Goal: Task Accomplishment & Management: Complete application form

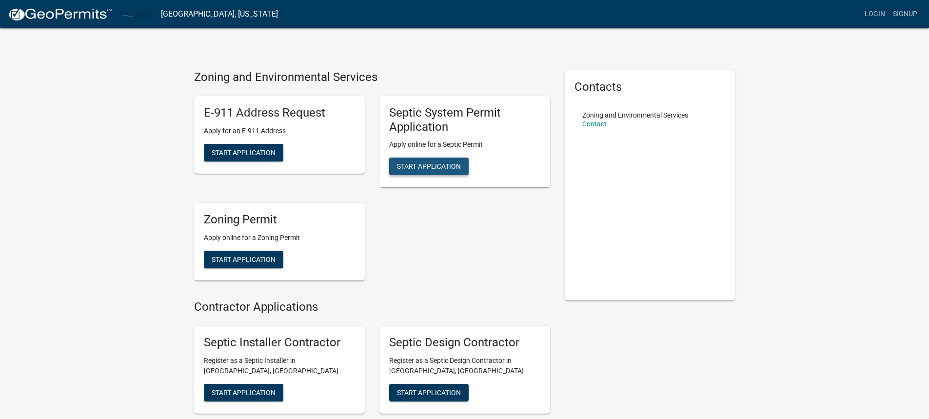
click at [430, 167] on span "Start Application" at bounding box center [429, 166] width 64 height 8
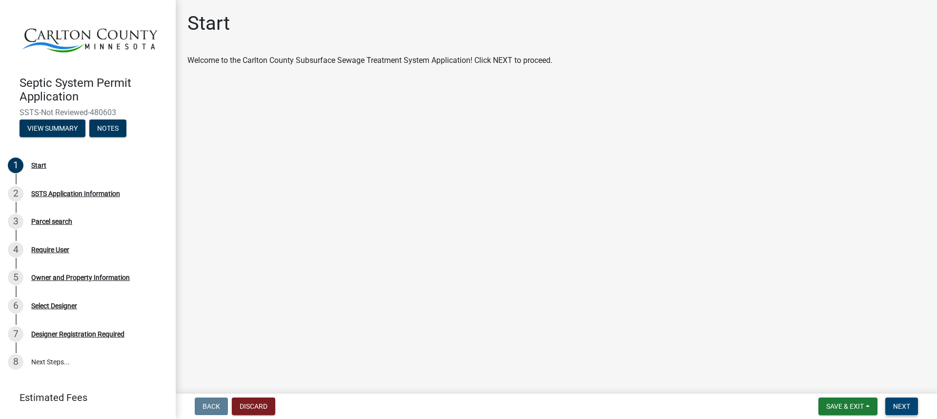
click at [901, 413] on button "Next" at bounding box center [901, 407] width 33 height 18
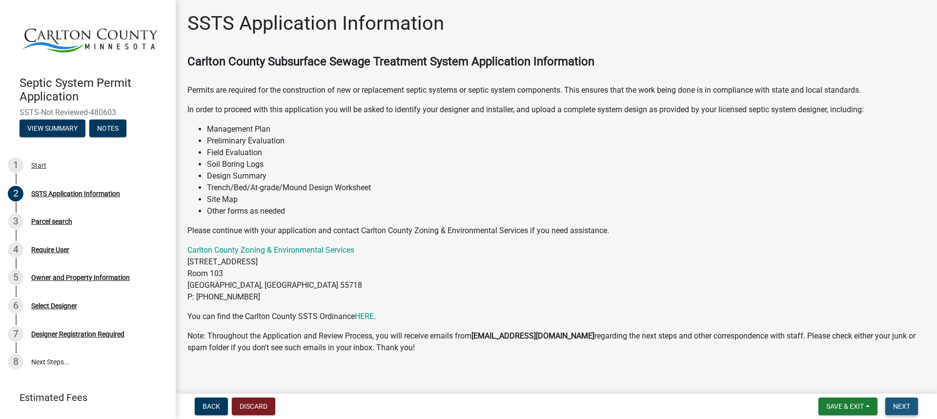
click at [897, 408] on span "Next" at bounding box center [901, 406] width 17 height 8
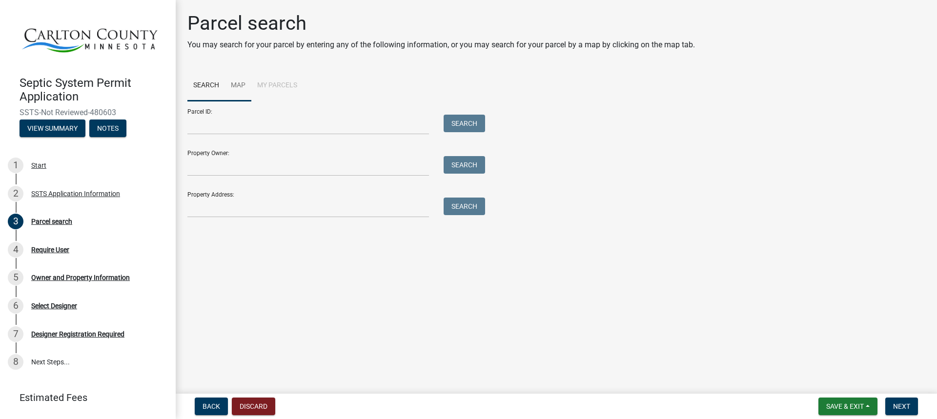
click at [235, 80] on link "Map" at bounding box center [238, 85] width 26 height 31
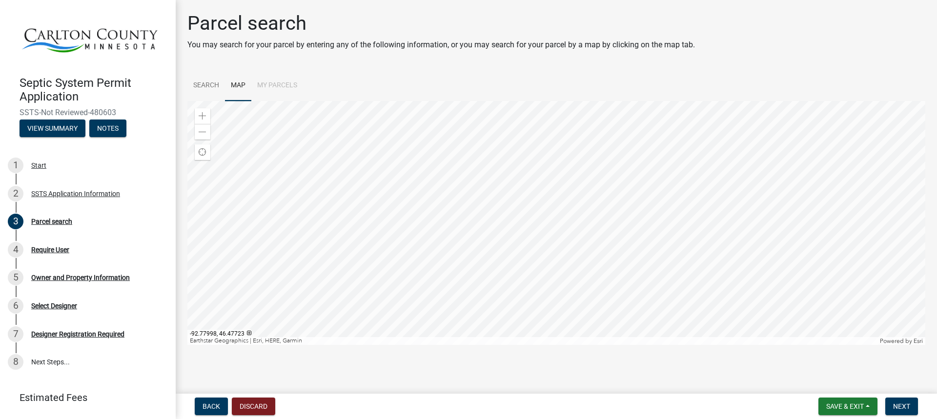
click at [522, 290] on div at bounding box center [556, 223] width 738 height 244
click at [524, 300] on div at bounding box center [556, 223] width 738 height 244
click at [457, 260] on div at bounding box center [556, 223] width 738 height 244
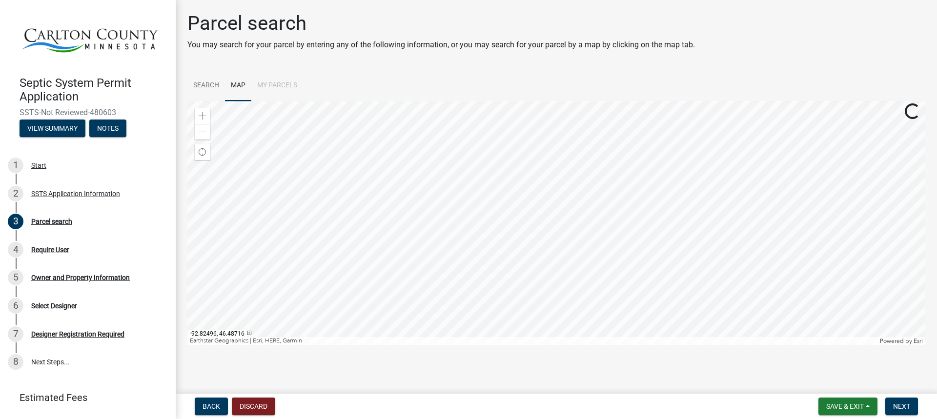
click at [457, 260] on div at bounding box center [556, 223] width 738 height 244
click at [415, 262] on div at bounding box center [556, 223] width 738 height 244
click at [421, 267] on div at bounding box center [556, 223] width 738 height 244
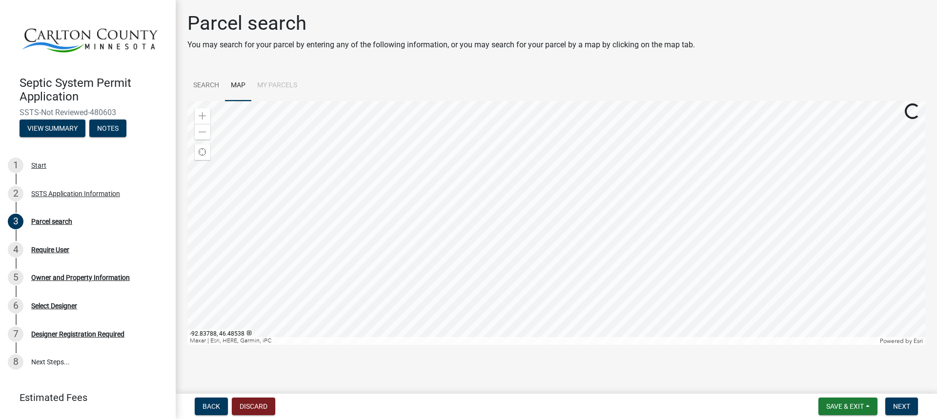
click at [428, 279] on div at bounding box center [556, 223] width 738 height 244
click at [426, 240] on div at bounding box center [556, 223] width 738 height 244
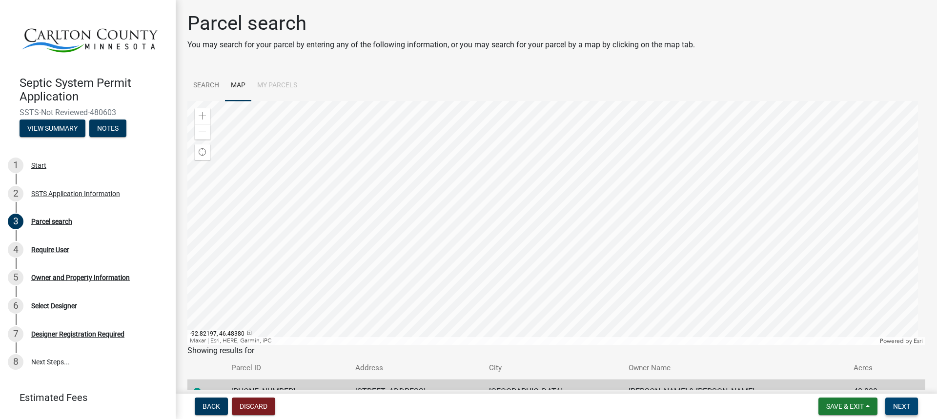
click at [900, 407] on span "Next" at bounding box center [901, 406] width 17 height 8
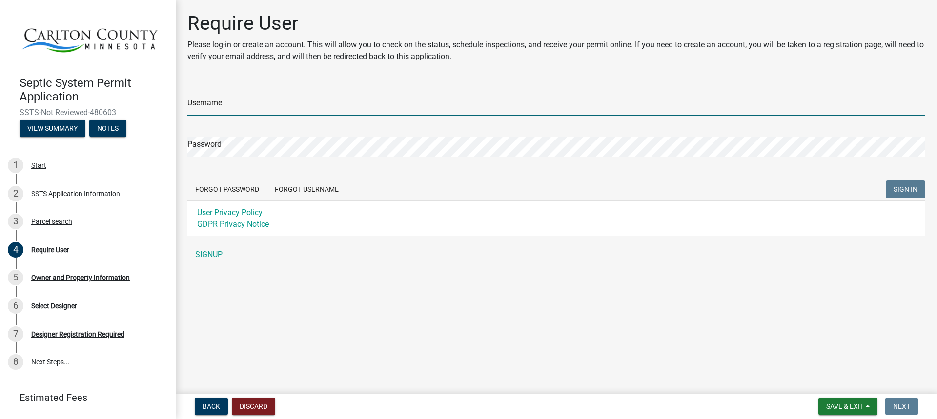
click at [362, 106] on input "Username" at bounding box center [556, 106] width 738 height 20
type input "JimPederson"
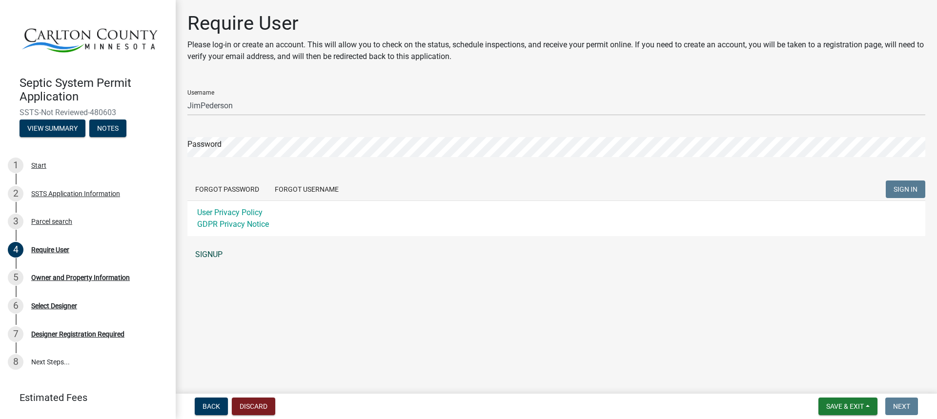
click at [220, 251] on link "SIGNUP" at bounding box center [556, 255] width 738 height 20
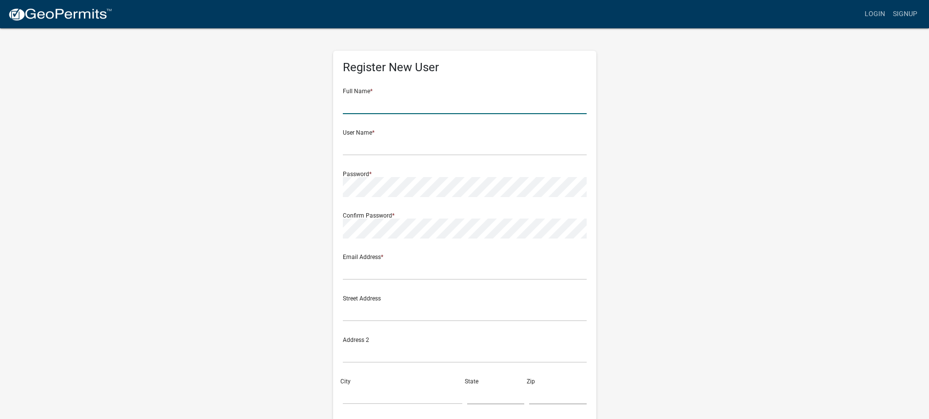
click at [382, 109] on input "text" at bounding box center [465, 104] width 244 height 20
type input "[PERSON_NAME]"
type input "[PERSON_NAME][EMAIL_ADDRESS][PERSON_NAME][DOMAIN_NAME]"
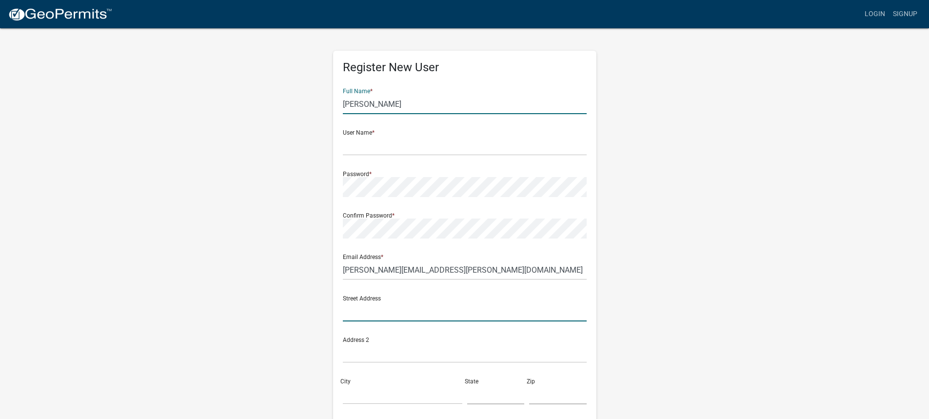
type input "[STREET_ADDRESS]"
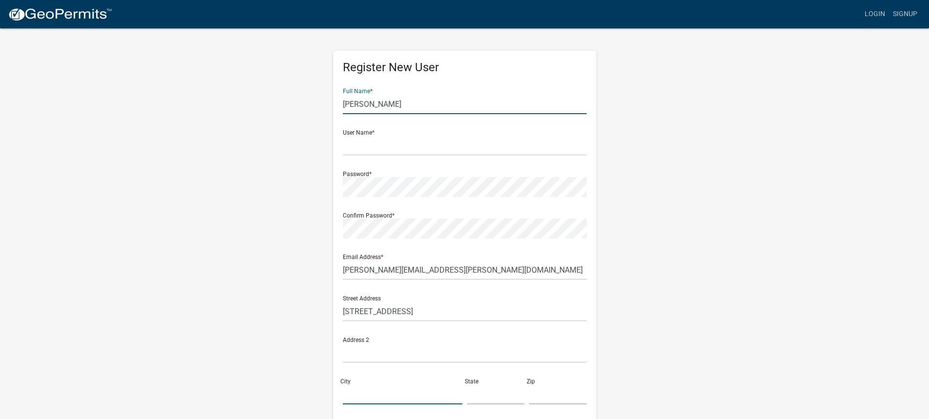
type input "[GEOGRAPHIC_DATA]"
type input "[US_STATE]"
type input "55767-9114"
type input "2185919395"
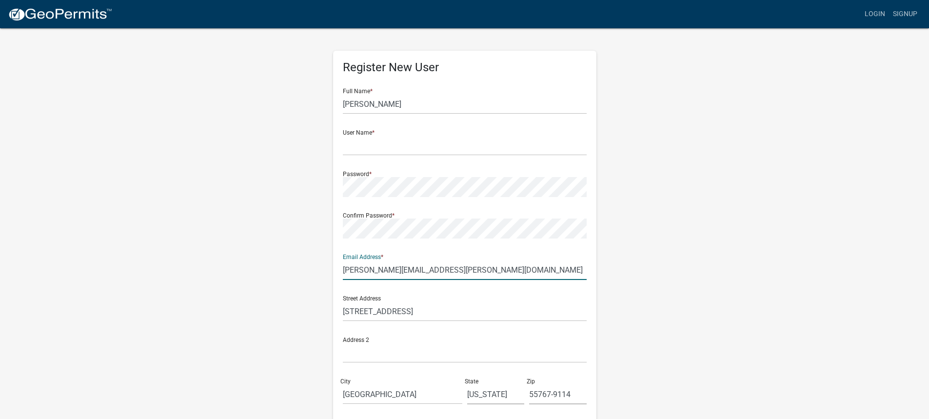
click at [447, 268] on input "[PERSON_NAME][EMAIL_ADDRESS][PERSON_NAME][DOMAIN_NAME]" at bounding box center [465, 270] width 244 height 20
drag, startPoint x: 457, startPoint y: 272, endPoint x: 311, endPoint y: 269, distance: 145.9
click at [311, 269] on div "Register New User Full Name * Jim Pederson User Name * Password * Confirm Passw…" at bounding box center [465, 288] width 556 height 522
type input "[PERSON_NAME][EMAIL_ADDRESS][DOMAIN_NAME]"
click at [310, 269] on div "Register New User Full Name * Jim Pederson User Name * Password * Confirm Passw…" at bounding box center [465, 288] width 556 height 522
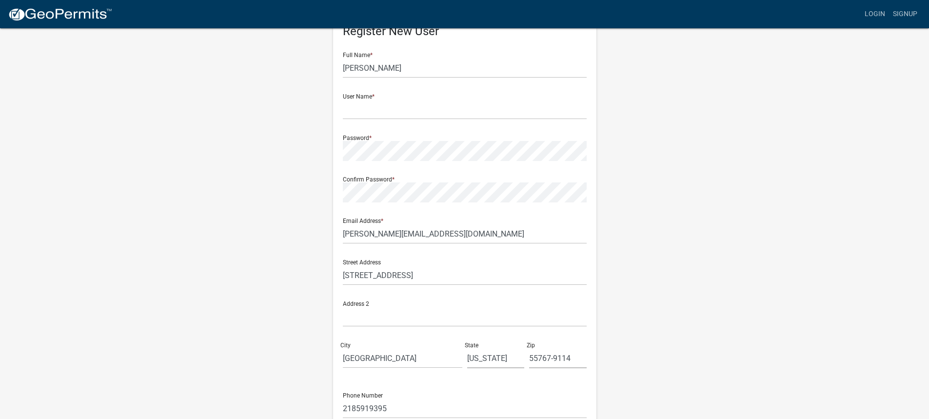
scroll to position [33, 0]
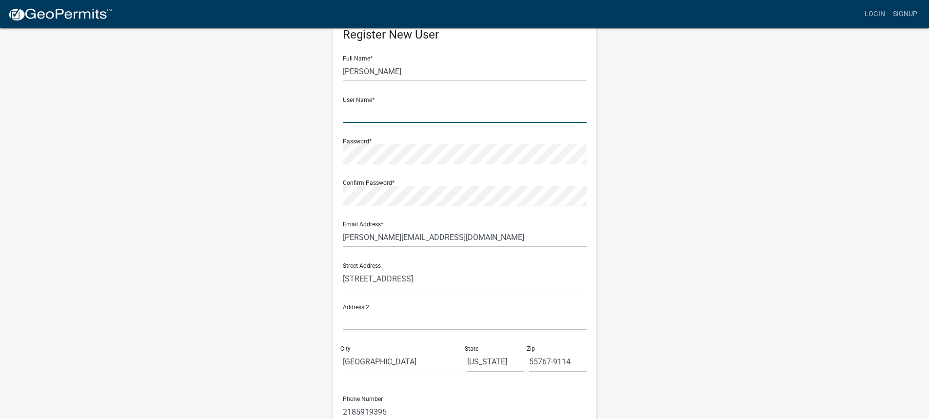
click at [400, 110] on input "text" at bounding box center [465, 113] width 244 height 20
type input "J"
type input "jimpederson"
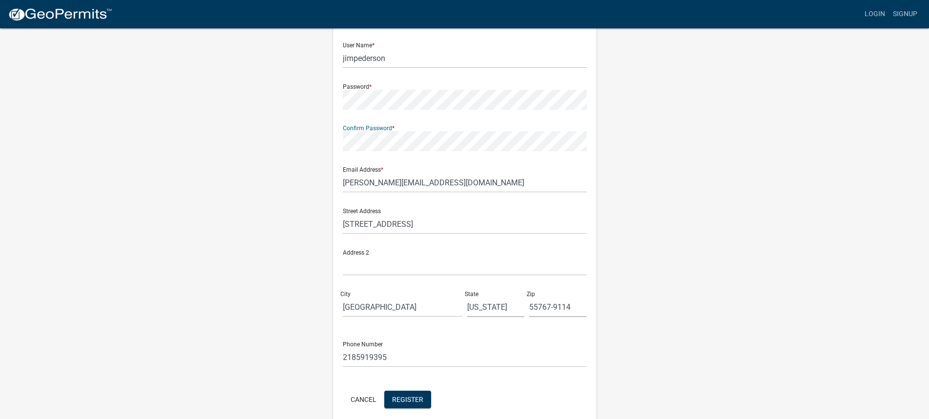
scroll to position [130, 0]
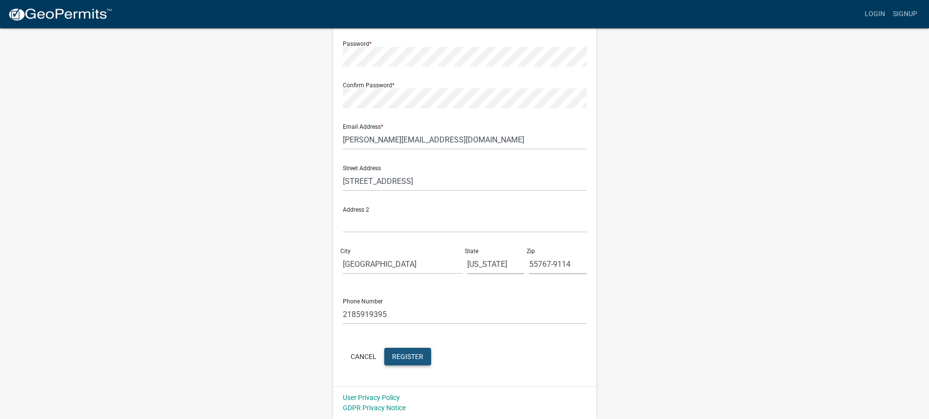
click at [420, 358] on span "Register" at bounding box center [407, 356] width 31 height 8
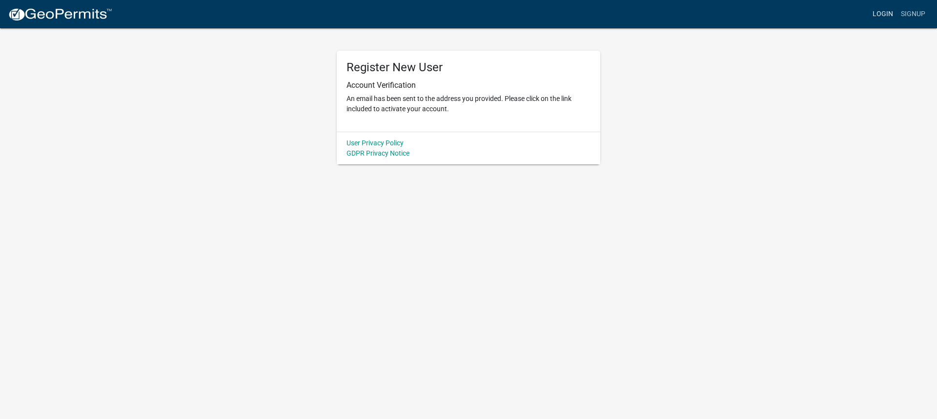
click at [879, 13] on link "Login" at bounding box center [882, 14] width 28 height 19
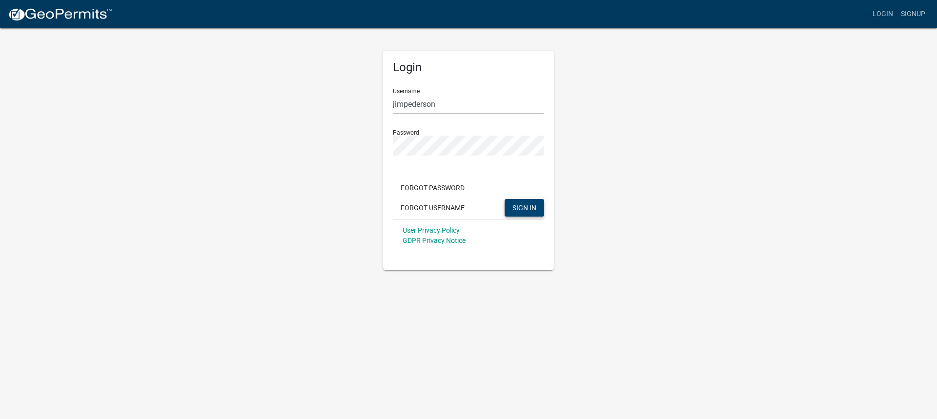
click at [521, 211] on span "SIGN IN" at bounding box center [524, 207] width 24 height 8
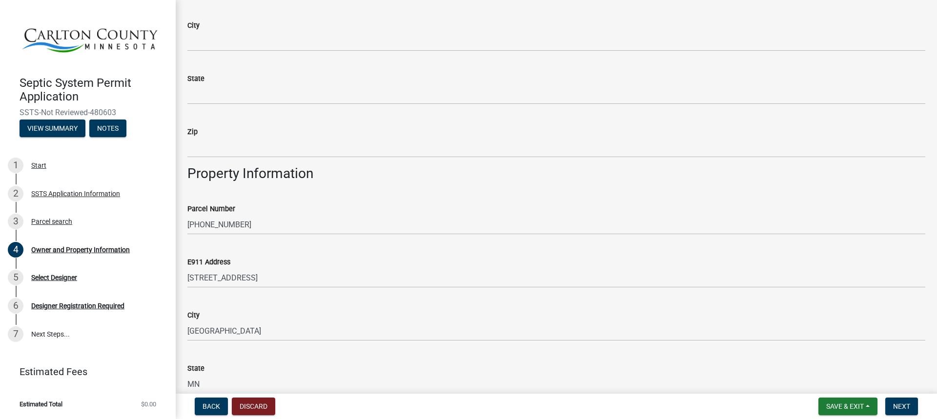
scroll to position [146, 0]
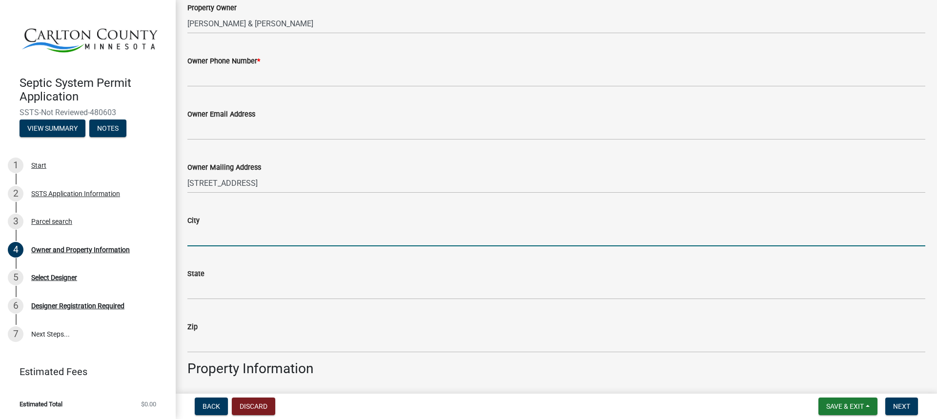
click at [279, 239] on input "City" at bounding box center [556, 236] width 738 height 20
click at [227, 236] on input "City" at bounding box center [556, 236] width 738 height 20
type input "[GEOGRAPHIC_DATA]"
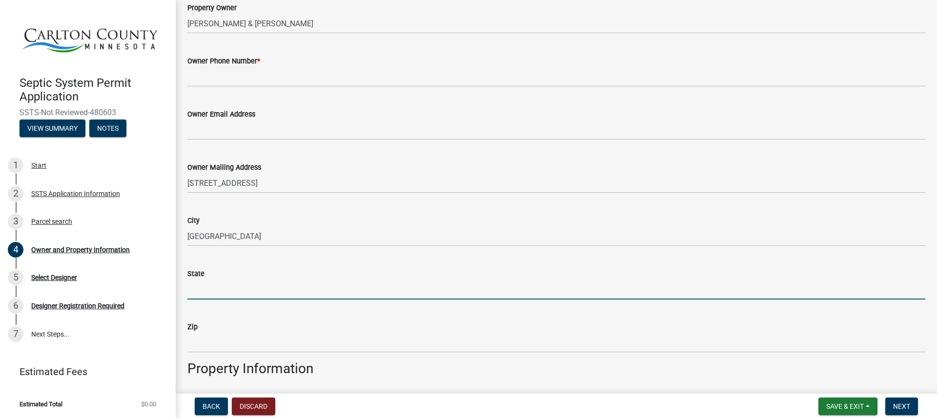
click at [210, 294] on input "State" at bounding box center [556, 289] width 738 height 20
type input "[US_STATE]"
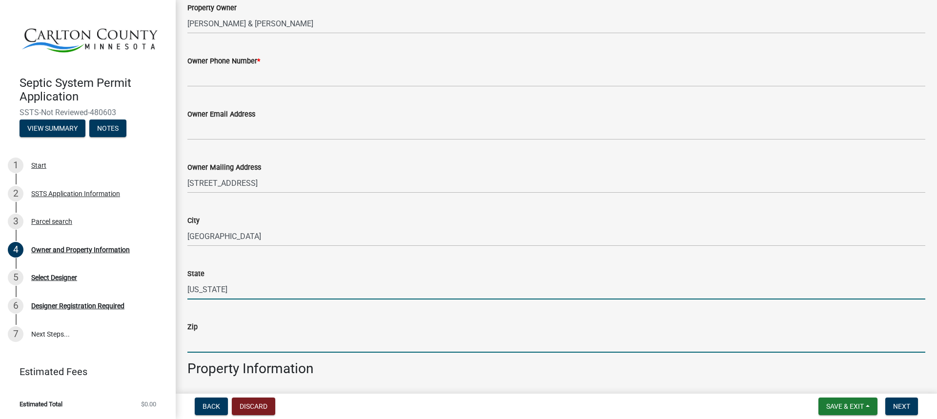
click at [206, 338] on input "Zip" at bounding box center [556, 343] width 738 height 20
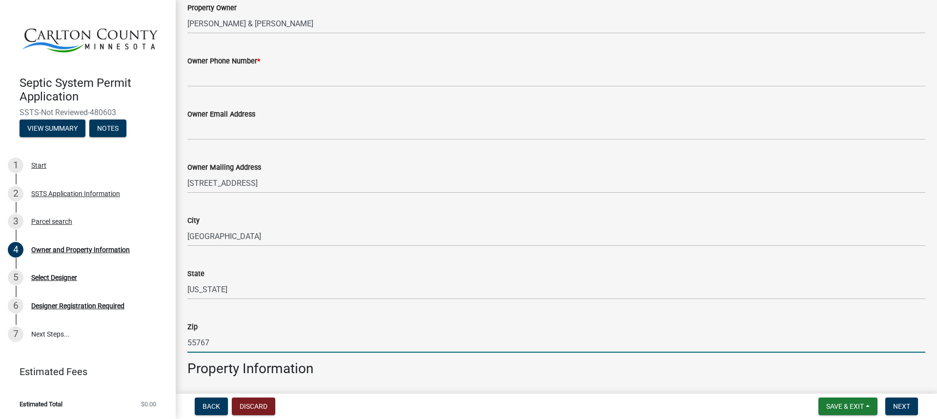
click at [568, 342] on input "55767" at bounding box center [556, 343] width 738 height 20
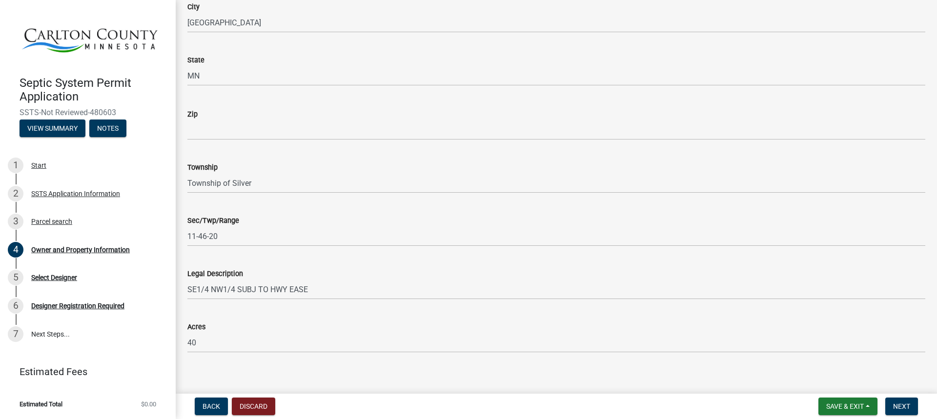
scroll to position [658, 0]
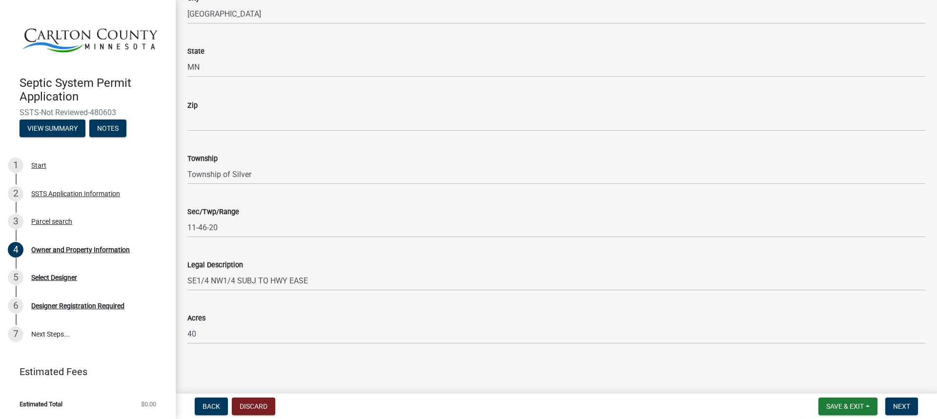
type input "55767"
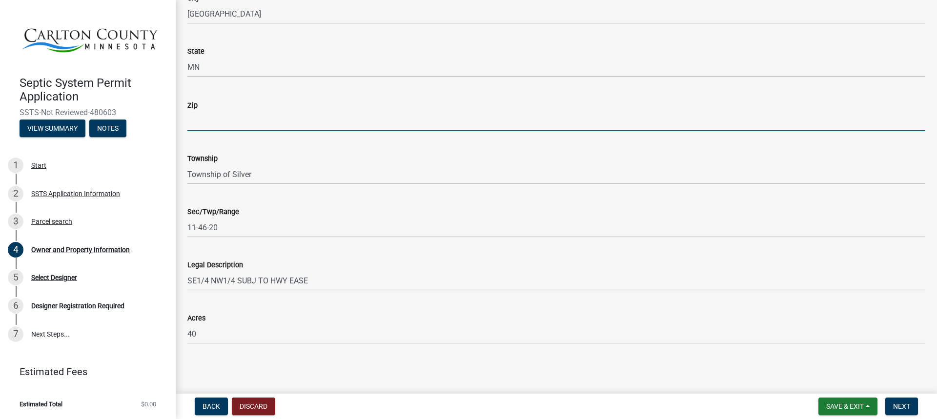
click at [274, 120] on input "Zip" at bounding box center [556, 121] width 738 height 20
type input "55767"
click at [902, 402] on span "Next" at bounding box center [901, 406] width 17 height 8
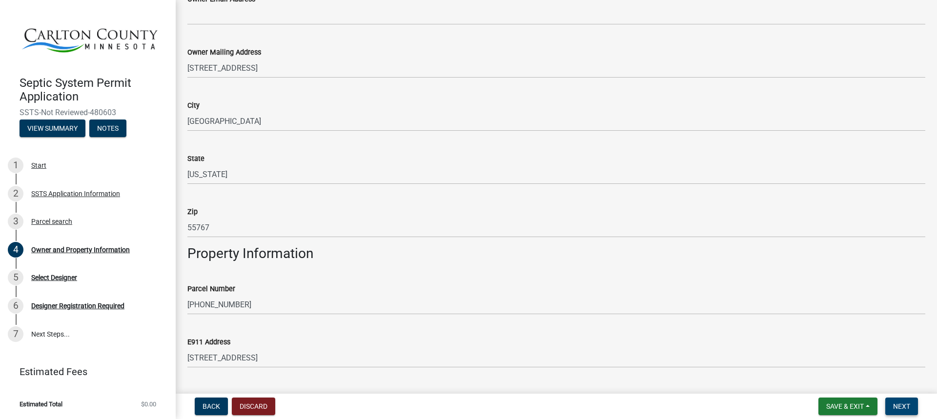
scroll to position [153, 0]
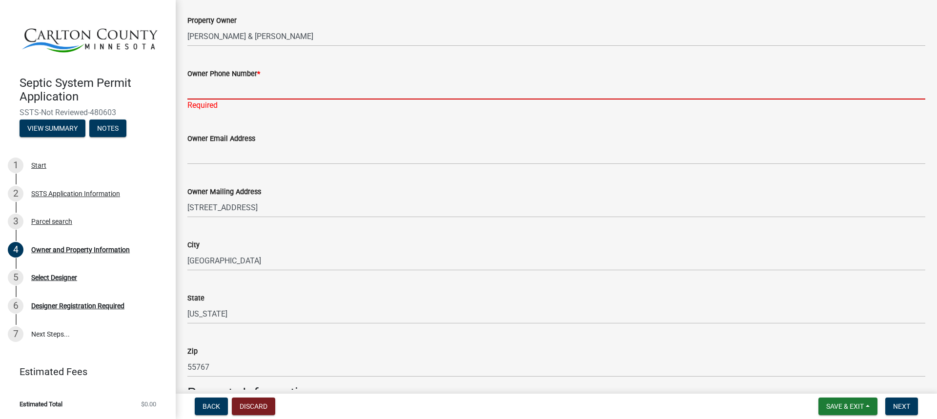
click at [252, 92] on input "Owner Phone Number *" at bounding box center [556, 90] width 738 height 20
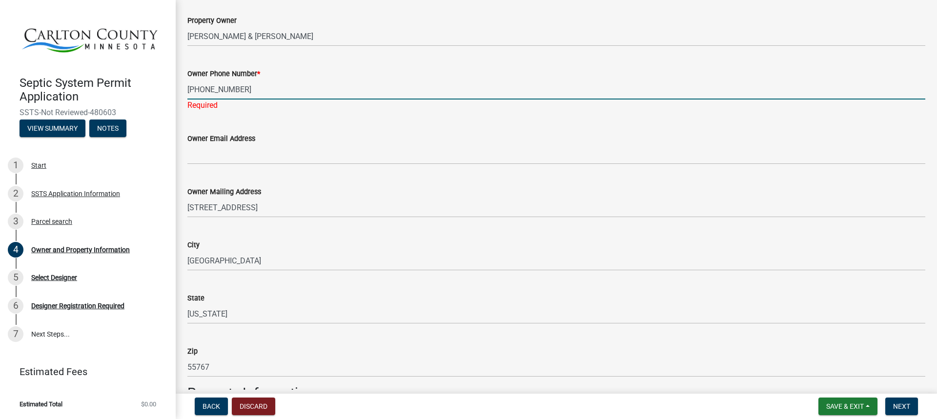
type input "[PHONE_NUMBER]"
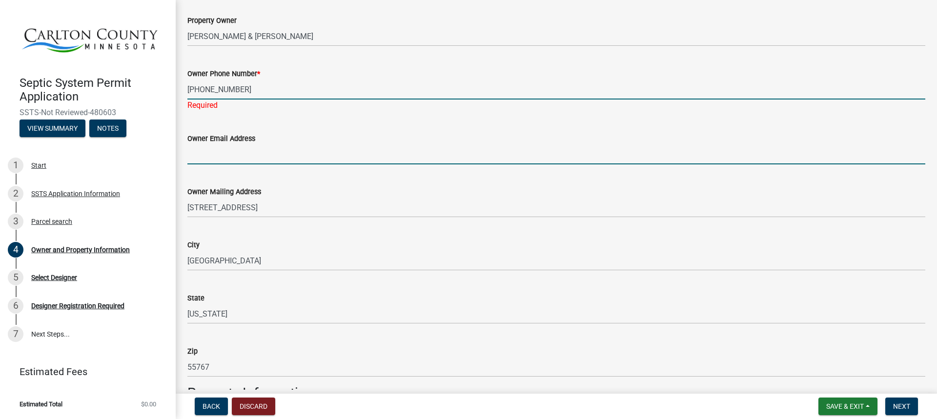
click at [274, 155] on wm-data-entity-input "Owner Email Address" at bounding box center [556, 145] width 738 height 53
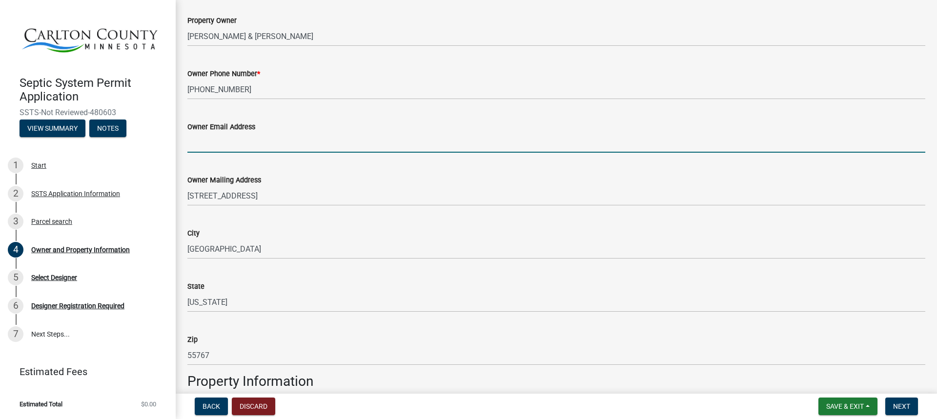
type input "[PERSON_NAME][EMAIL_ADDRESS][DOMAIN_NAME]"
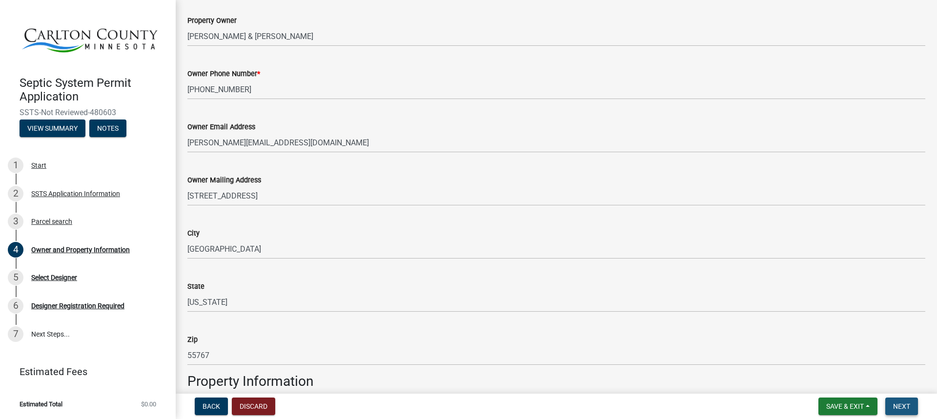
click at [900, 406] on span "Next" at bounding box center [901, 406] width 17 height 8
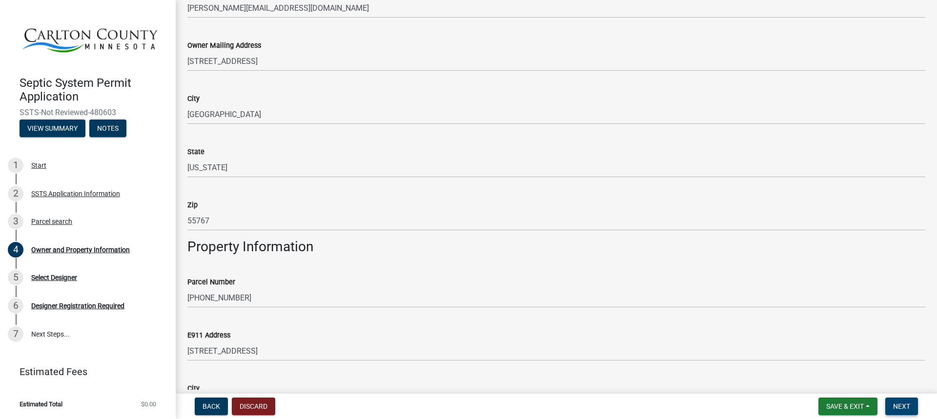
scroll to position [0, 0]
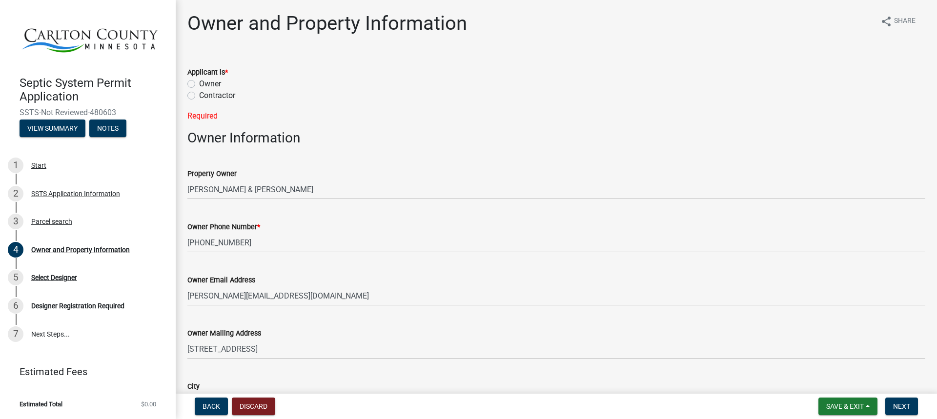
click at [199, 81] on label "Owner" at bounding box center [210, 84] width 22 height 12
click at [199, 81] on input "Owner" at bounding box center [202, 81] width 6 height 6
radio input "true"
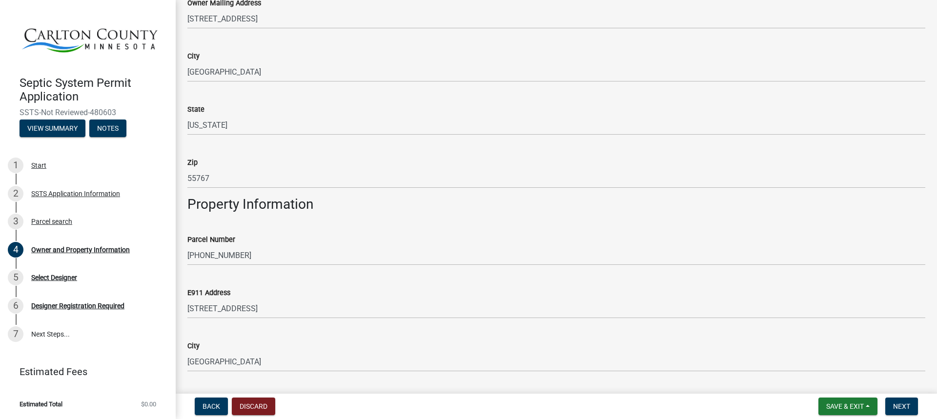
scroll to position [488, 0]
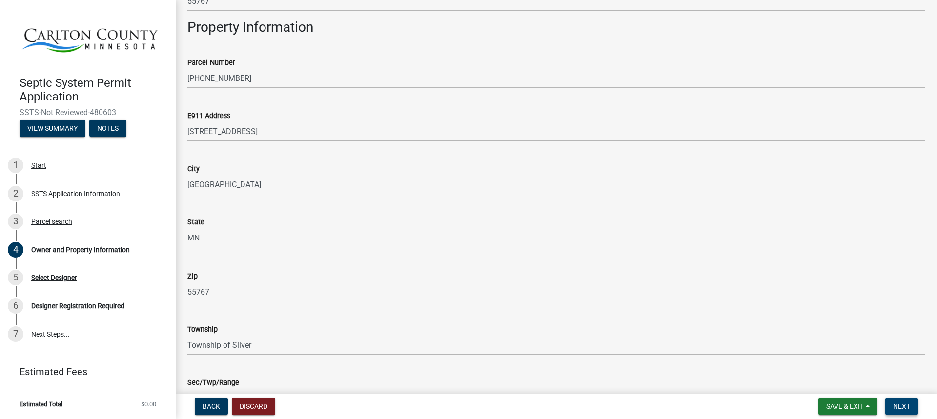
click at [901, 407] on span "Next" at bounding box center [901, 406] width 17 height 8
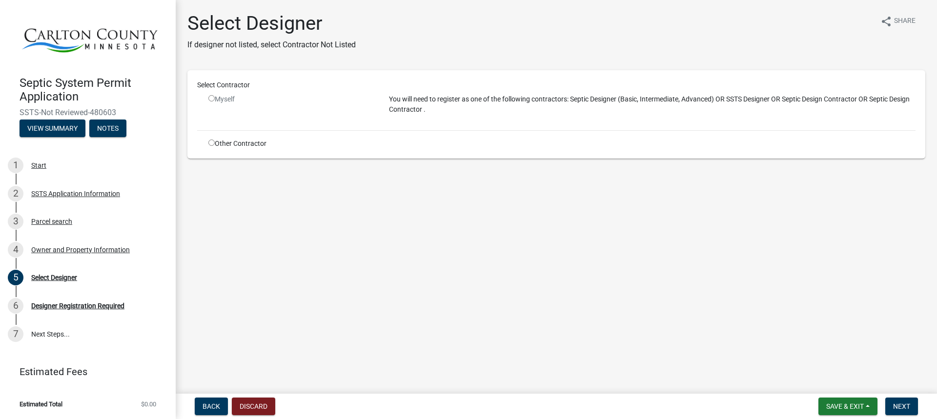
click at [209, 141] on input "radio" at bounding box center [211, 143] width 6 height 6
radio input "true"
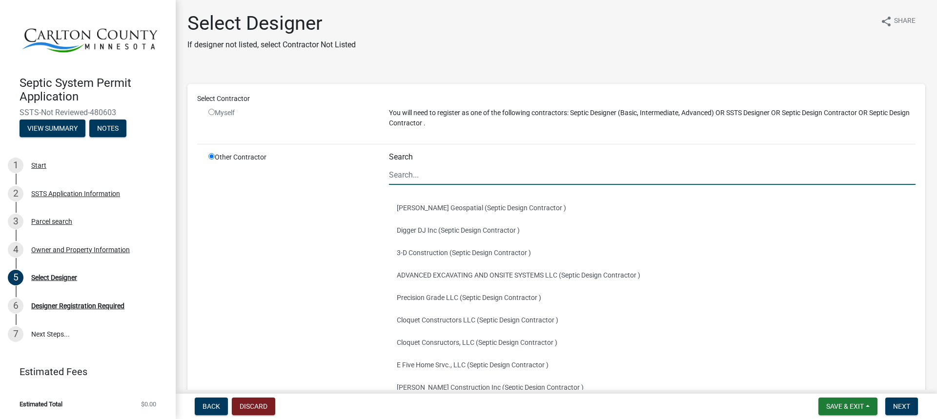
click at [430, 174] on input "Search" at bounding box center [652, 175] width 526 height 20
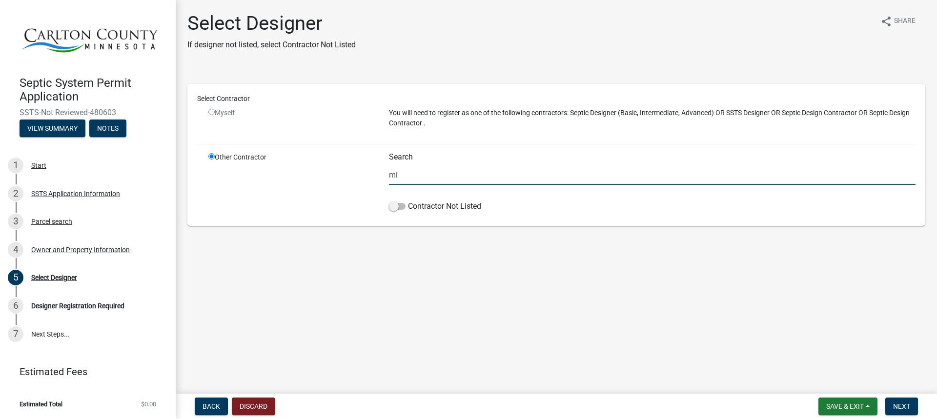
type input "m"
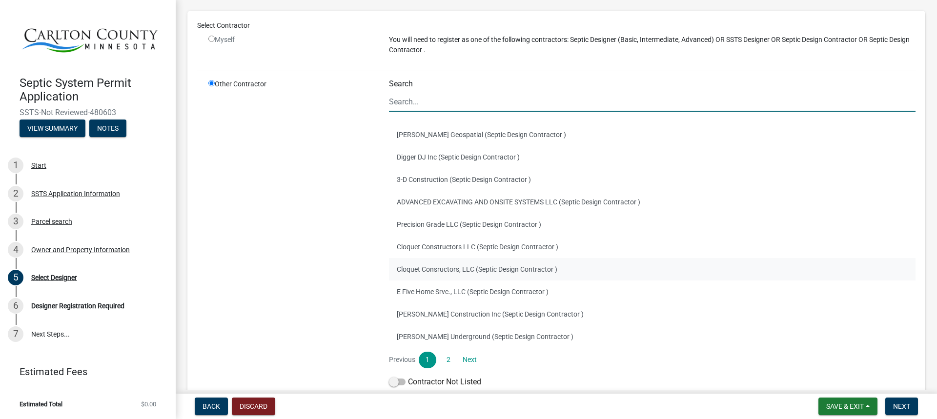
scroll to position [98, 0]
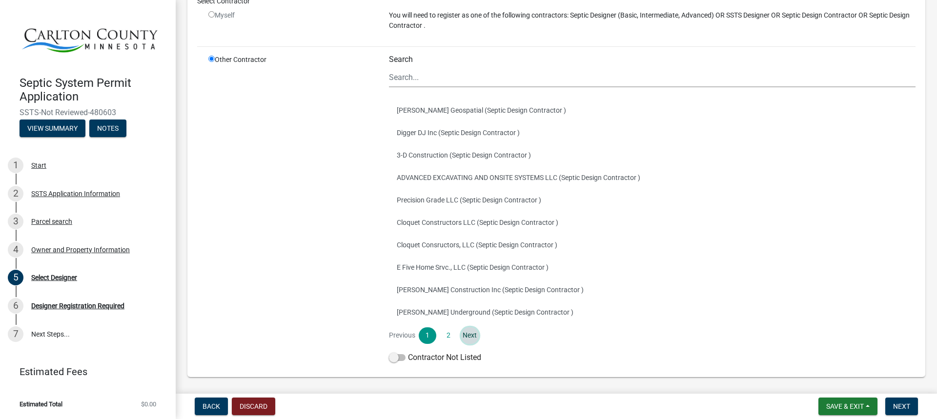
click at [464, 339] on link "Next" at bounding box center [470, 335] width 18 height 17
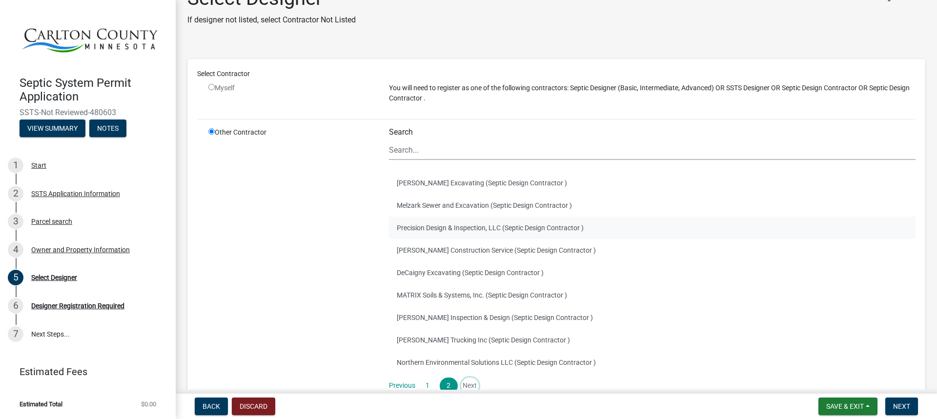
scroll to position [49, 0]
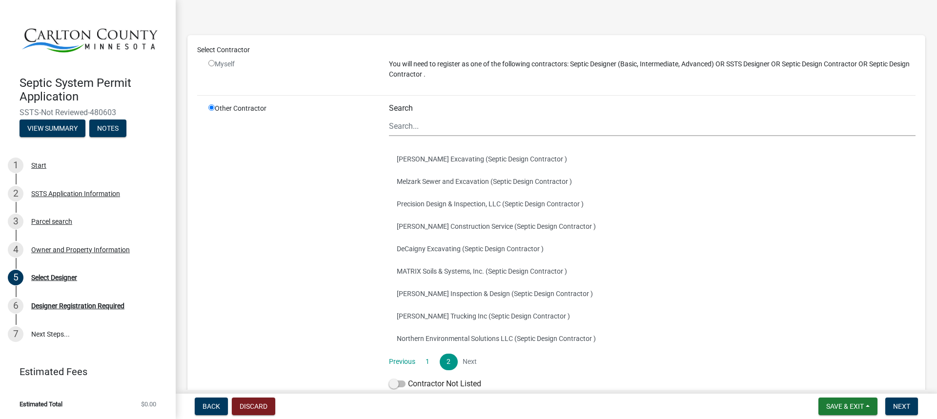
click at [467, 365] on li "Next" at bounding box center [470, 362] width 18 height 17
click at [426, 361] on link "1" at bounding box center [428, 362] width 18 height 17
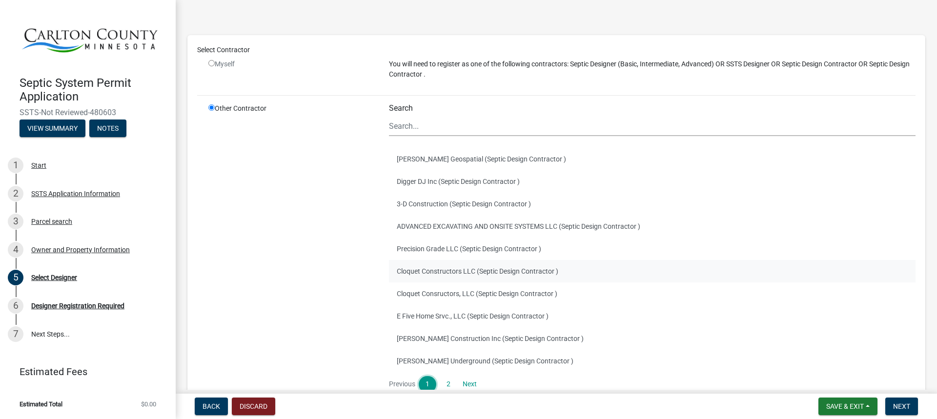
scroll to position [98, 0]
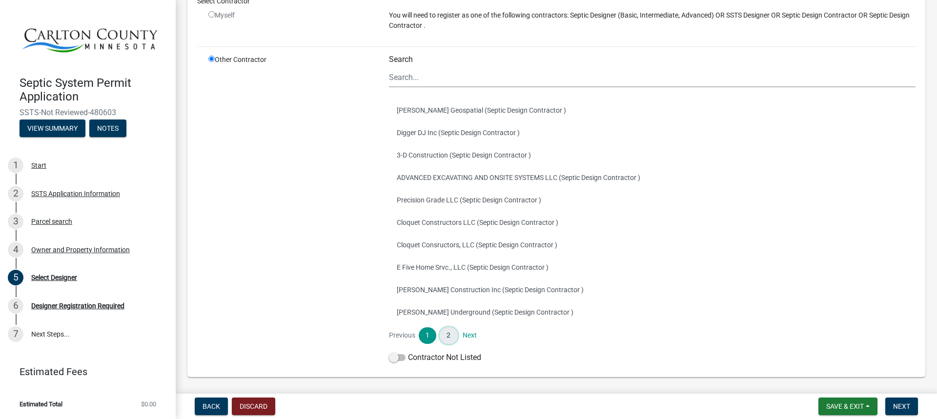
click at [446, 339] on link "2" at bounding box center [448, 335] width 18 height 17
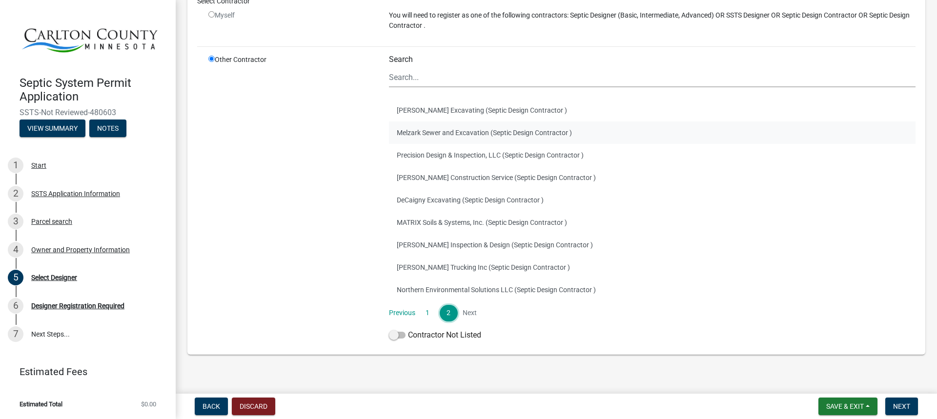
scroll to position [0, 0]
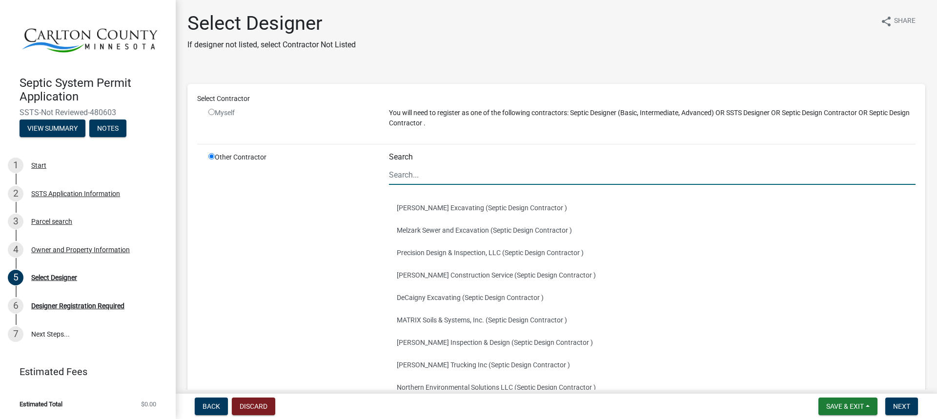
click at [439, 178] on input "Search" at bounding box center [652, 175] width 526 height 20
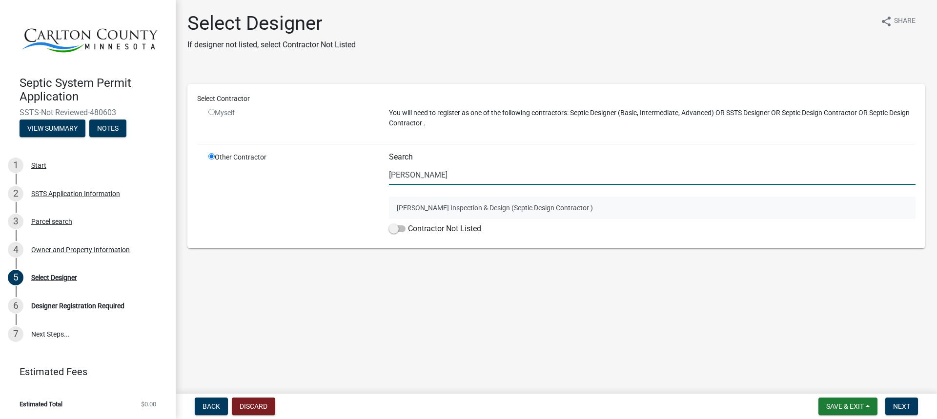
type input "[PERSON_NAME]"
click at [455, 209] on button "[PERSON_NAME] Inspection & Design (Septic Design Contractor )" at bounding box center [652, 208] width 526 height 22
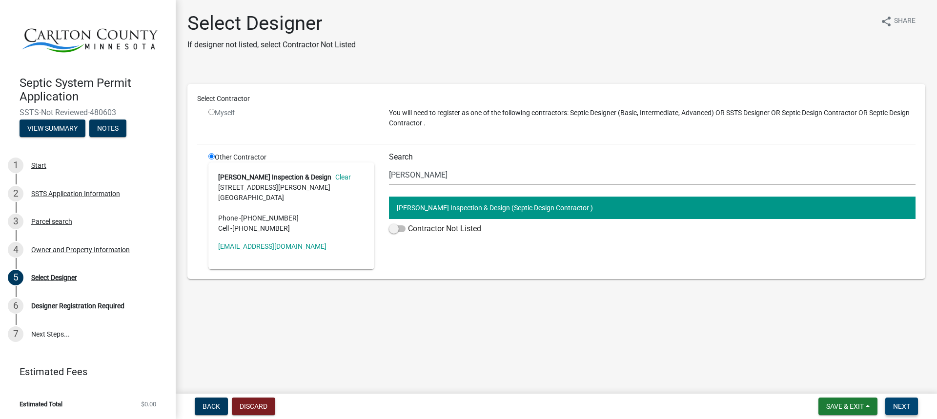
click at [899, 402] on span "Next" at bounding box center [901, 406] width 17 height 8
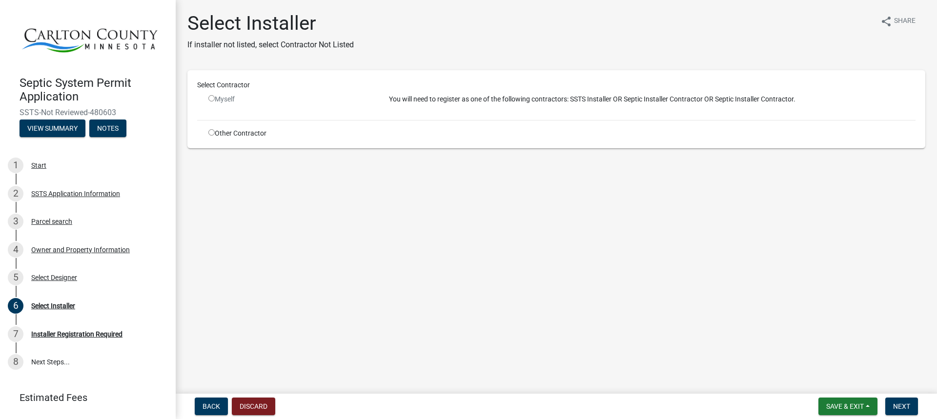
click at [210, 133] on input "radio" at bounding box center [211, 132] width 6 height 6
radio input "true"
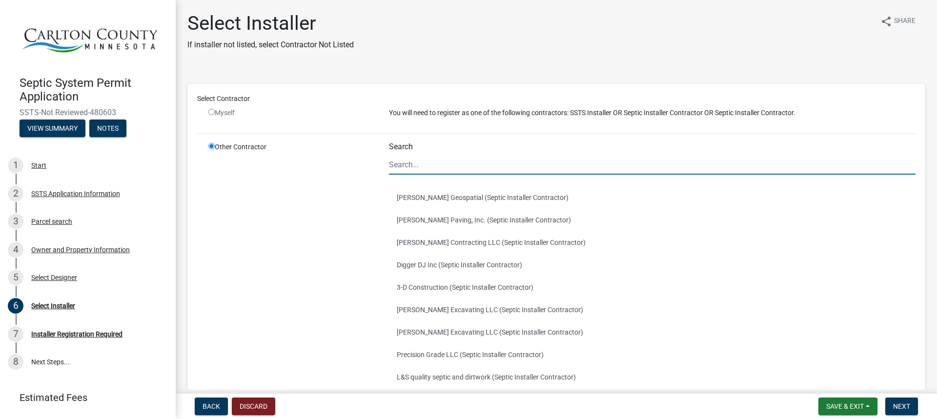
click at [477, 164] on input "Search" at bounding box center [652, 165] width 526 height 20
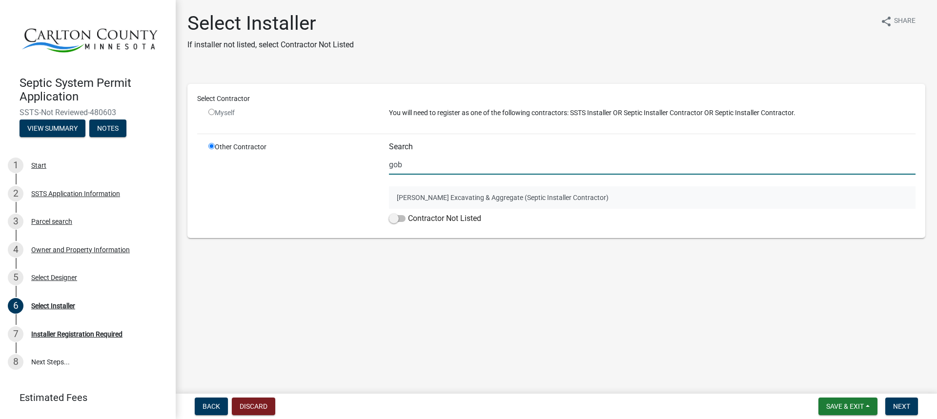
type input "gob"
click at [448, 195] on button "[PERSON_NAME] Excavating & Aggregate (Septic Installer Contractor)" at bounding box center [652, 197] width 526 height 22
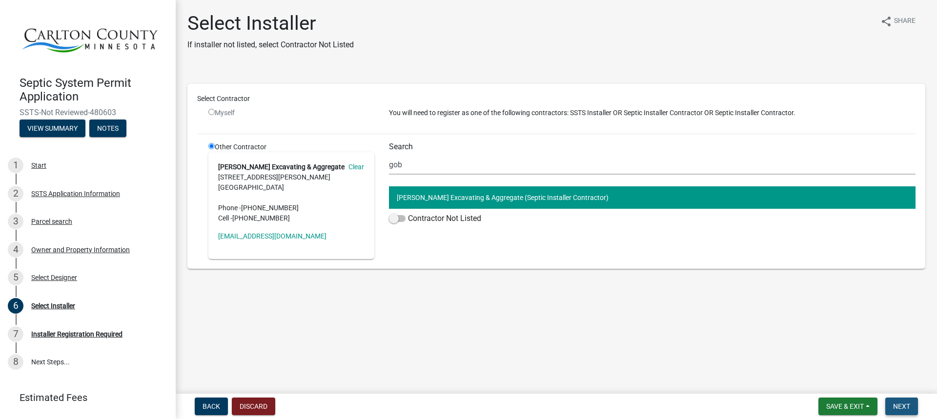
click at [908, 405] on span "Next" at bounding box center [901, 406] width 17 height 8
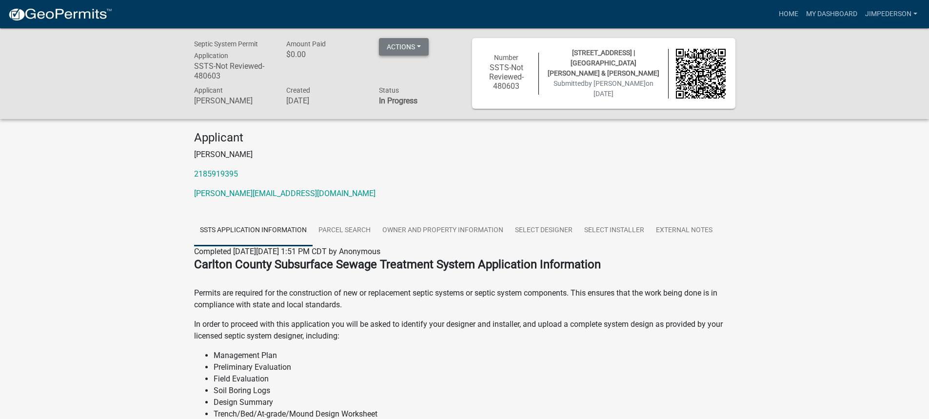
click at [419, 46] on button "Actions" at bounding box center [404, 47] width 50 height 18
click at [433, 136] on h4 "Applicant" at bounding box center [464, 138] width 541 height 14
click at [429, 164] on div "Applicant [PERSON_NAME] 2185919395 [PERSON_NAME][EMAIL_ADDRESS][DOMAIN_NAME]" at bounding box center [465, 169] width 556 height 77
click at [835, 17] on link "My Dashboard" at bounding box center [831, 14] width 59 height 19
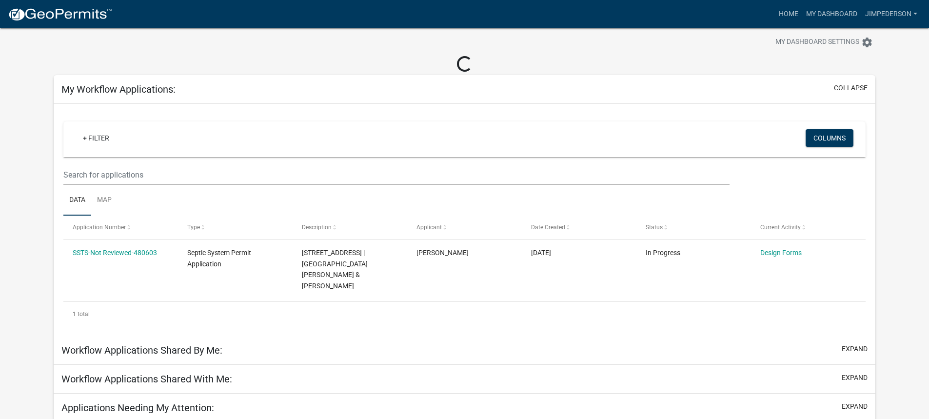
scroll to position [29, 0]
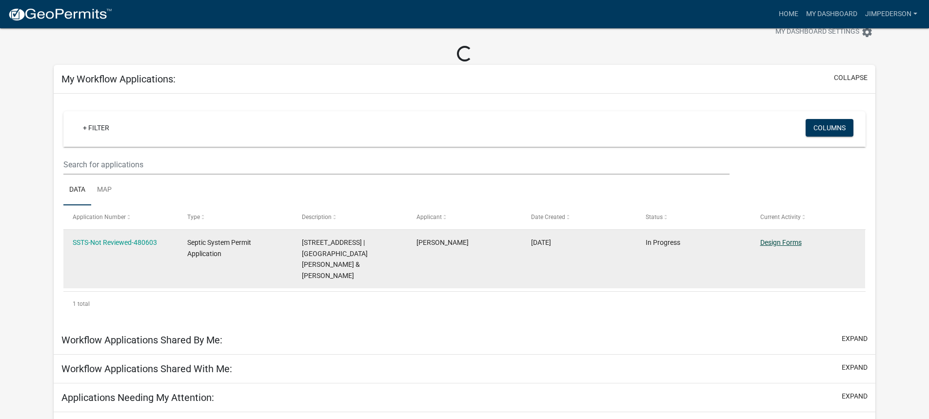
click at [789, 239] on link "Design Forms" at bounding box center [780, 243] width 41 height 8
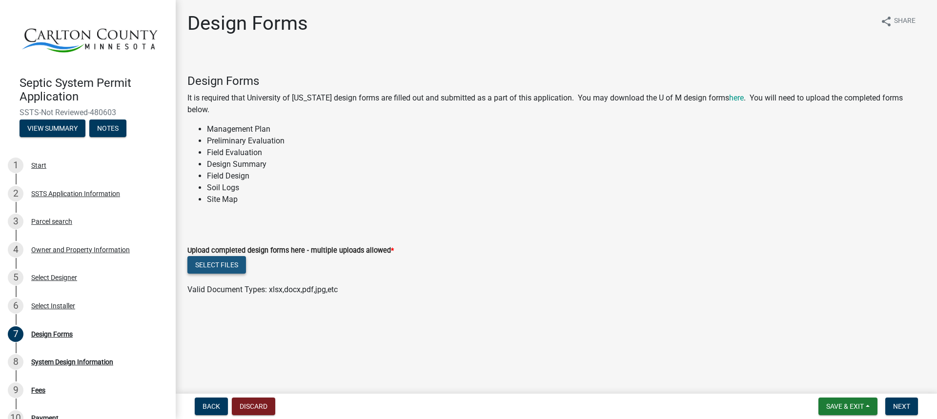
click at [203, 269] on button "Select files" at bounding box center [216, 265] width 59 height 18
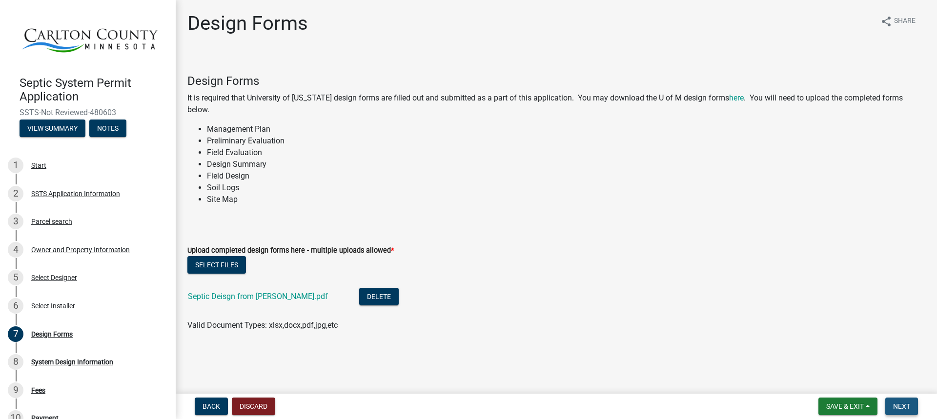
click at [895, 407] on span "Next" at bounding box center [901, 406] width 17 height 8
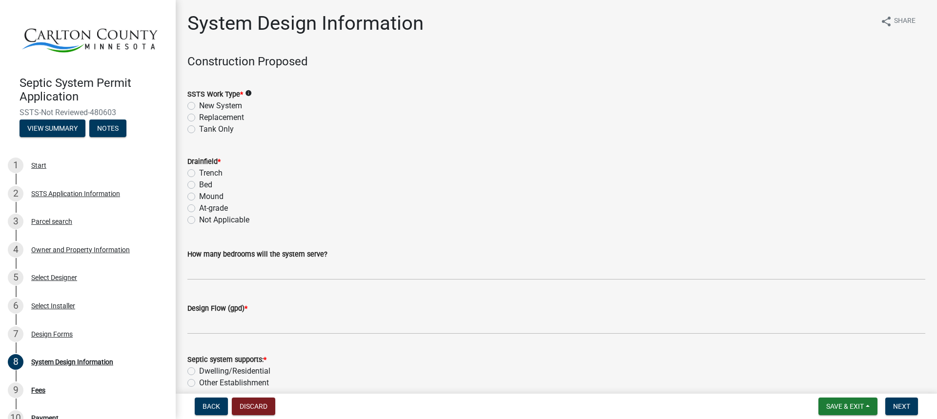
click at [199, 104] on label "New System" at bounding box center [220, 106] width 43 height 12
click at [199, 104] on input "New System" at bounding box center [202, 103] width 6 height 6
radio input "true"
click at [199, 222] on label "Not Applicable" at bounding box center [224, 220] width 50 height 12
click at [199, 220] on input "Not Applicable" at bounding box center [202, 217] width 6 height 6
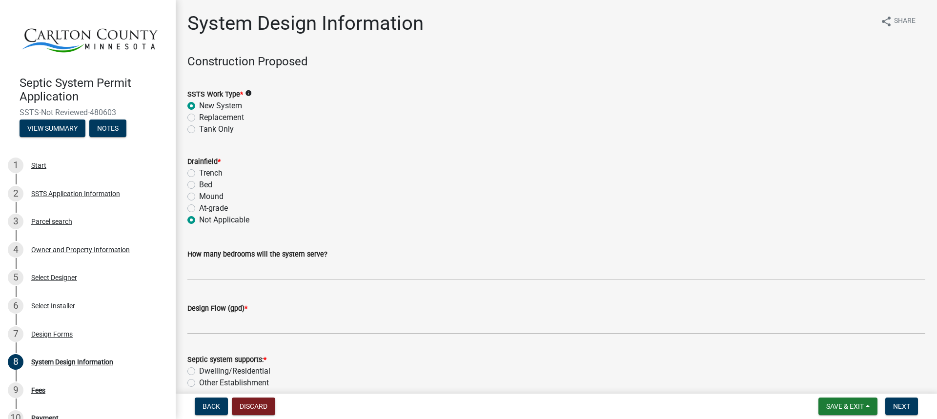
radio input "true"
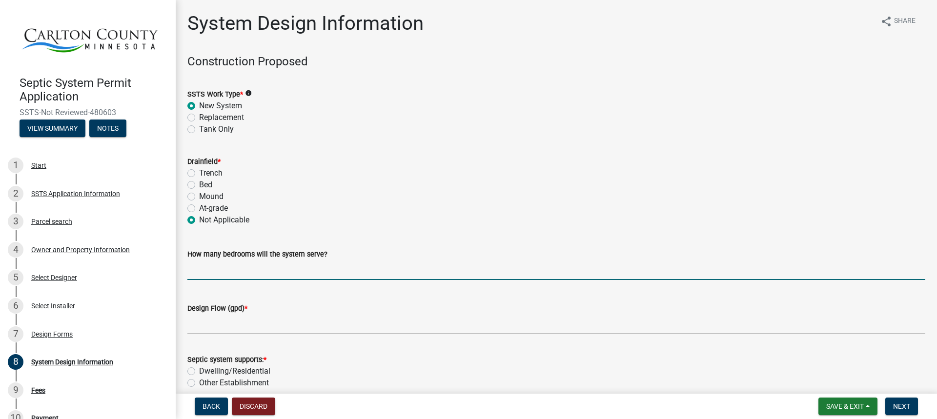
click at [298, 272] on input "text" at bounding box center [556, 270] width 738 height 20
type input "3"
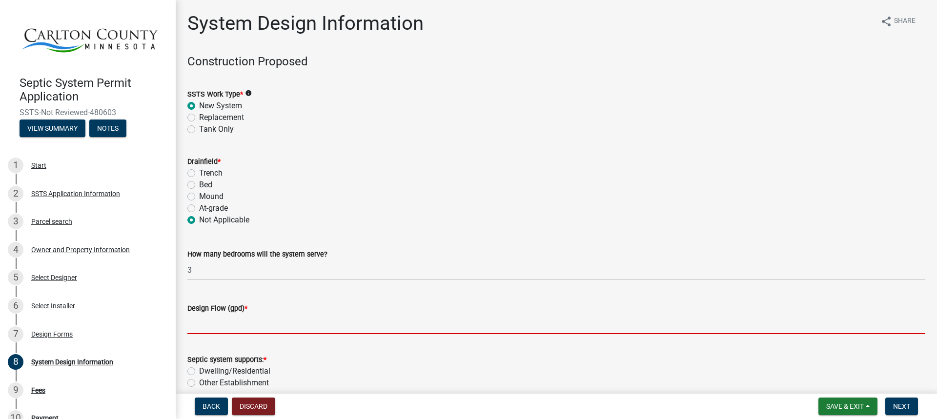
click at [301, 330] on input "Design Flow (gpd) *" at bounding box center [556, 324] width 738 height 20
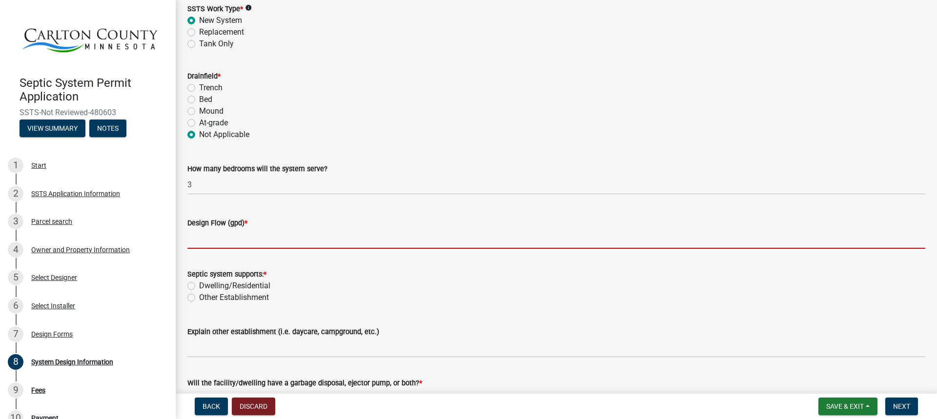
scroll to position [98, 0]
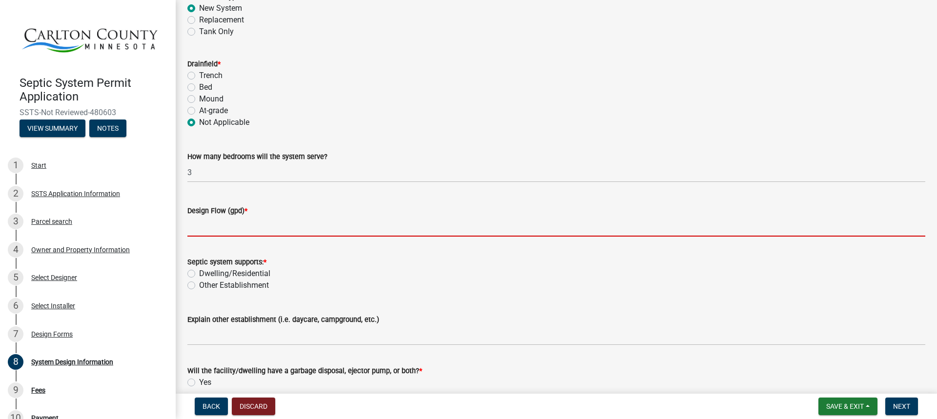
click at [338, 229] on input "Design Flow (gpd) *" at bounding box center [556, 227] width 738 height 20
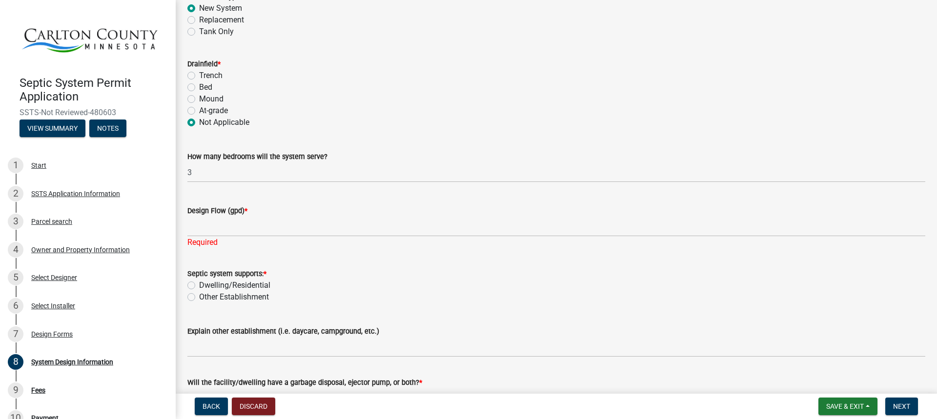
click at [234, 210] on label "Design Flow (gpd) *" at bounding box center [217, 211] width 60 height 7
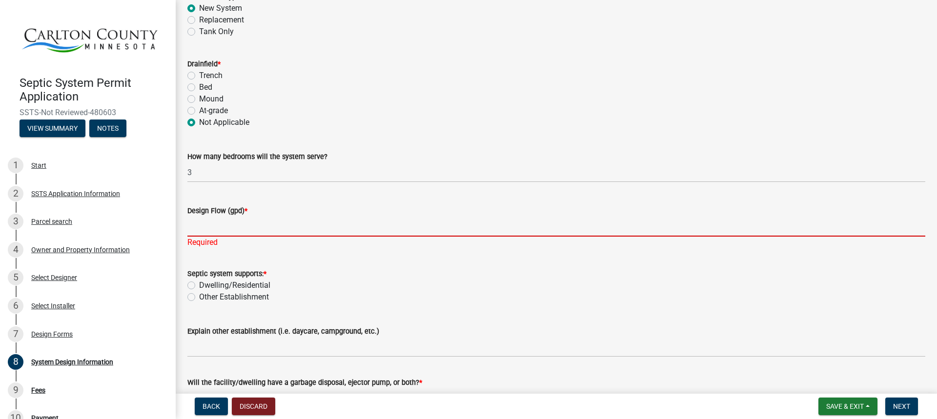
click at [234, 217] on input "Design Flow (gpd) *" at bounding box center [556, 227] width 738 height 20
click at [236, 227] on input "Design Flow (gpd) *" at bounding box center [556, 227] width 738 height 20
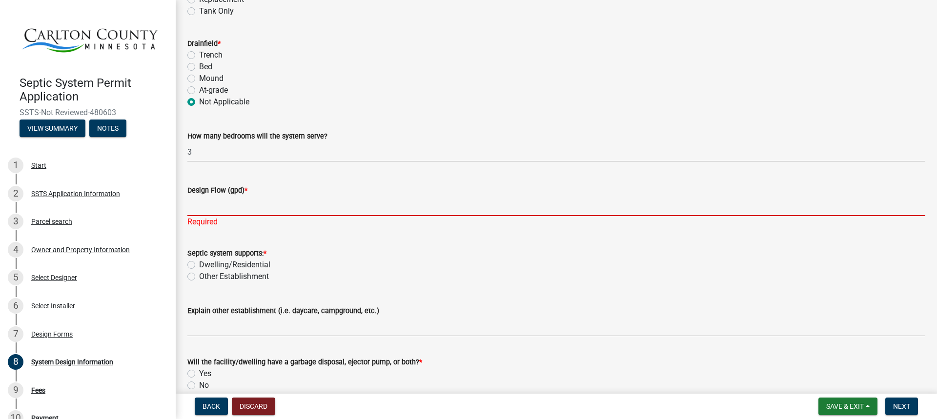
scroll to position [118, 0]
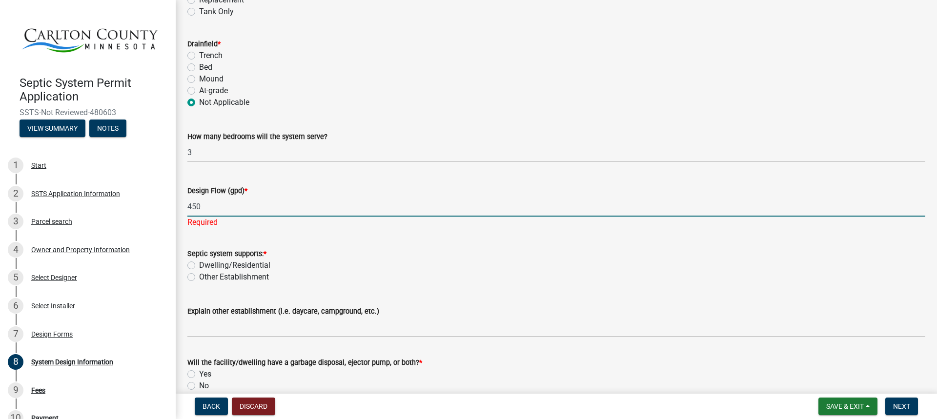
type input "450"
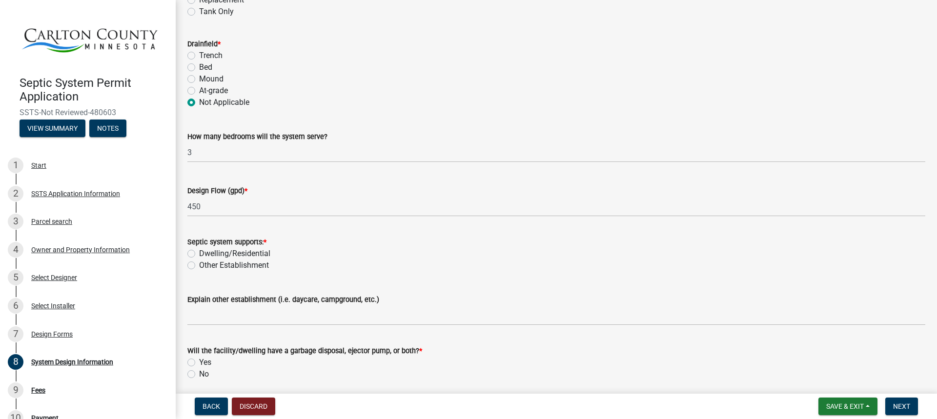
click at [555, 262] on div "Septic system supports: * Dwelling/Residential Other Establishment" at bounding box center [556, 253] width 738 height 35
click at [199, 252] on label "Dwelling/Residential" at bounding box center [234, 254] width 71 height 12
click at [199, 252] on input "Dwelling/Residential" at bounding box center [202, 251] width 6 height 6
radio input "true"
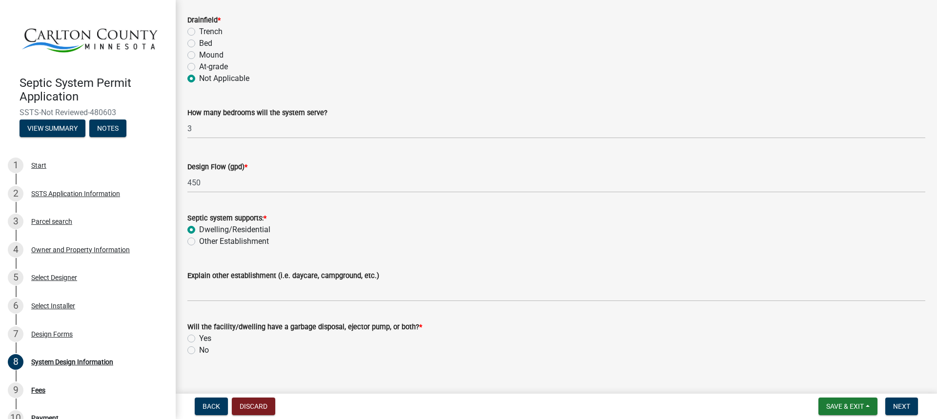
scroll to position [155, 0]
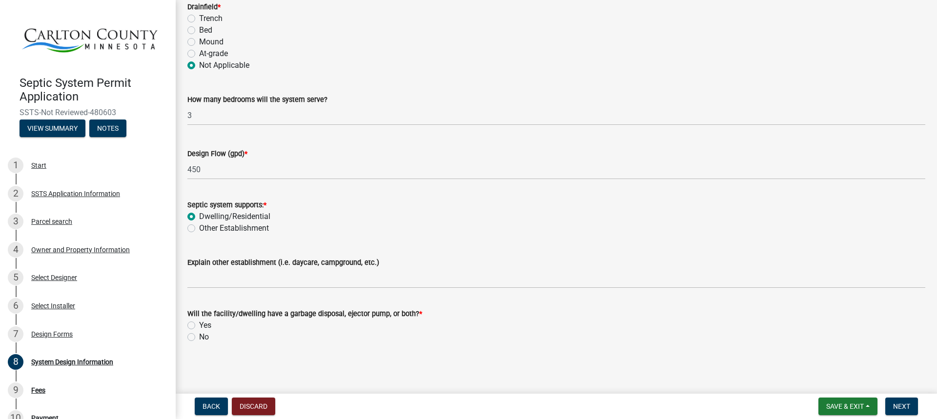
click at [199, 338] on label "No" at bounding box center [204, 337] width 10 height 12
click at [199, 338] on input "No" at bounding box center [202, 334] width 6 height 6
radio input "true"
click at [898, 403] on span "Next" at bounding box center [901, 406] width 17 height 8
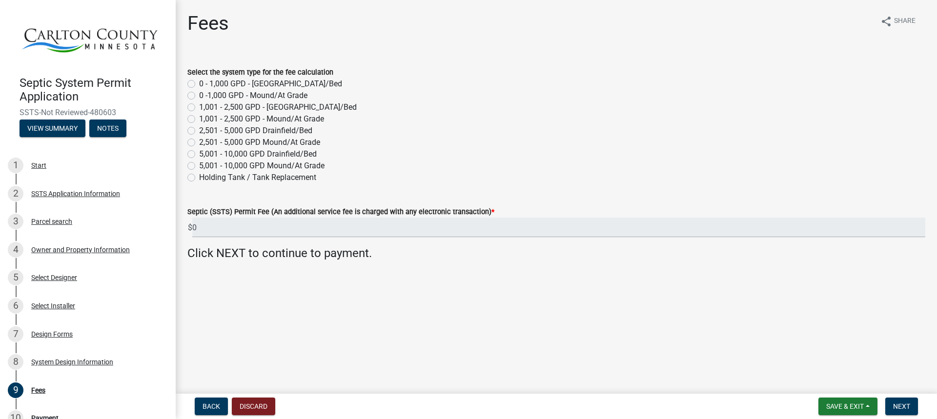
click at [199, 177] on label "Holding Tank / Tank Replacement" at bounding box center [257, 178] width 117 height 12
click at [199, 177] on input "Holding Tank / Tank Replacement" at bounding box center [202, 175] width 6 height 6
radio input "true"
click at [899, 401] on button "Next" at bounding box center [901, 407] width 33 height 18
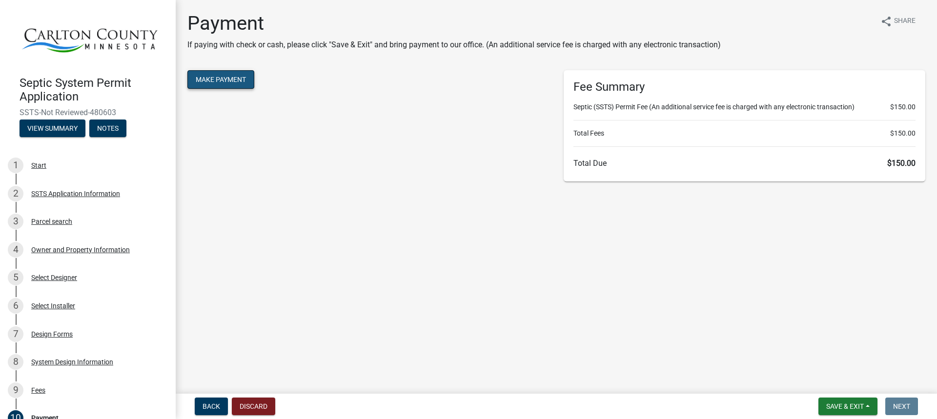
click at [228, 80] on button "Make Payment" at bounding box center [220, 79] width 67 height 19
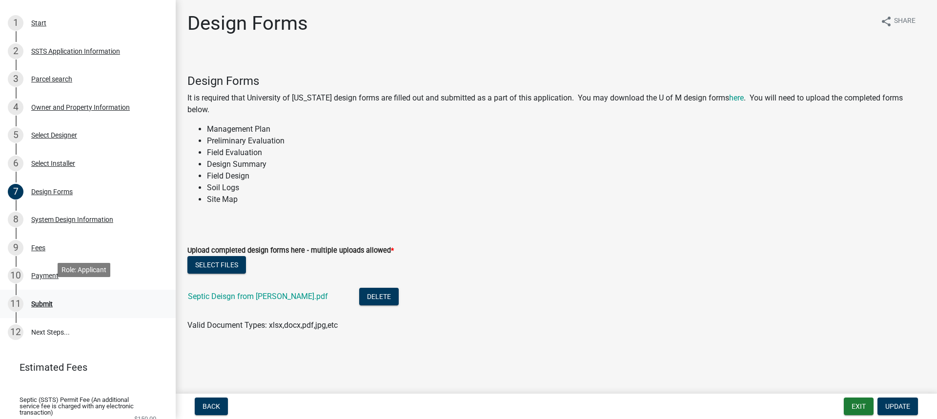
scroll to position [146, 0]
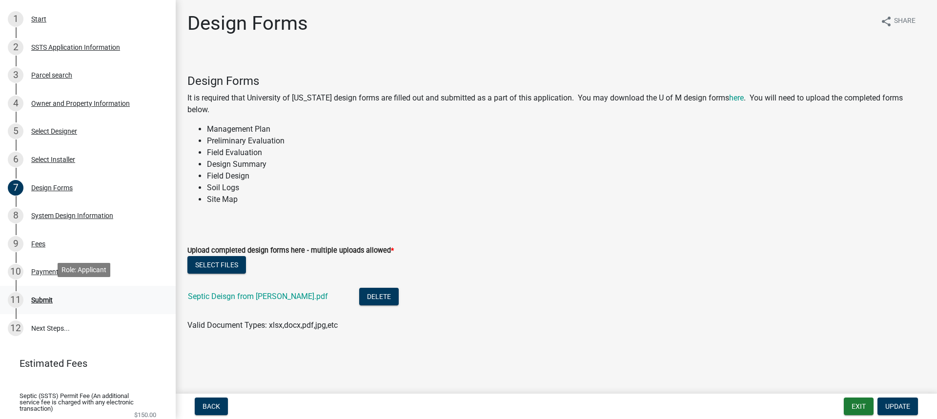
click at [84, 294] on div "11 Submit" at bounding box center [84, 300] width 152 height 16
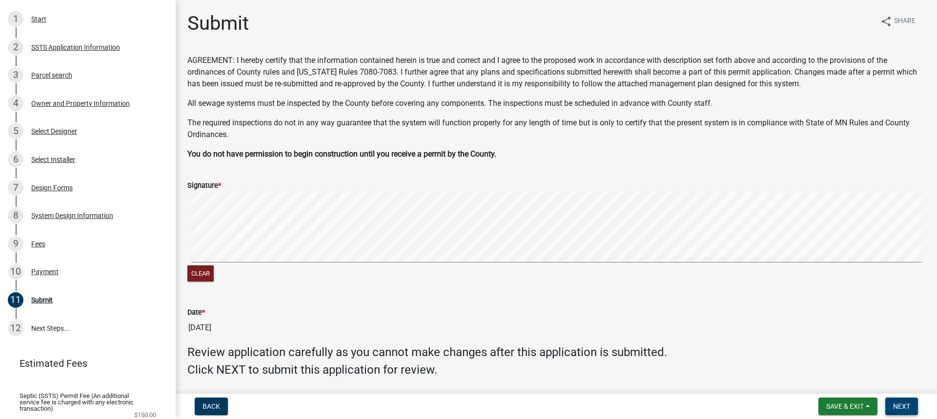
click at [912, 399] on button "Next" at bounding box center [901, 407] width 33 height 18
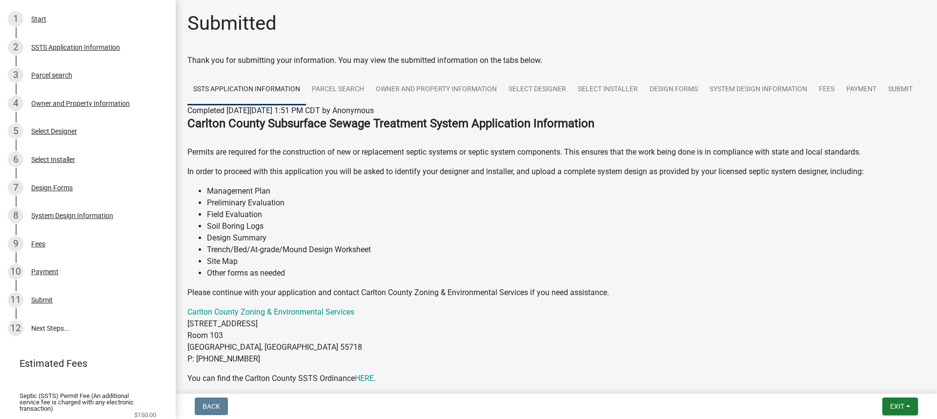
scroll to position [98, 0]
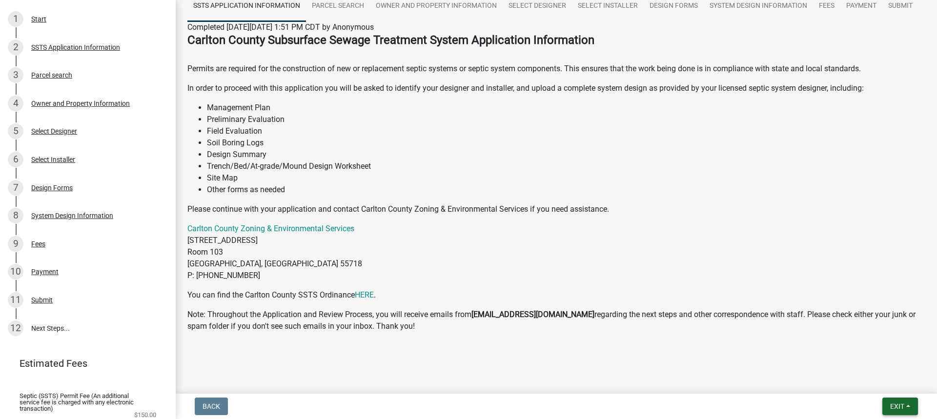
click at [893, 406] on span "Exit" at bounding box center [897, 406] width 14 height 8
click at [883, 380] on button "Save & Exit" at bounding box center [878, 380] width 78 height 23
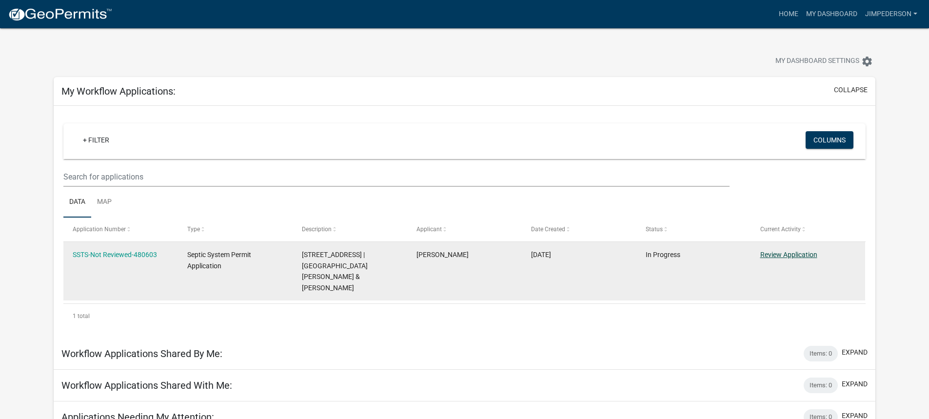
click at [796, 255] on link "Review Application" at bounding box center [788, 255] width 57 height 8
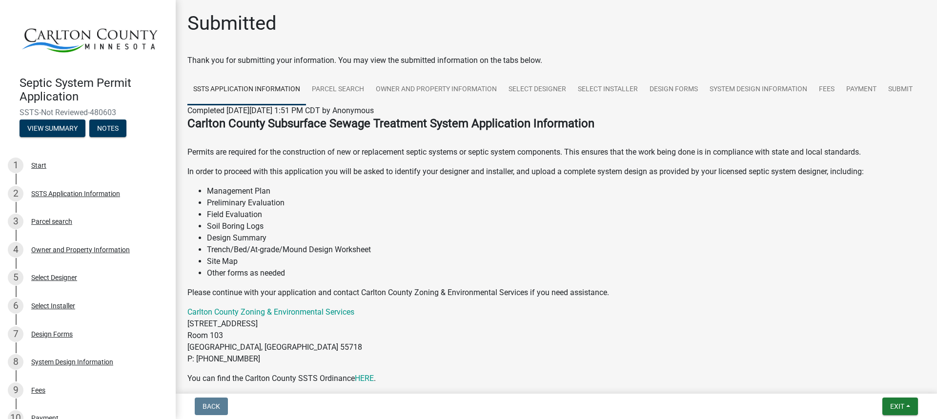
click at [122, 35] on img at bounding box center [90, 38] width 140 height 56
click at [109, 36] on img at bounding box center [90, 38] width 140 height 56
click at [896, 410] on span "Exit" at bounding box center [897, 406] width 14 height 8
click at [890, 387] on button "Save & Exit" at bounding box center [878, 380] width 78 height 23
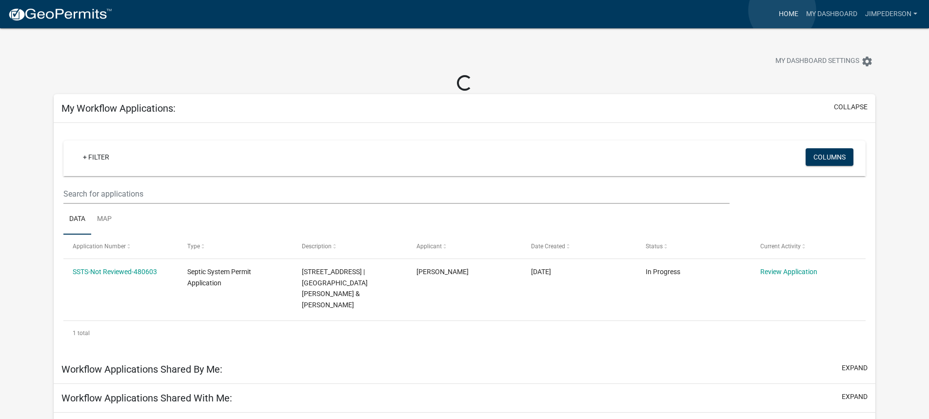
click at [782, 10] on link "Home" at bounding box center [788, 14] width 27 height 19
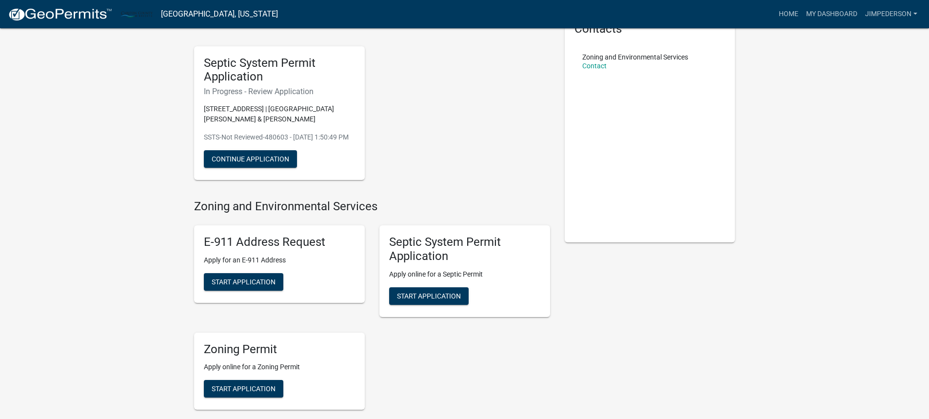
scroll to position [98, 0]
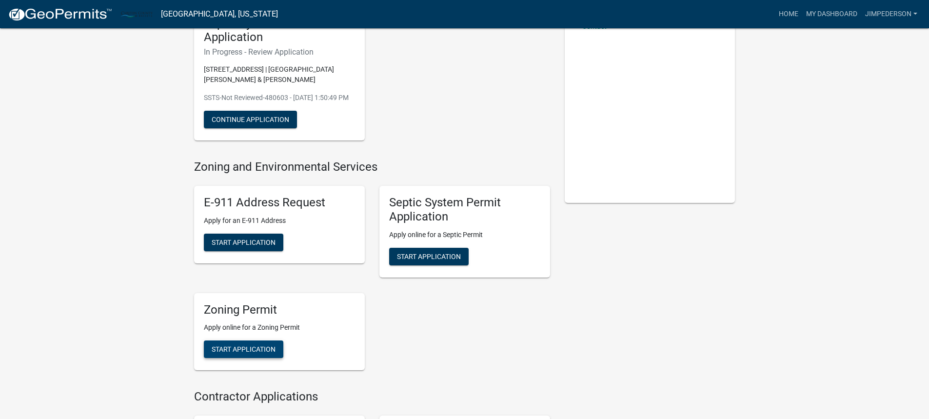
click at [250, 353] on span "Start Application" at bounding box center [244, 349] width 64 height 8
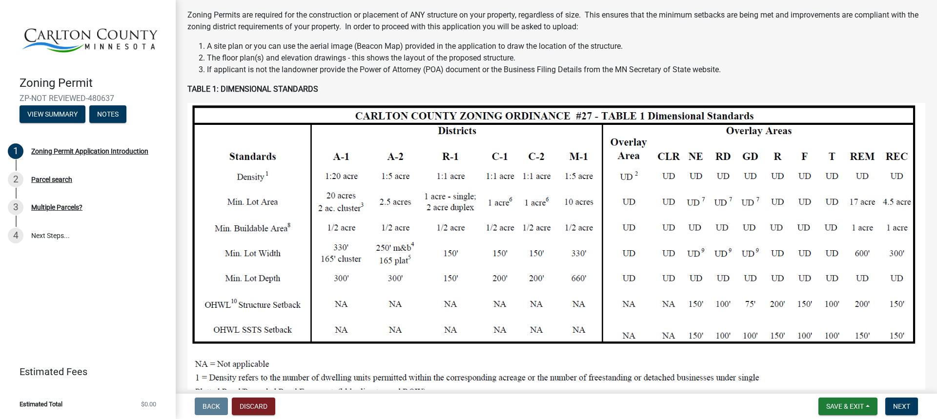
scroll to position [146, 0]
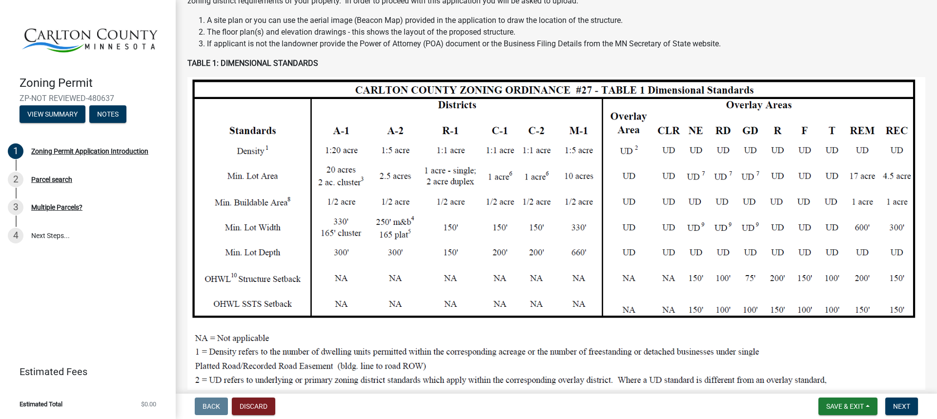
click at [393, 120] on img at bounding box center [556, 343] width 738 height 532
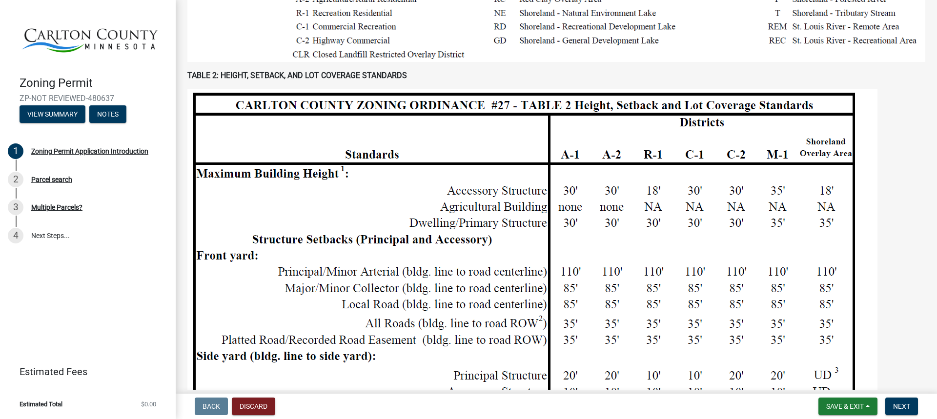
scroll to position [732, 0]
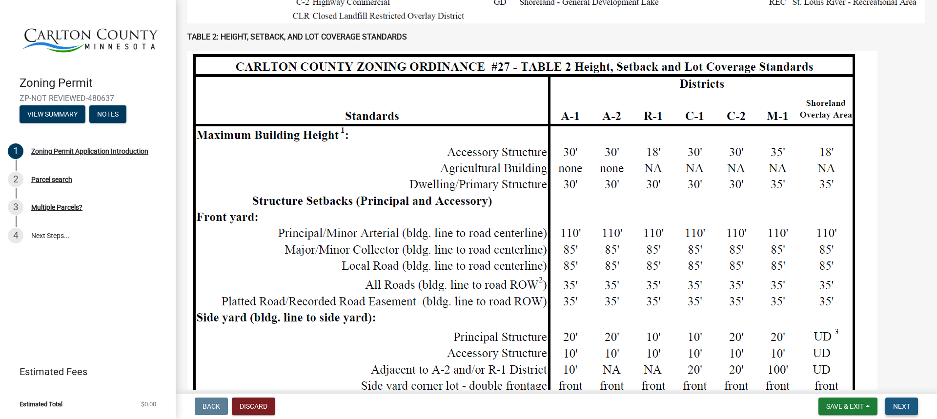
click at [901, 410] on span "Next" at bounding box center [901, 406] width 17 height 8
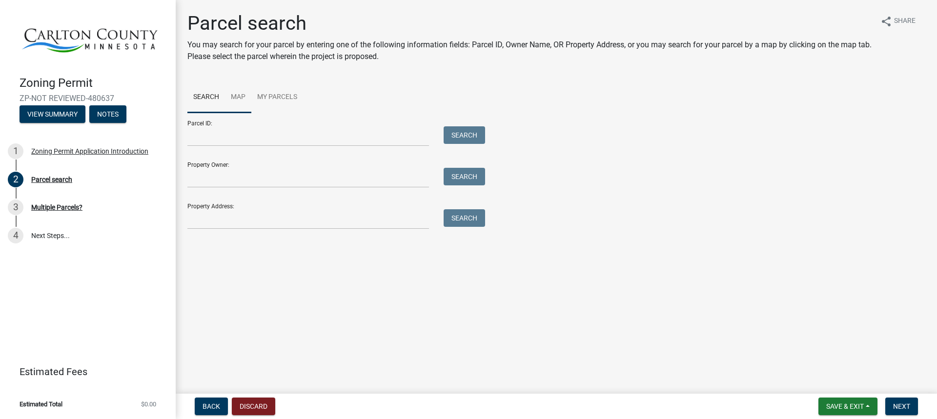
click at [241, 96] on link "Map" at bounding box center [238, 97] width 26 height 31
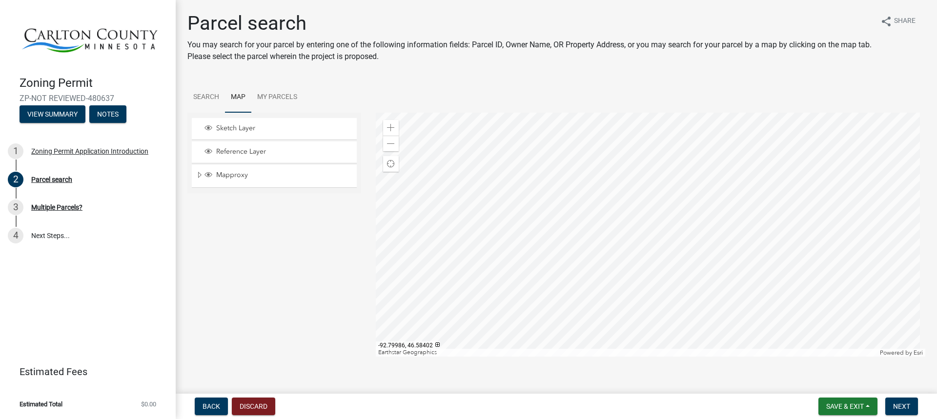
click at [599, 236] on div at bounding box center [651, 235] width 550 height 244
click at [643, 190] on div at bounding box center [651, 235] width 550 height 244
click at [634, 338] on div at bounding box center [651, 235] width 550 height 244
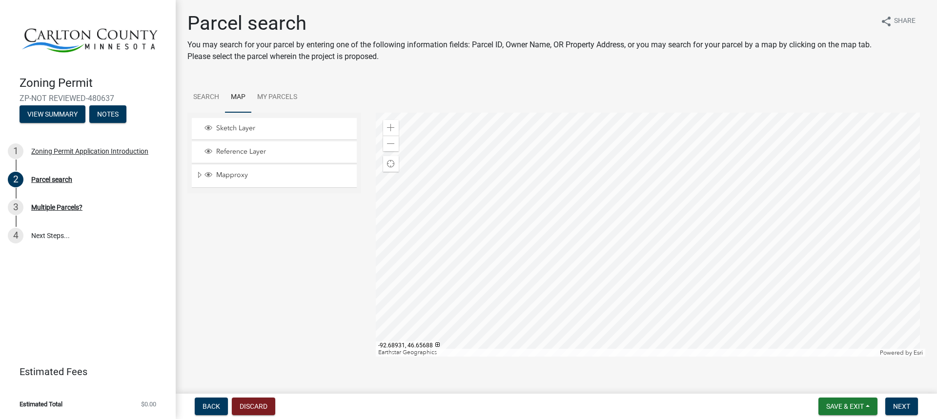
click at [616, 175] on div at bounding box center [651, 235] width 550 height 244
click at [595, 299] on div at bounding box center [651, 235] width 550 height 244
click at [594, 314] on div at bounding box center [651, 235] width 550 height 244
click at [880, 212] on div at bounding box center [651, 235] width 550 height 244
click at [239, 153] on span "Reference Layer" at bounding box center [284, 151] width 140 height 9
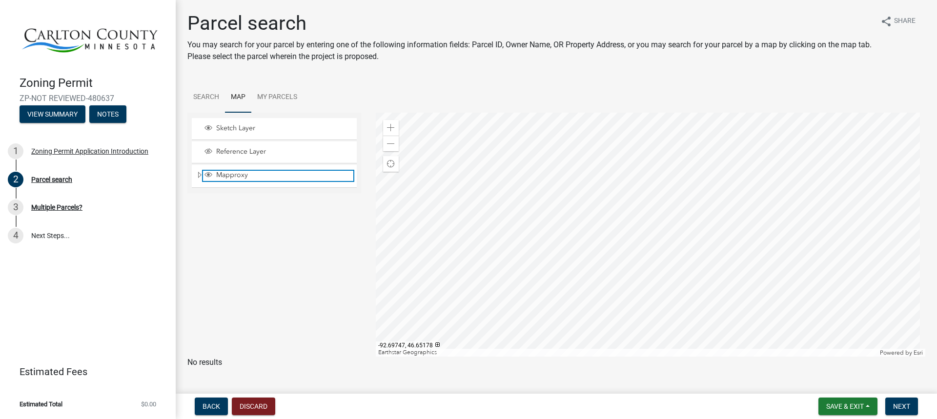
click at [233, 177] on span "Mapproxy" at bounding box center [284, 175] width 140 height 9
click at [571, 160] on div at bounding box center [651, 235] width 550 height 244
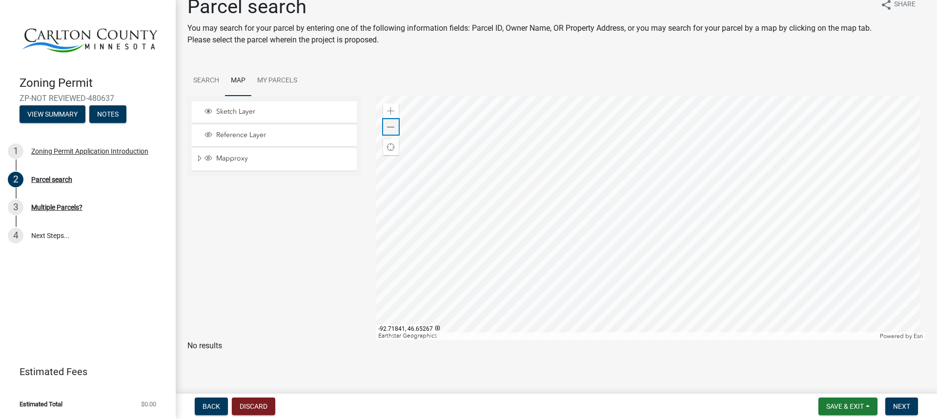
click at [387, 122] on div "Zoom out" at bounding box center [391, 127] width 16 height 16
click at [389, 124] on span at bounding box center [391, 127] width 8 height 8
click at [693, 105] on div at bounding box center [651, 218] width 550 height 244
click at [628, 293] on div at bounding box center [651, 218] width 550 height 244
click at [206, 132] on span "Layer List" at bounding box center [208, 135] width 8 height 8
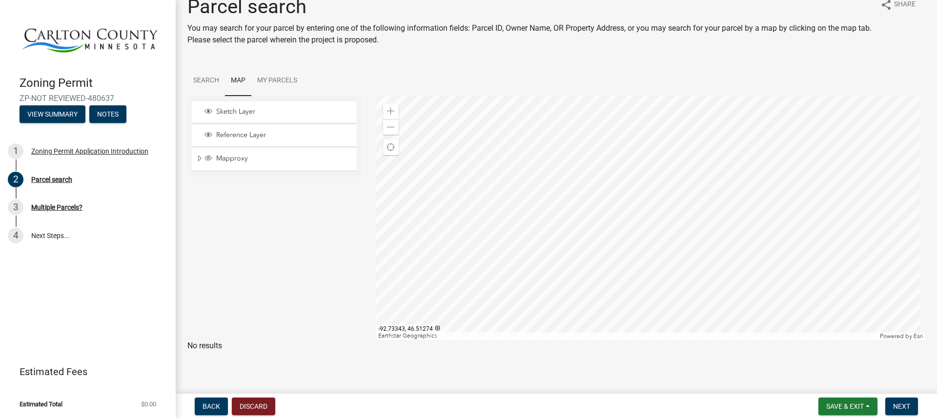
click at [659, 247] on div at bounding box center [651, 218] width 550 height 244
click at [651, 271] on div at bounding box center [651, 218] width 550 height 244
click at [696, 131] on div at bounding box center [651, 218] width 550 height 244
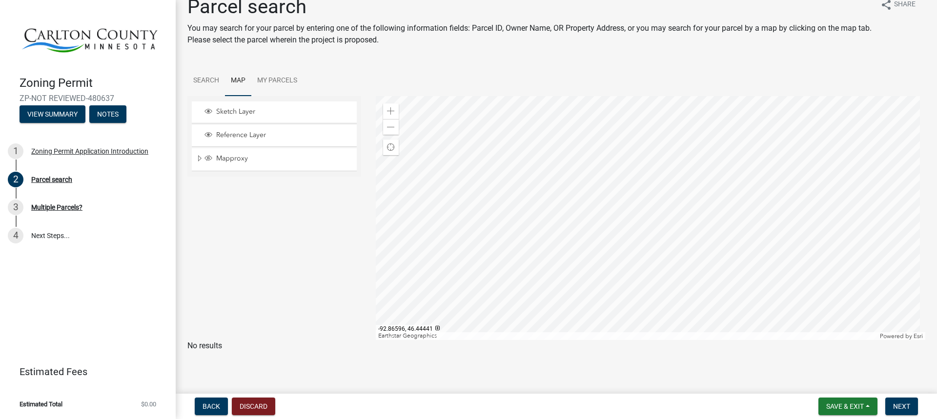
click at [632, 312] on div at bounding box center [651, 218] width 550 height 244
click at [517, 134] on div at bounding box center [651, 218] width 550 height 244
click at [680, 174] on div at bounding box center [651, 218] width 550 height 244
click at [231, 163] on span "Mapproxy" at bounding box center [284, 158] width 140 height 9
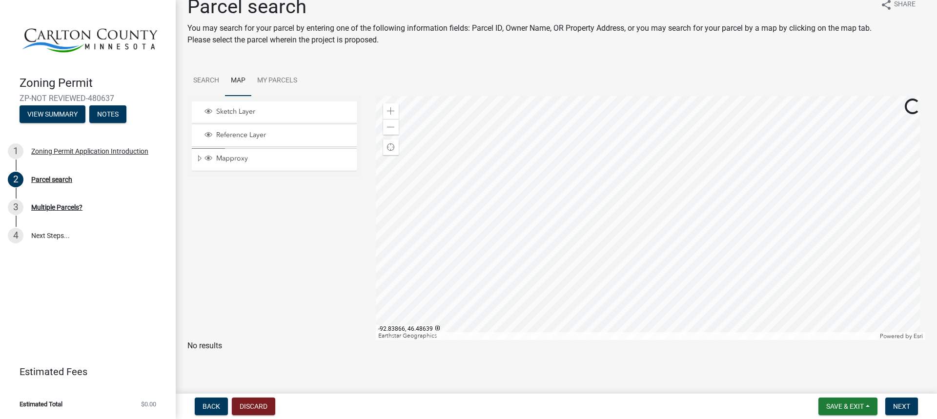
click at [596, 185] on div at bounding box center [651, 218] width 550 height 244
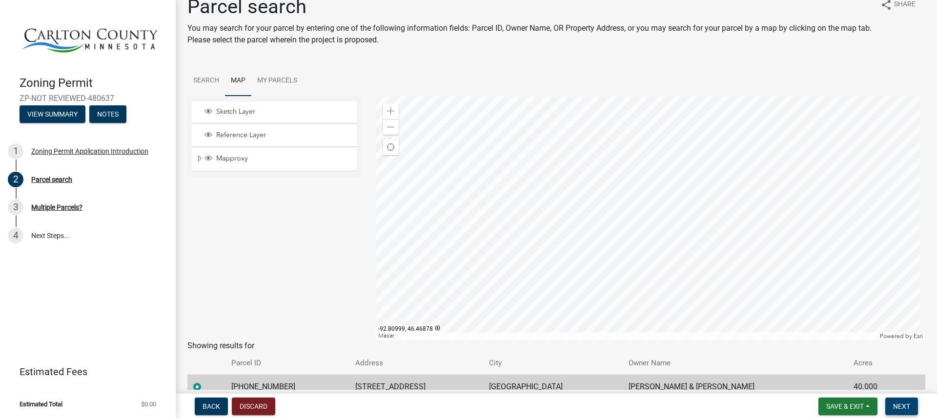
click at [905, 409] on span "Next" at bounding box center [901, 406] width 17 height 8
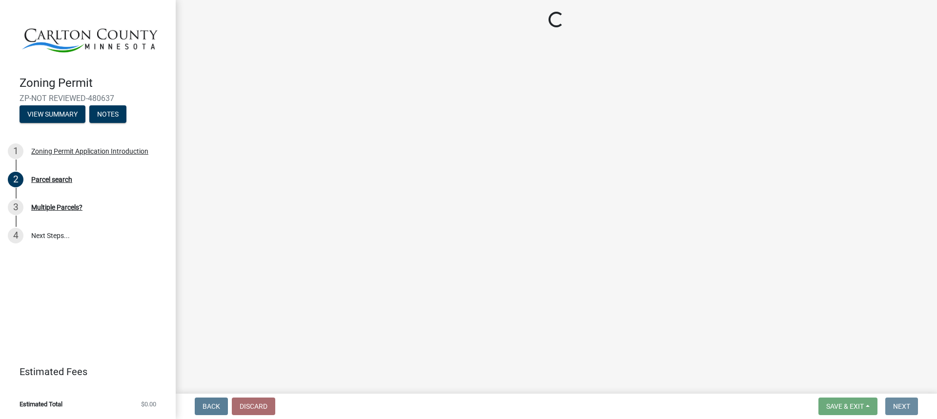
scroll to position [0, 0]
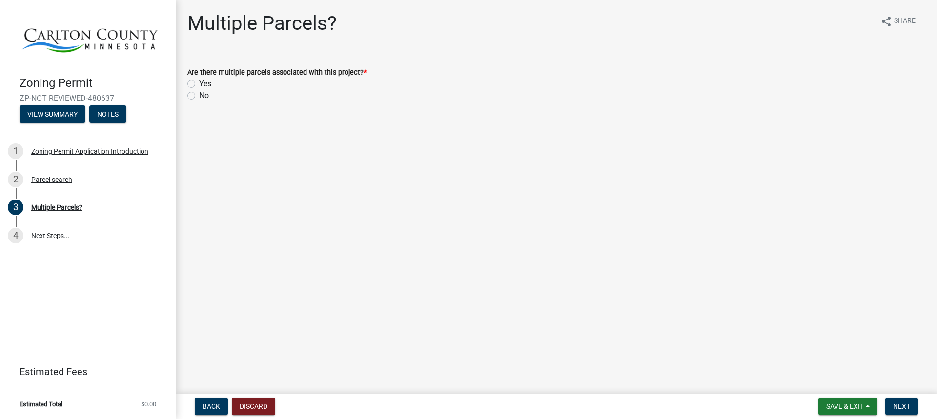
click at [199, 83] on label "Yes" at bounding box center [205, 84] width 12 height 12
click at [199, 83] on input "Yes" at bounding box center [202, 81] width 6 height 6
radio input "true"
click at [895, 404] on span "Next" at bounding box center [901, 406] width 17 height 8
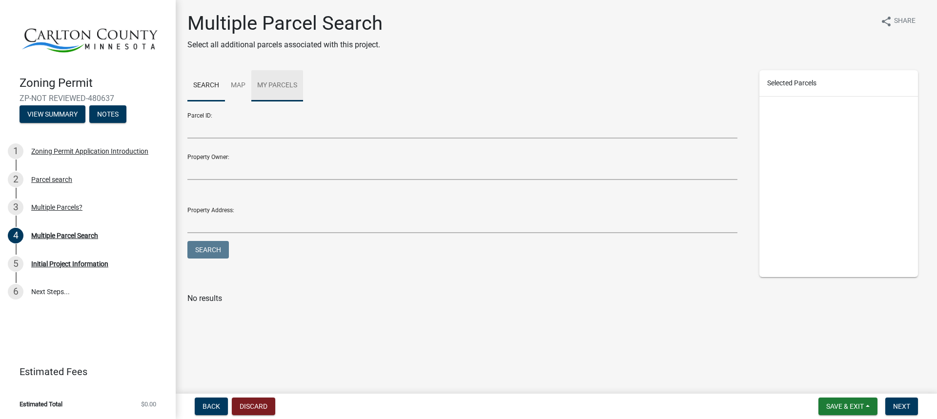
click at [279, 83] on link "My Parcels" at bounding box center [277, 85] width 52 height 31
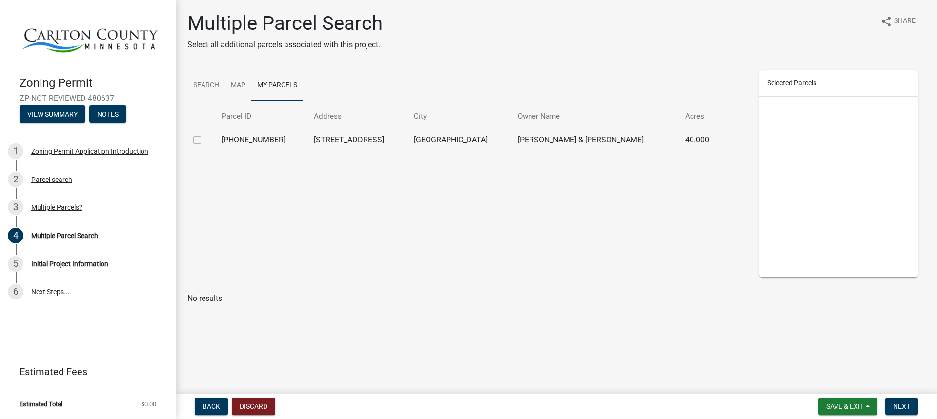
click at [205, 134] on label at bounding box center [205, 134] width 0 height 0
click at [205, 140] on input "checkbox" at bounding box center [208, 137] width 6 height 6
checkbox input "true"
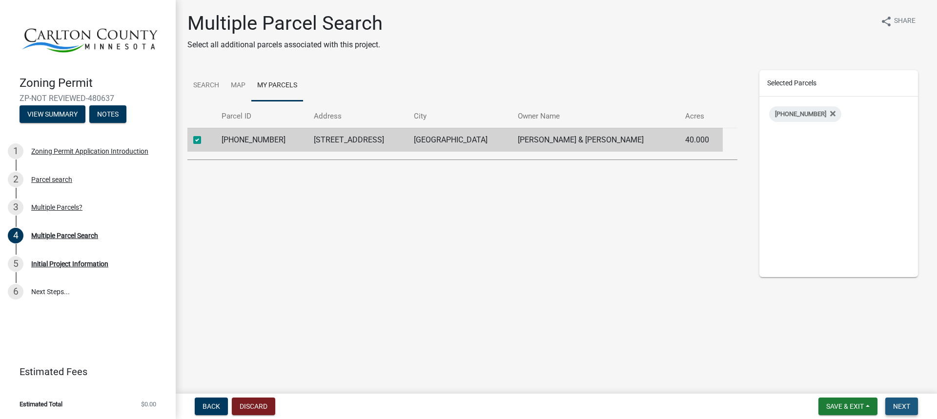
click at [904, 408] on span "Next" at bounding box center [901, 406] width 17 height 8
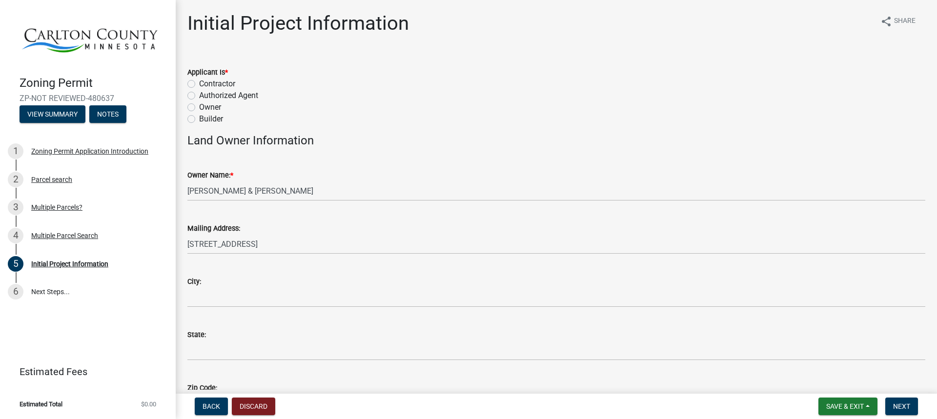
click at [199, 105] on label "Owner" at bounding box center [210, 107] width 22 height 12
click at [199, 105] on input "Owner" at bounding box center [202, 104] width 6 height 6
radio input "true"
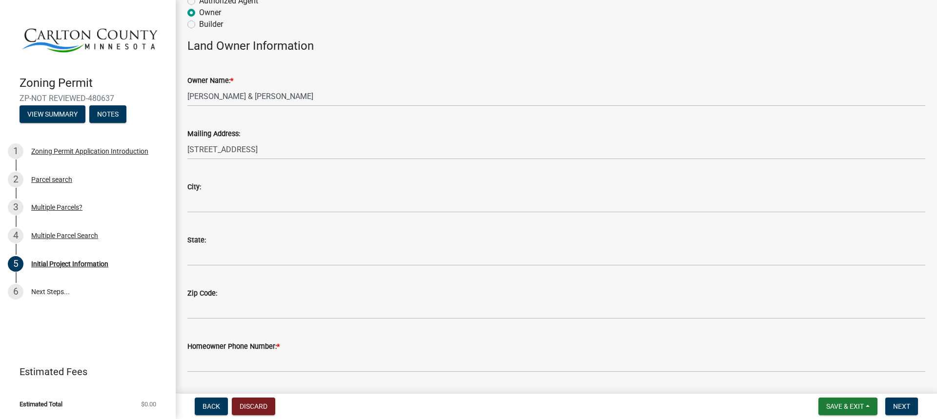
scroll to position [98, 0]
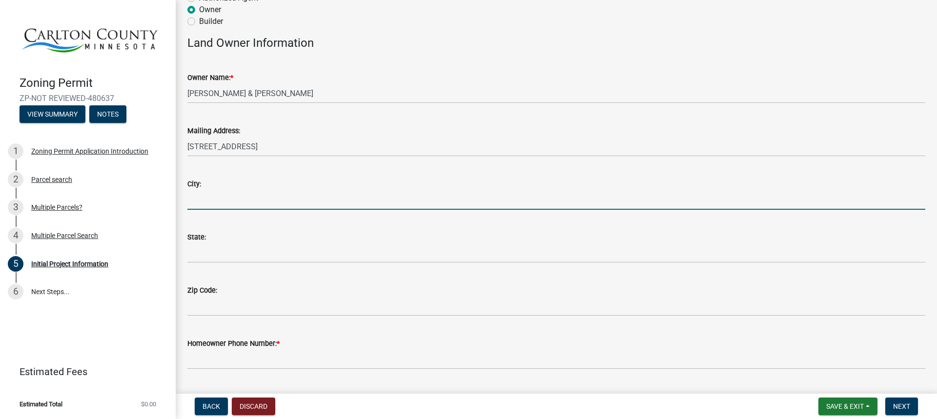
click at [275, 206] on input "City:" at bounding box center [556, 200] width 738 height 20
type input "[GEOGRAPHIC_DATA]"
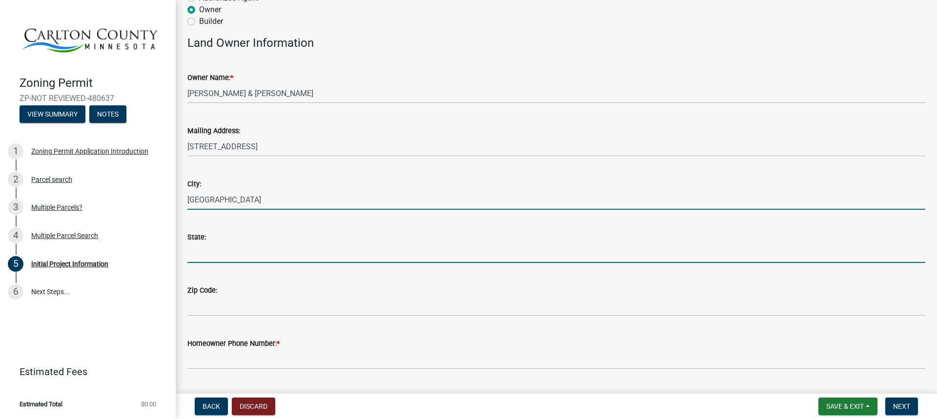
type input "[US_STATE]"
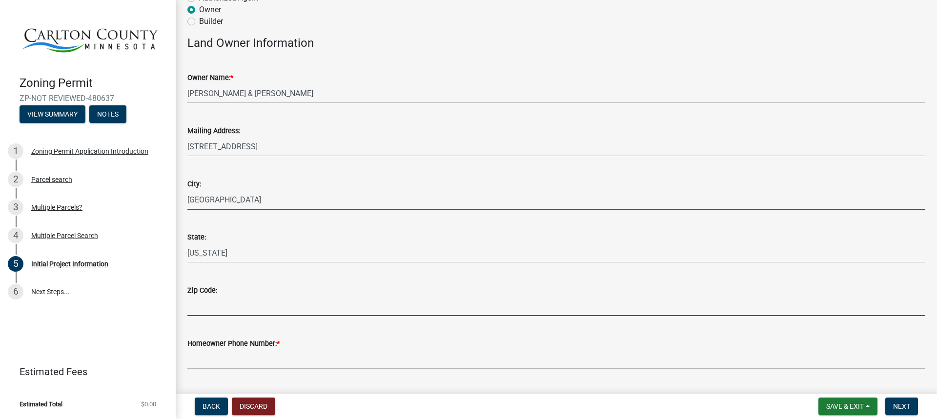
type input "55767-9114"
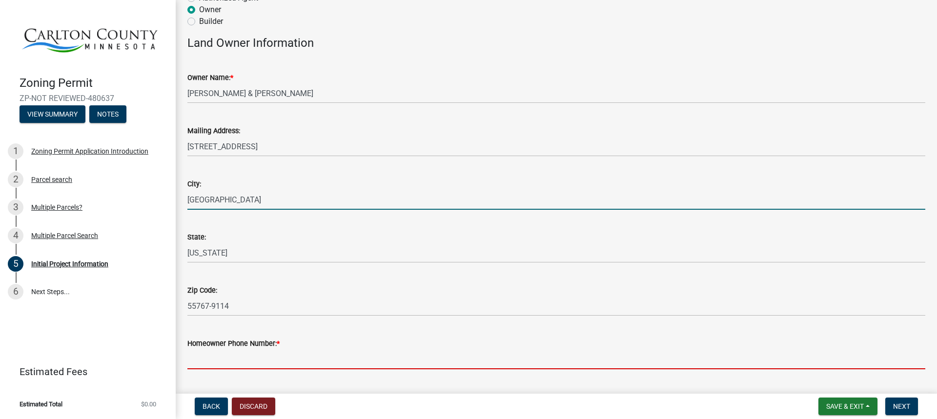
type input "2185919395"
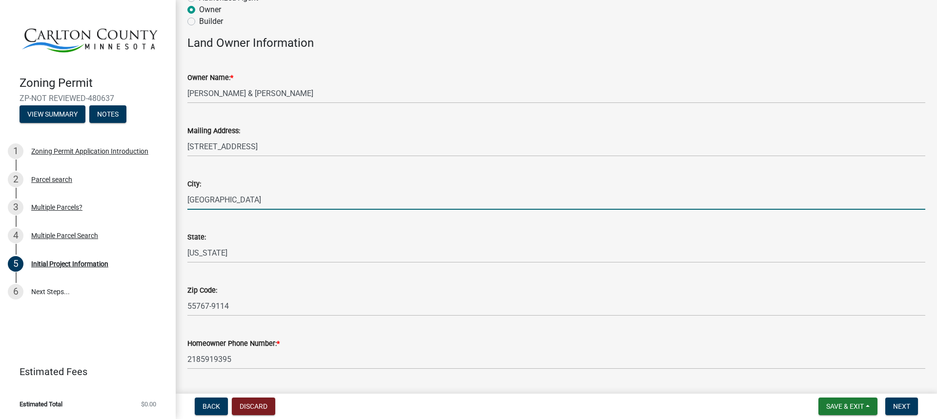
type input "[PERSON_NAME][EMAIL_ADDRESS][DOMAIN_NAME]"
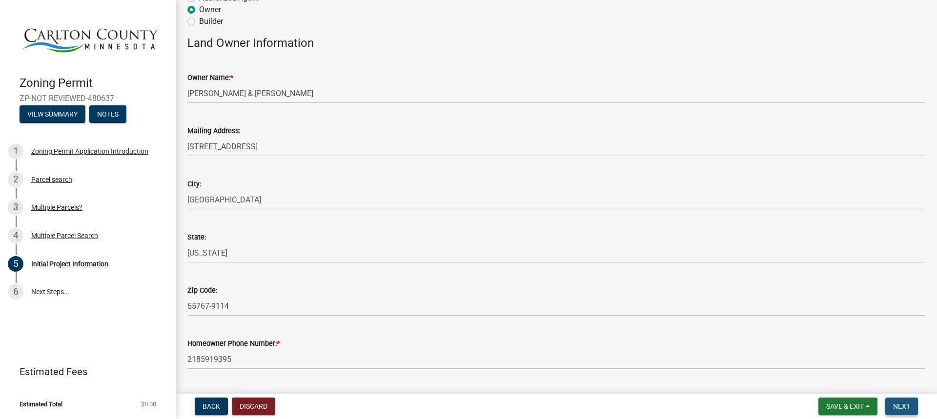
click at [894, 409] on span "Next" at bounding box center [901, 406] width 17 height 8
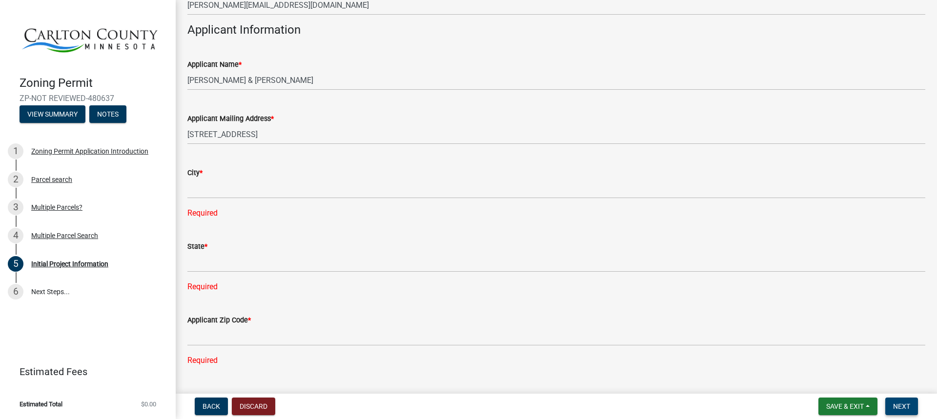
scroll to position [488, 0]
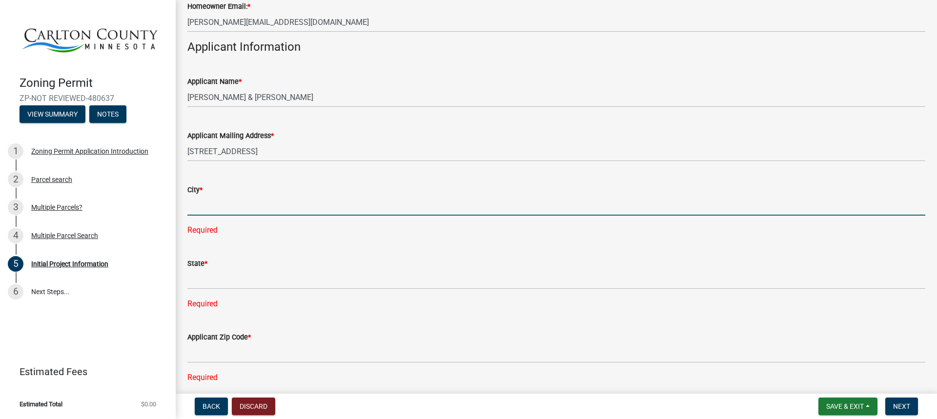
click at [276, 210] on input "City *" at bounding box center [556, 206] width 738 height 20
type input "[GEOGRAPHIC_DATA]"
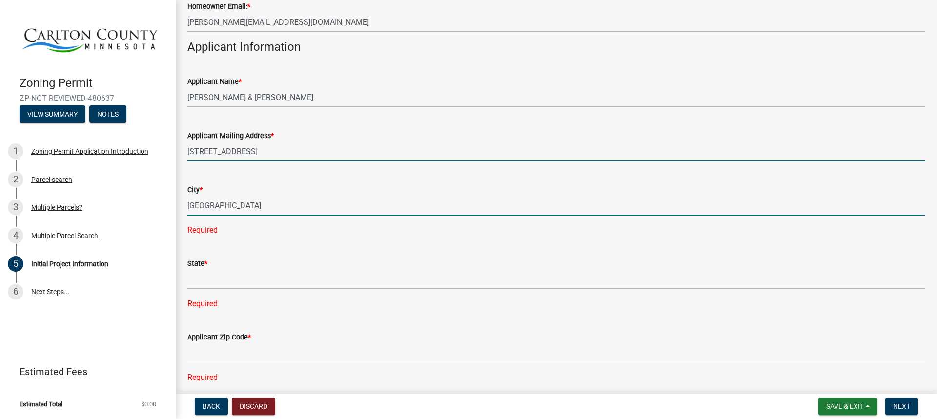
type input "[STREET_ADDRESS]"
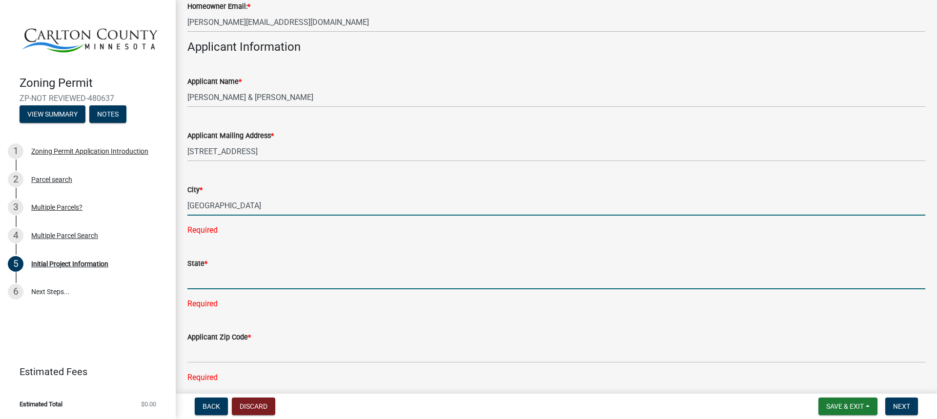
type input "[US_STATE]"
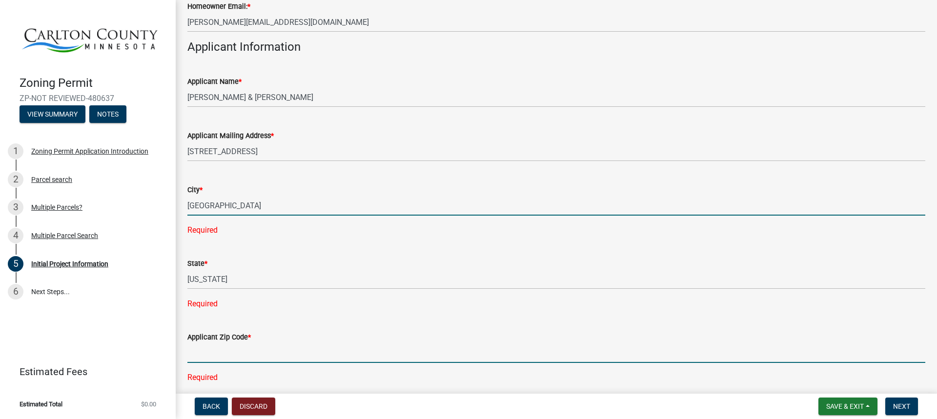
type input "55767-9114"
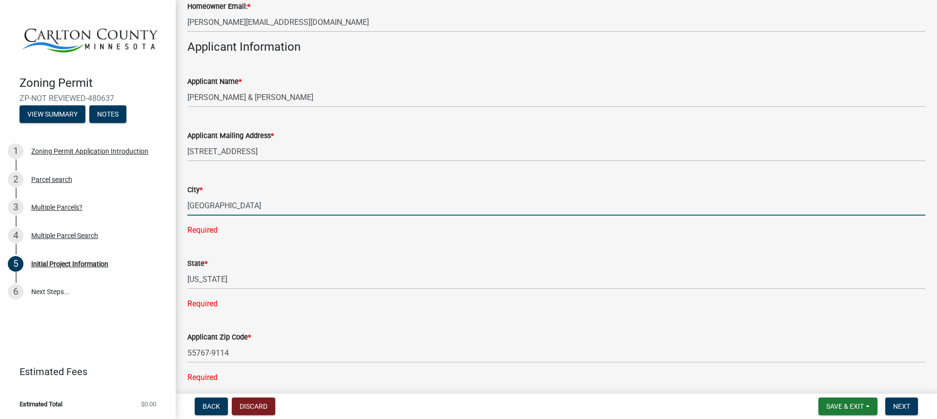
type input "2185919395"
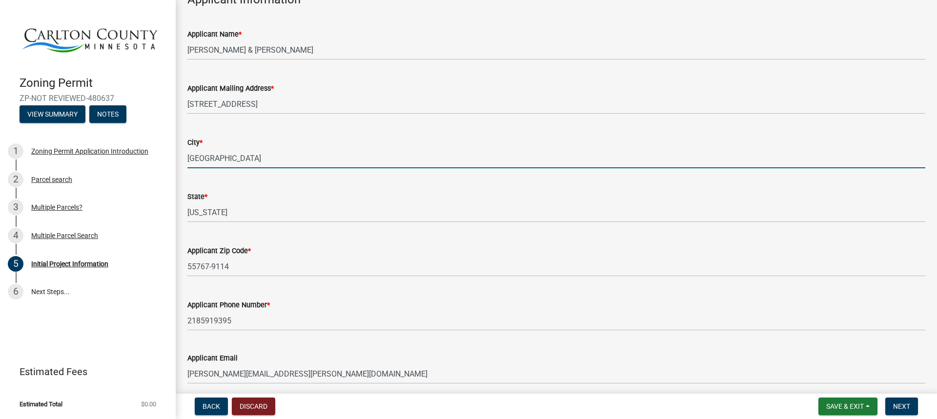
scroll to position [634, 0]
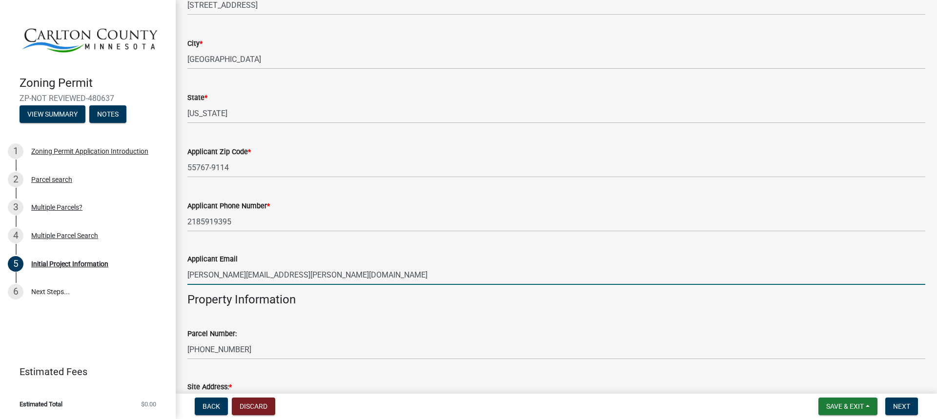
click at [309, 282] on input "[PERSON_NAME][EMAIL_ADDRESS][PERSON_NAME][DOMAIN_NAME]" at bounding box center [556, 275] width 738 height 20
type input "[PERSON_NAME][EMAIL_ADDRESS][DOMAIN_NAME]"
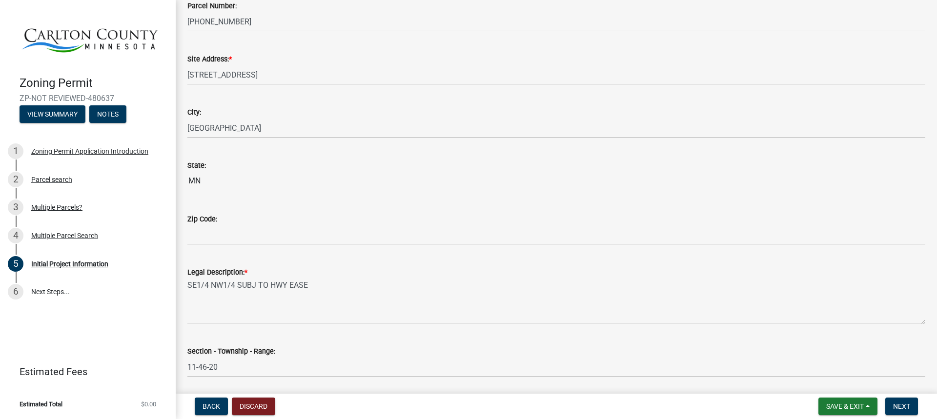
scroll to position [976, 0]
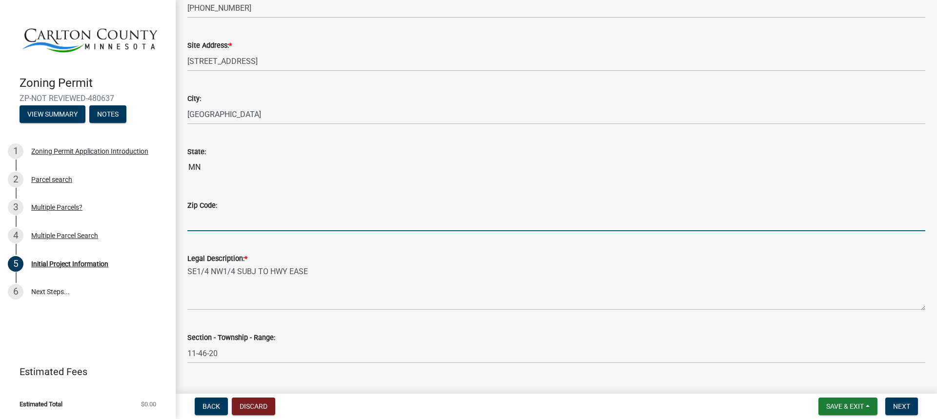
click at [238, 222] on input "Zip Code:" at bounding box center [556, 221] width 738 height 20
type input "55767"
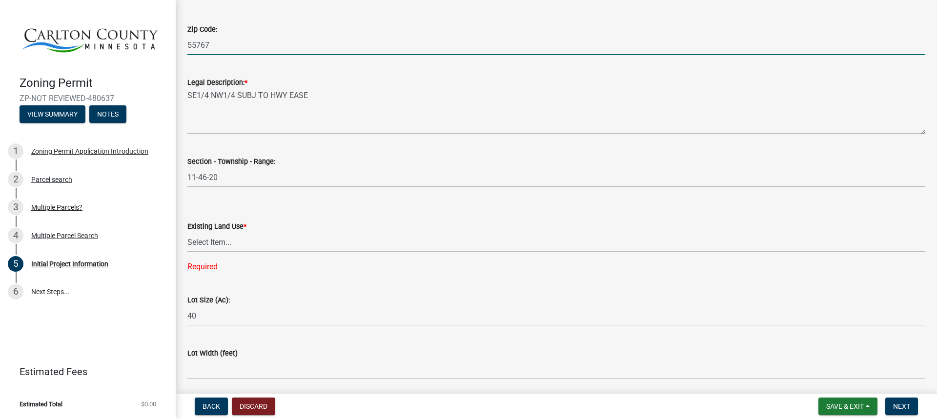
scroll to position [1171, 0]
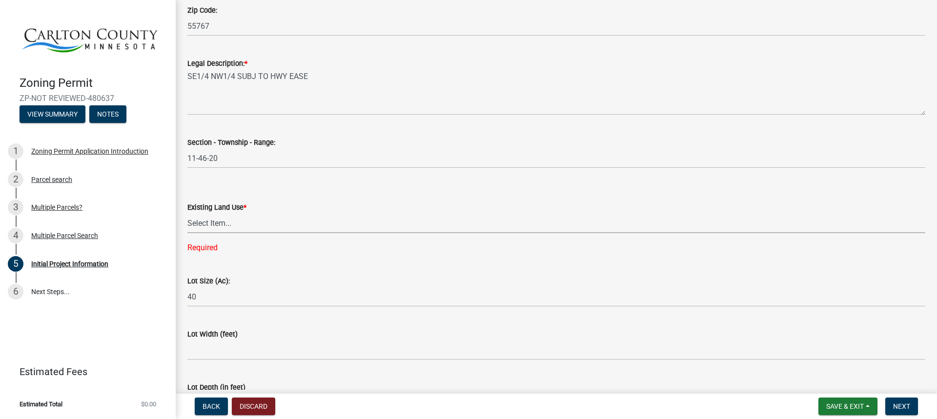
click at [221, 227] on select "Select Item... Residential Commercial Recreational/hunting Agricultural" at bounding box center [556, 223] width 738 height 20
click at [187, 213] on select "Select Item... Residential Commercial Recreational/hunting Agricultural" at bounding box center [556, 223] width 738 height 20
select select "33d21d3a-ebb3-419e-8315-ef7213d04586"
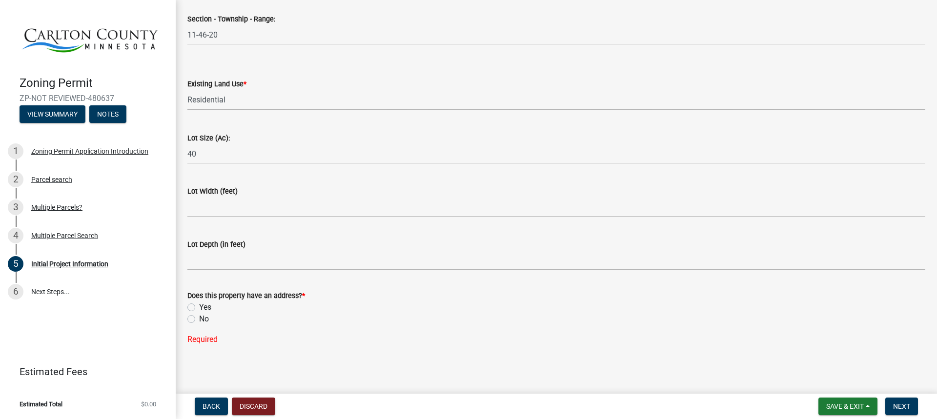
scroll to position [1296, 0]
click at [199, 304] on label "Yes" at bounding box center [205, 306] width 12 height 12
click at [199, 304] on input "Yes" at bounding box center [202, 303] width 6 height 6
radio input "true"
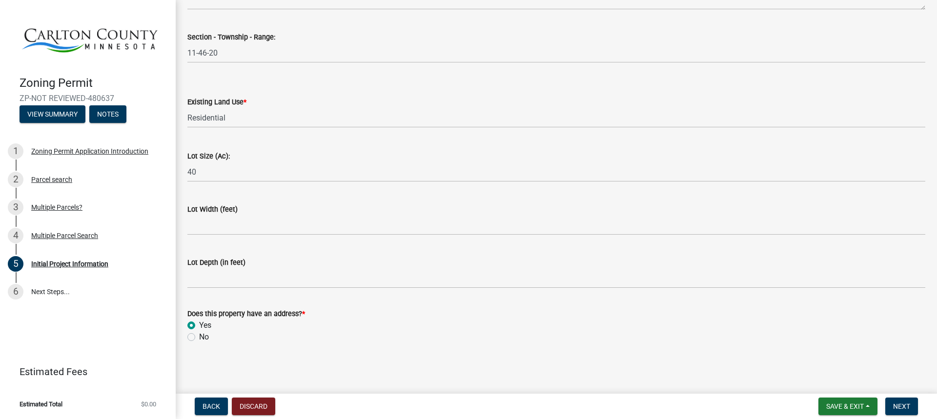
scroll to position [1276, 0]
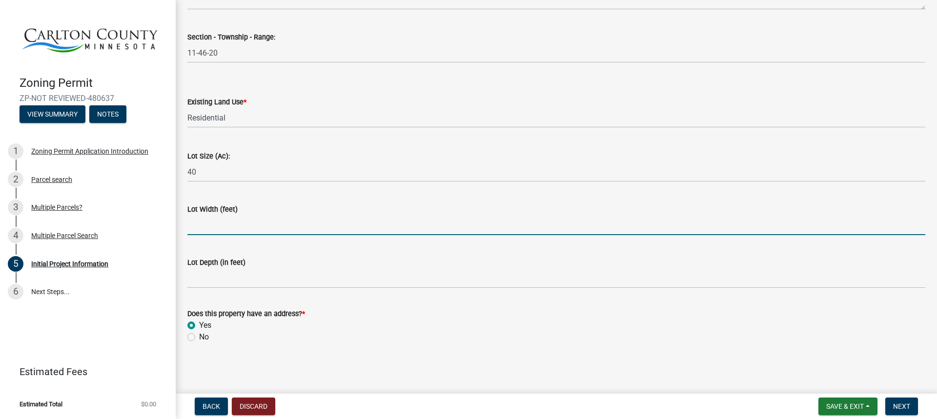
click at [263, 224] on input "Lot Width (feet)" at bounding box center [556, 225] width 738 height 20
type input "1305"
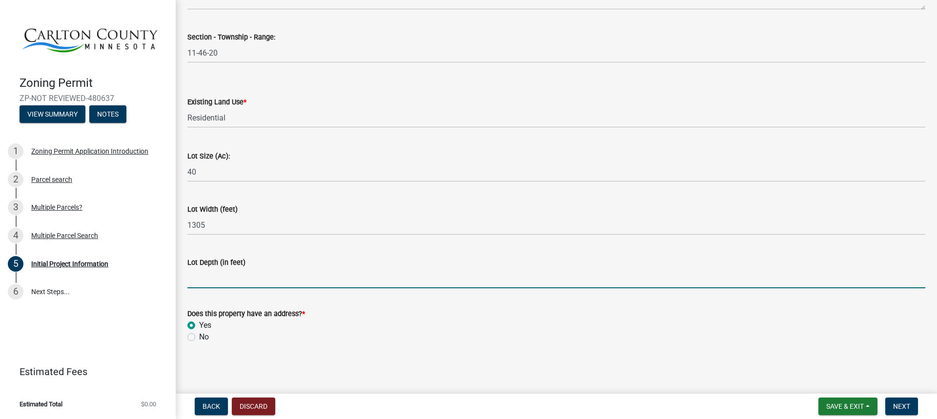
click at [235, 282] on input "Lot Depth (in feet)" at bounding box center [556, 278] width 738 height 20
type input "1305"
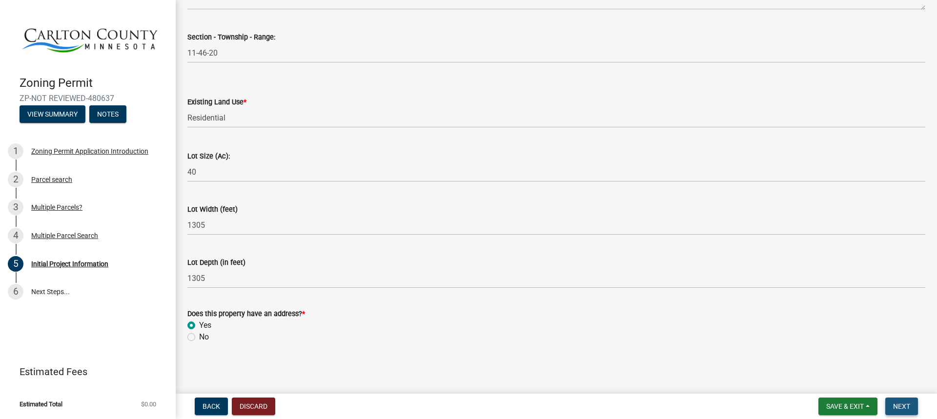
click at [898, 400] on button "Next" at bounding box center [901, 407] width 33 height 18
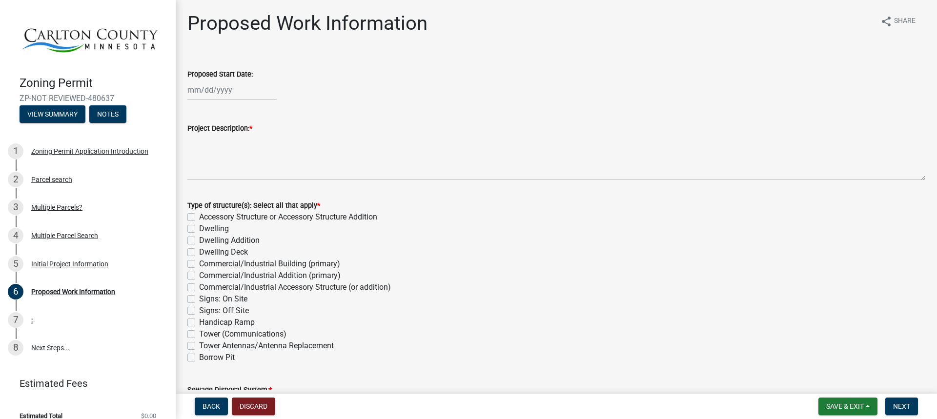
click at [232, 94] on div at bounding box center [231, 90] width 89 height 20
select select "9"
select select "2025"
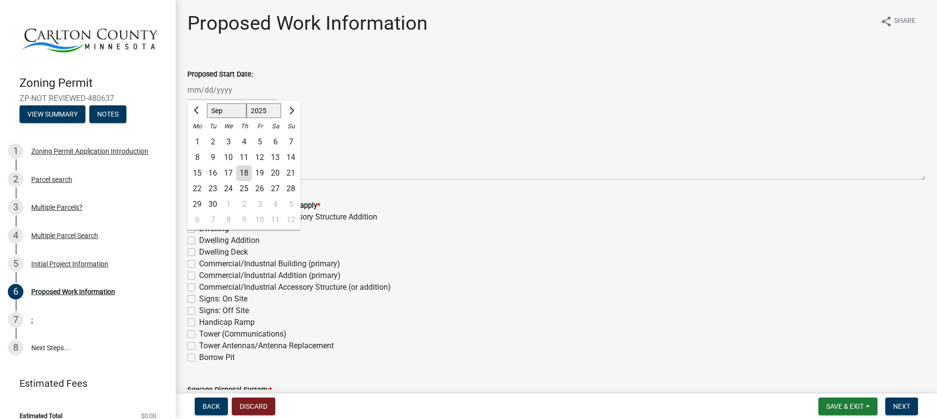
click at [230, 188] on div "24" at bounding box center [228, 189] width 16 height 16
type input "[DATE]"
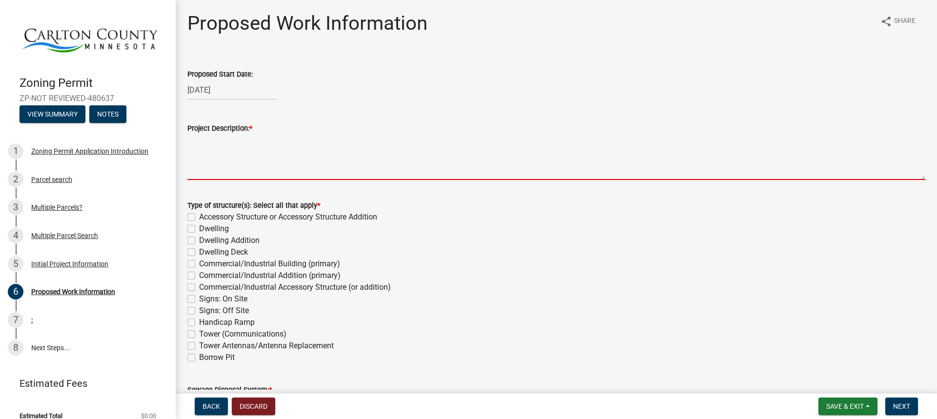
click at [277, 171] on textarea "Project Description: *" at bounding box center [556, 157] width 738 height 46
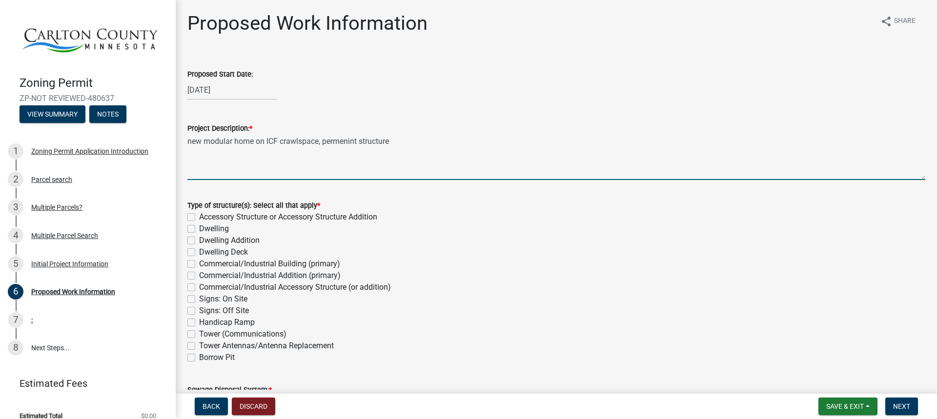
click at [339, 139] on textarea "new modular home on ICF crawlspace, permenint structure" at bounding box center [556, 157] width 738 height 46
click at [347, 142] on textarea "new modular home on ICF crawlspace, permenint structure" at bounding box center [556, 157] width 738 height 46
click at [401, 140] on textarea "new modular home on ICF crawlspace, permanent structure" at bounding box center [556, 157] width 738 height 46
type textarea "new modular home on ICF crawlspace, permanent structure no axles or steel frame…"
click at [199, 225] on label "Dwelling" at bounding box center [214, 229] width 30 height 12
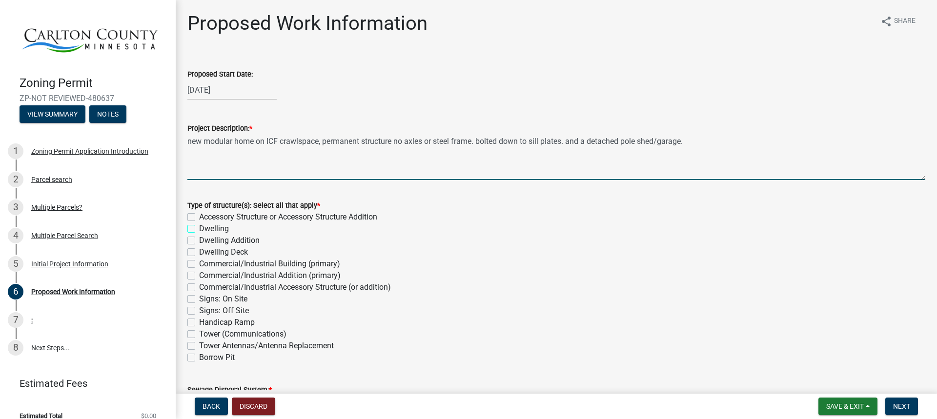
click at [199, 225] on input "Dwelling" at bounding box center [202, 226] width 6 height 6
checkbox input "true"
checkbox input "false"
checkbox input "true"
checkbox input "false"
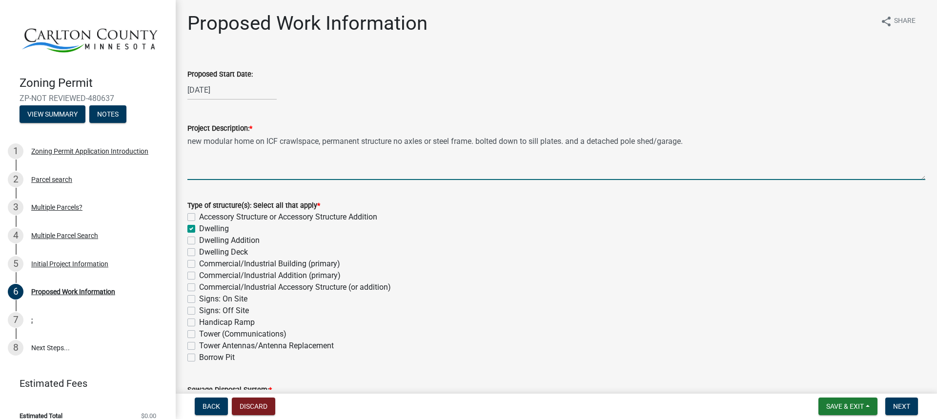
checkbox input "false"
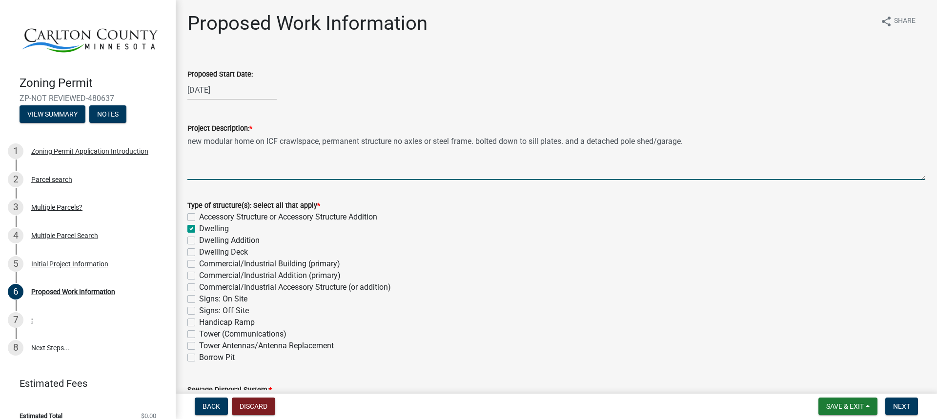
checkbox input "false"
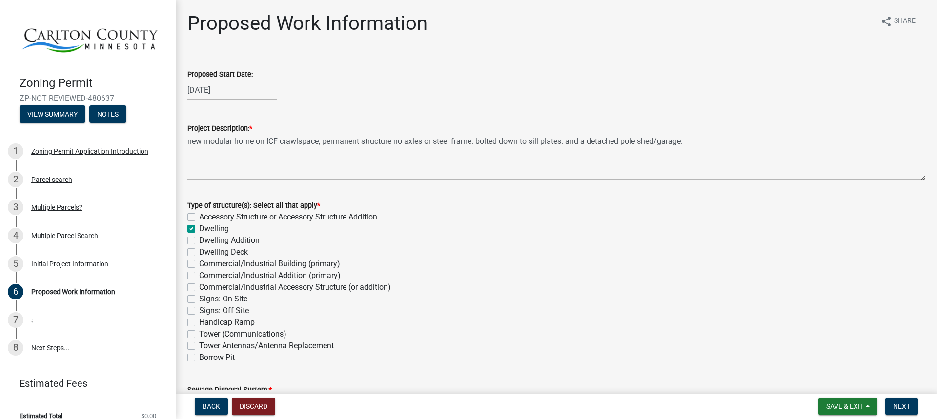
click at [199, 216] on label "Accessory Structure or Accessory Structure Addition" at bounding box center [288, 217] width 178 height 12
click at [199, 216] on input "Accessory Structure or Accessory Structure Addition" at bounding box center [202, 214] width 6 height 6
checkbox input "true"
checkbox input "false"
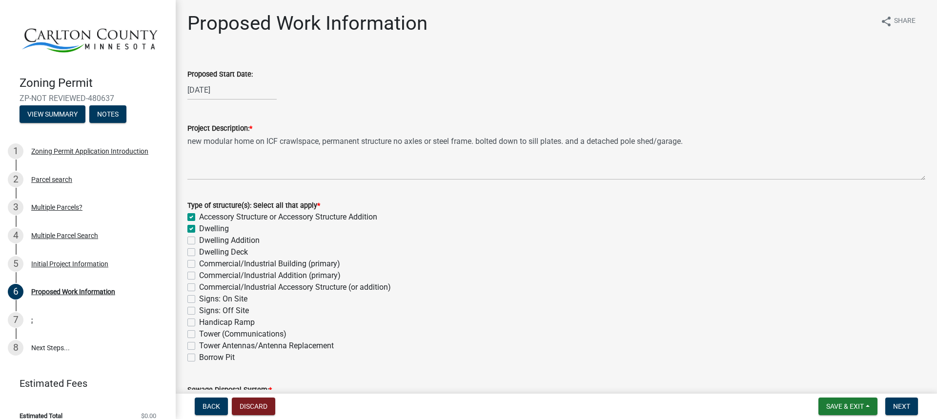
checkbox input "false"
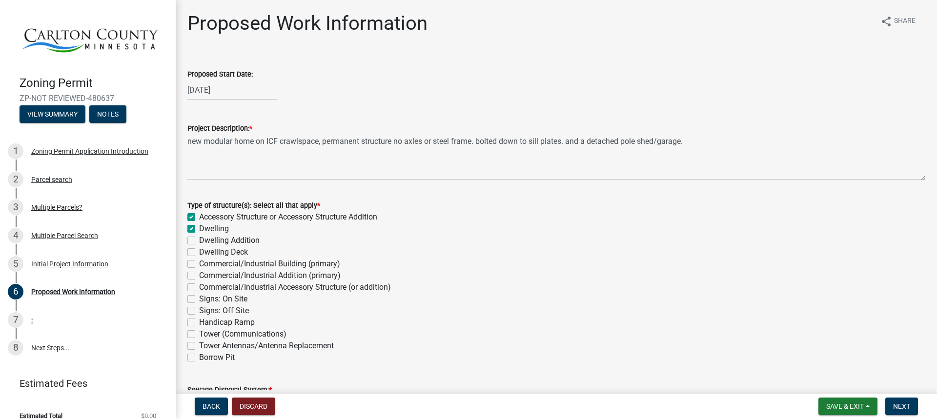
checkbox input "false"
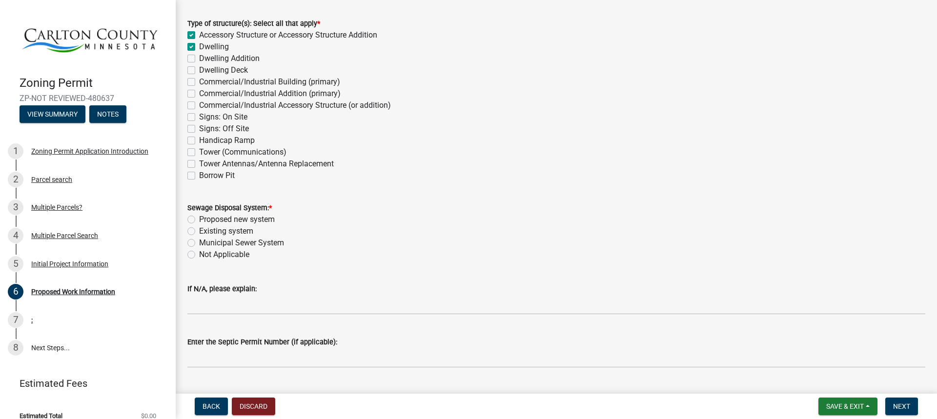
scroll to position [195, 0]
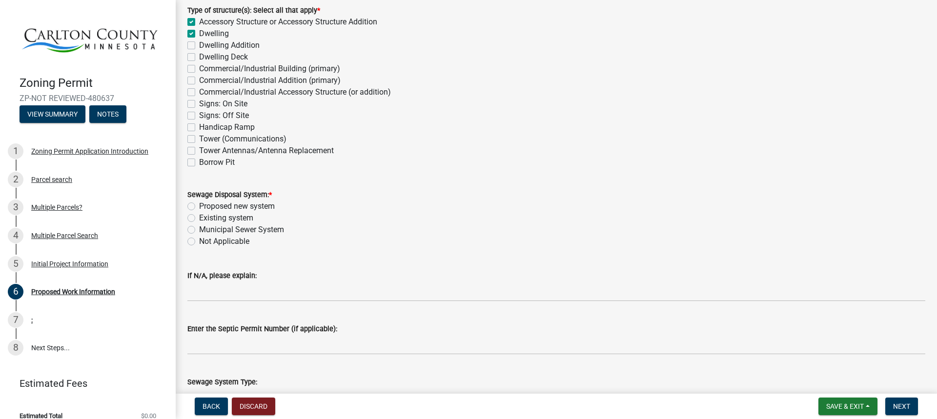
click at [199, 205] on label "Proposed new system" at bounding box center [237, 206] width 76 height 12
click at [199, 205] on input "Proposed new system" at bounding box center [202, 203] width 6 height 6
radio input "true"
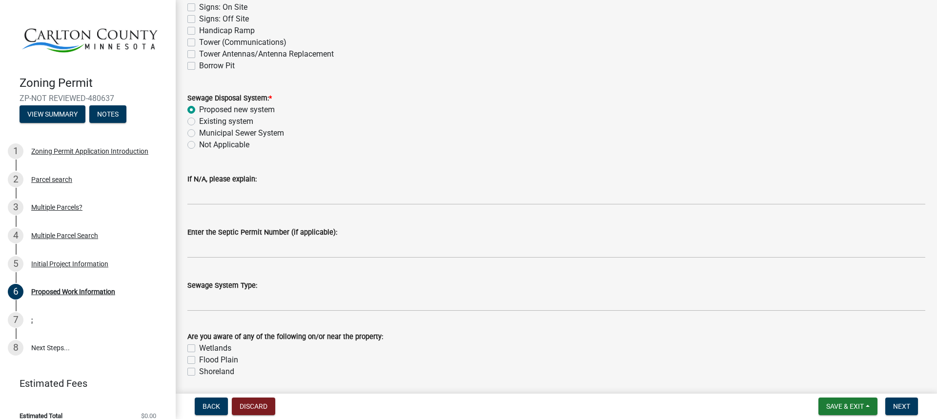
scroll to position [293, 0]
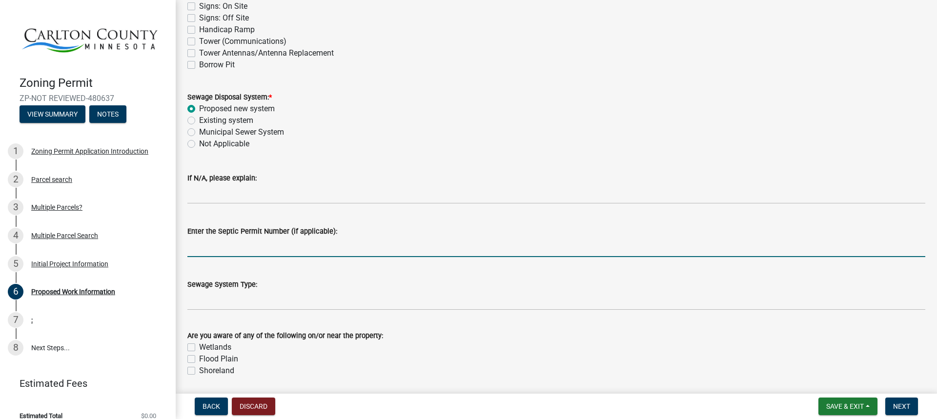
click at [302, 249] on input "Enter the Septic Permit Number (if applicable):" at bounding box center [556, 247] width 738 height 20
type input "just submitted holding tank permit 5 minutes ago, no active permit number yet."
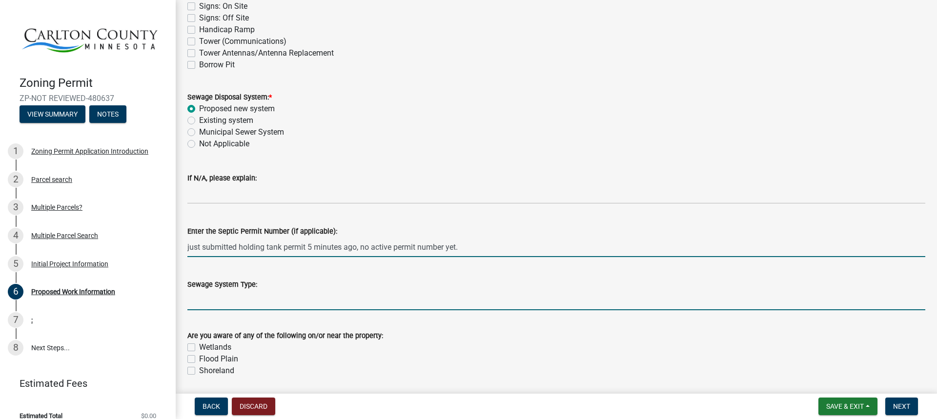
click at [258, 300] on input "Sewage System Type:" at bounding box center [556, 300] width 738 height 20
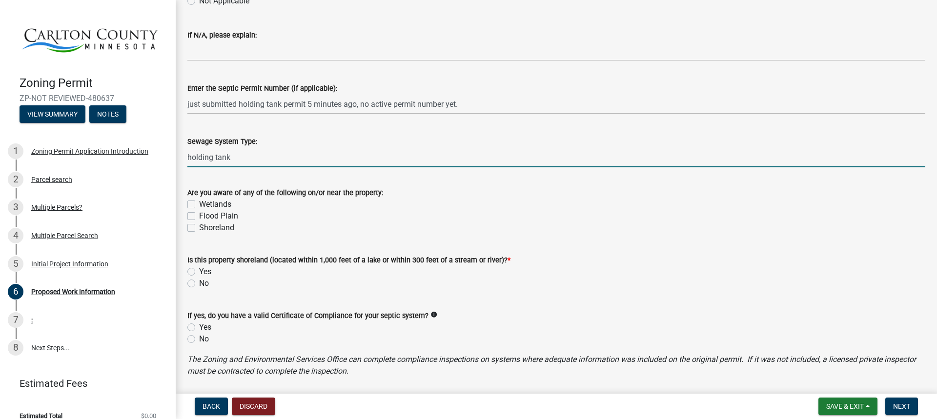
scroll to position [439, 0]
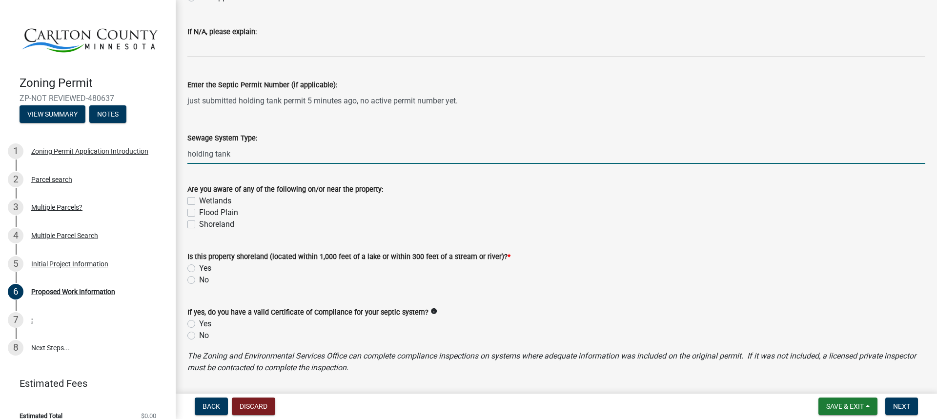
type input "holding tank"
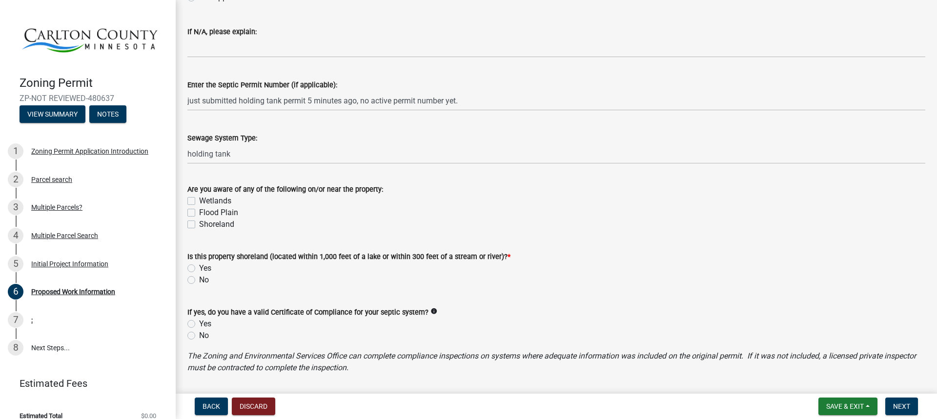
click at [199, 279] on label "No" at bounding box center [204, 280] width 10 height 12
click at [199, 279] on input "No" at bounding box center [202, 277] width 6 height 6
radio input "true"
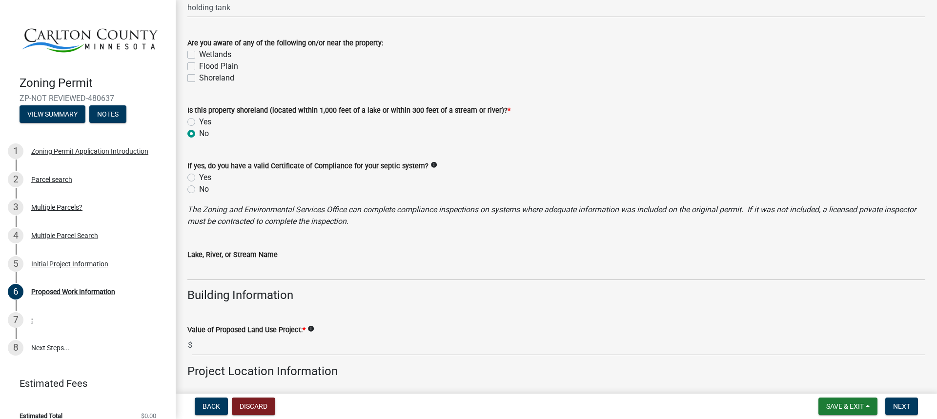
scroll to position [634, 0]
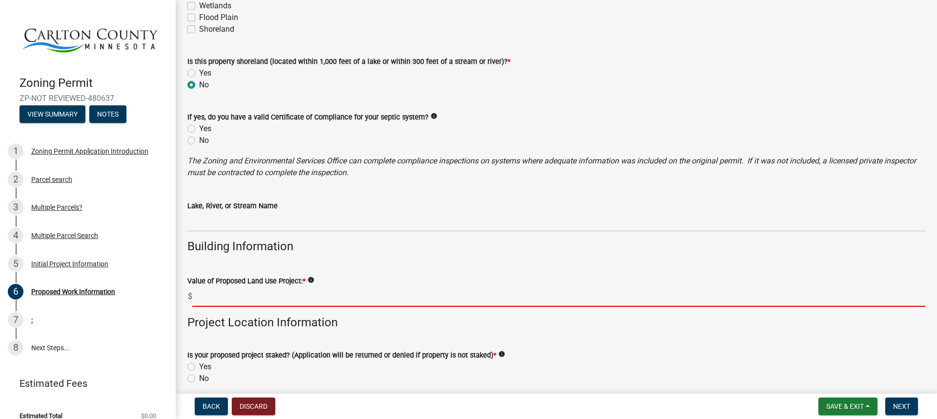
click at [241, 299] on input "text" at bounding box center [558, 297] width 733 height 20
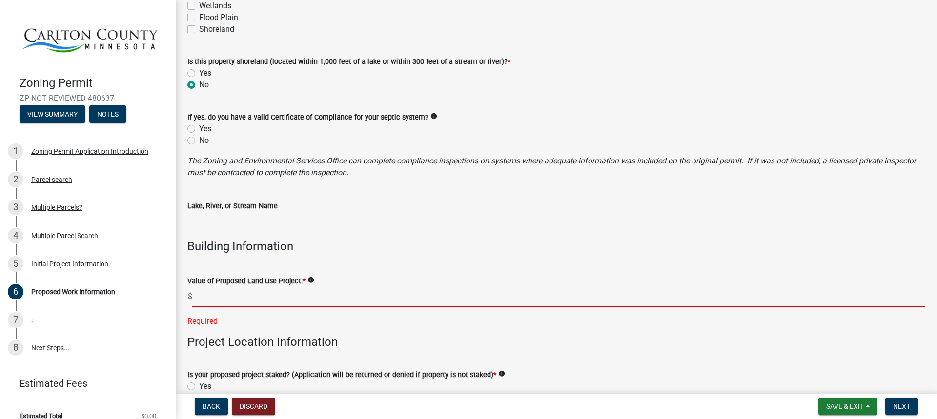
click at [274, 300] on input "text" at bounding box center [558, 297] width 733 height 20
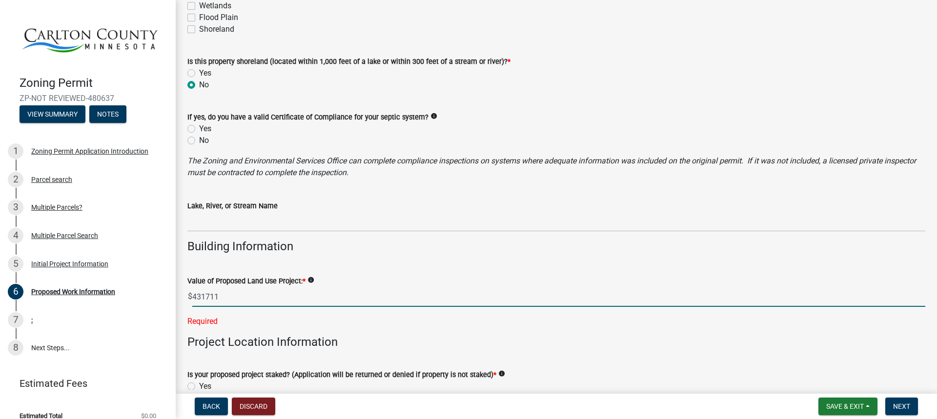
type input "431711"
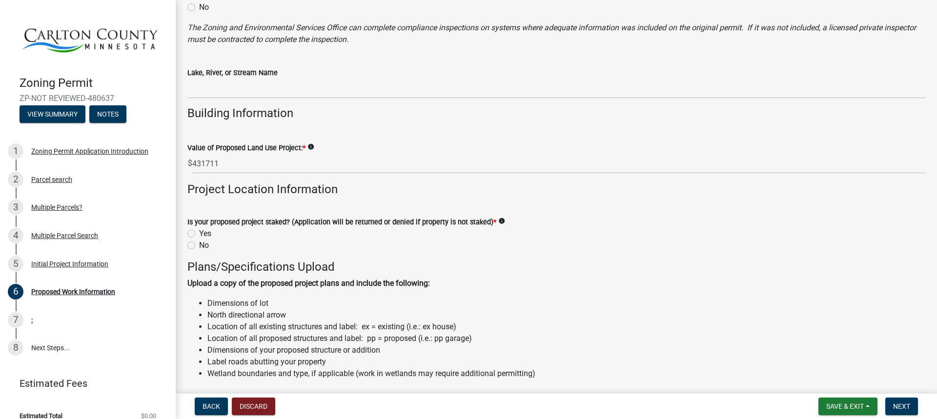
scroll to position [780, 0]
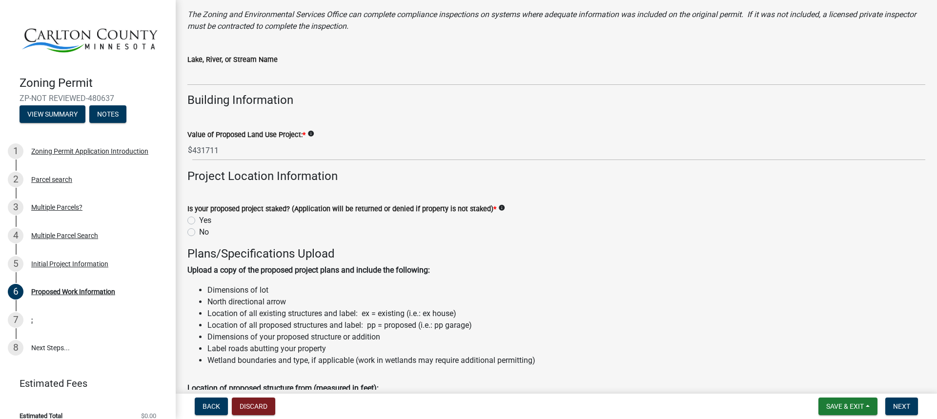
click at [199, 217] on label "Yes" at bounding box center [205, 221] width 12 height 12
click at [199, 217] on input "Yes" at bounding box center [202, 218] width 6 height 6
radio input "true"
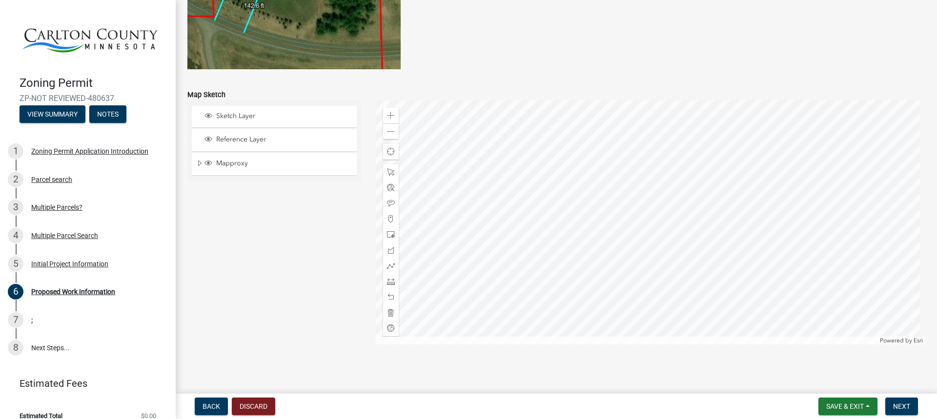
scroll to position [1939, 0]
click at [645, 248] on div at bounding box center [651, 221] width 550 height 244
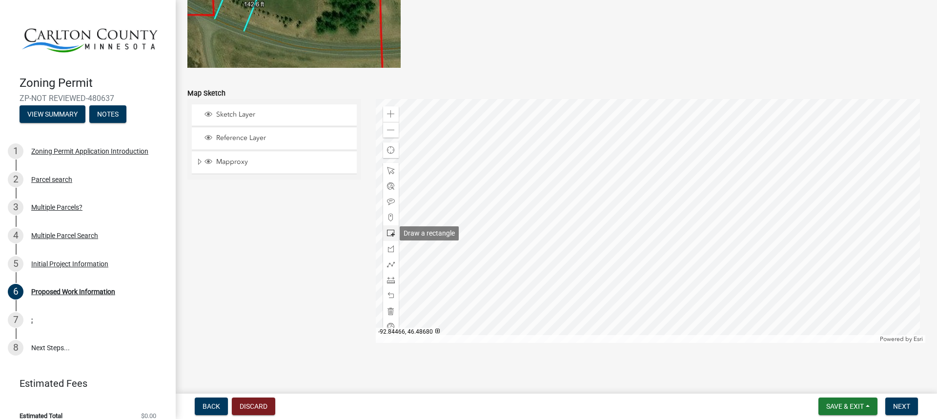
click at [390, 233] on span at bounding box center [391, 233] width 8 height 8
click at [394, 113] on div "Zoom in" at bounding box center [391, 114] width 16 height 16
click at [525, 234] on div at bounding box center [651, 221] width 550 height 244
click at [387, 313] on span at bounding box center [391, 311] width 8 height 8
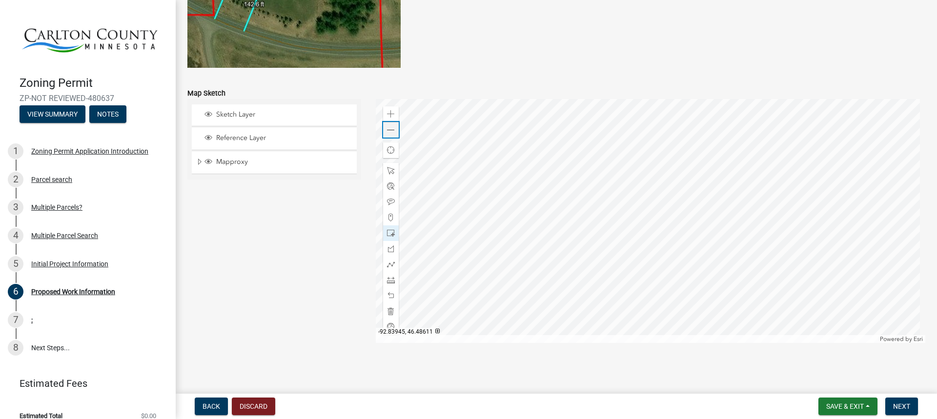
click at [387, 133] on span at bounding box center [391, 130] width 8 height 8
click at [388, 130] on span at bounding box center [391, 130] width 8 height 8
click at [390, 171] on span at bounding box center [391, 171] width 8 height 8
click at [595, 215] on div at bounding box center [651, 221] width 550 height 244
click at [396, 114] on div "Zoom in" at bounding box center [391, 114] width 16 height 16
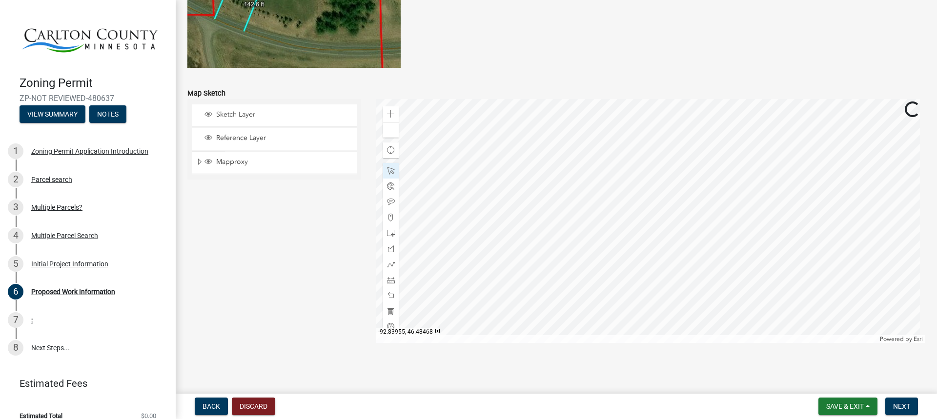
click at [531, 268] on div at bounding box center [651, 221] width 550 height 244
click at [393, 113] on div "Zoom in" at bounding box center [391, 114] width 16 height 16
click at [640, 222] on div at bounding box center [651, 221] width 550 height 244
click at [390, 234] on span at bounding box center [391, 233] width 8 height 8
click at [630, 187] on div at bounding box center [651, 221] width 550 height 244
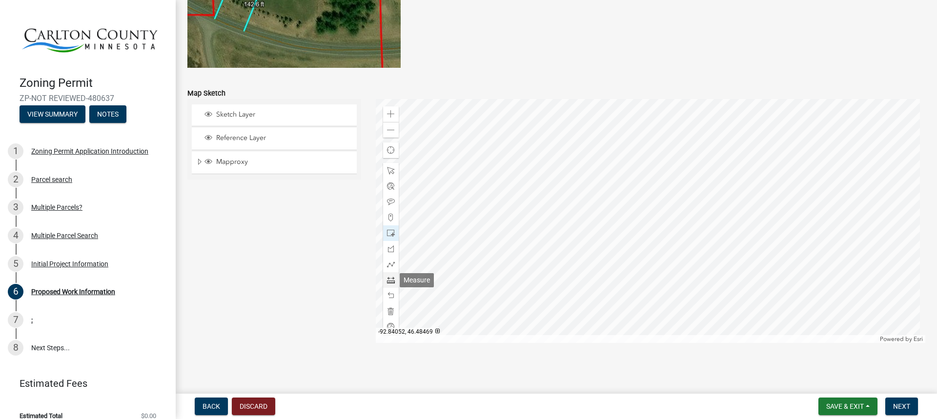
click at [388, 278] on span at bounding box center [391, 280] width 8 height 8
click at [588, 177] on div at bounding box center [651, 221] width 550 height 244
click at [630, 177] on div at bounding box center [651, 221] width 550 height 244
click at [630, 193] on div at bounding box center [651, 221] width 550 height 244
click at [589, 193] on div at bounding box center [651, 221] width 550 height 244
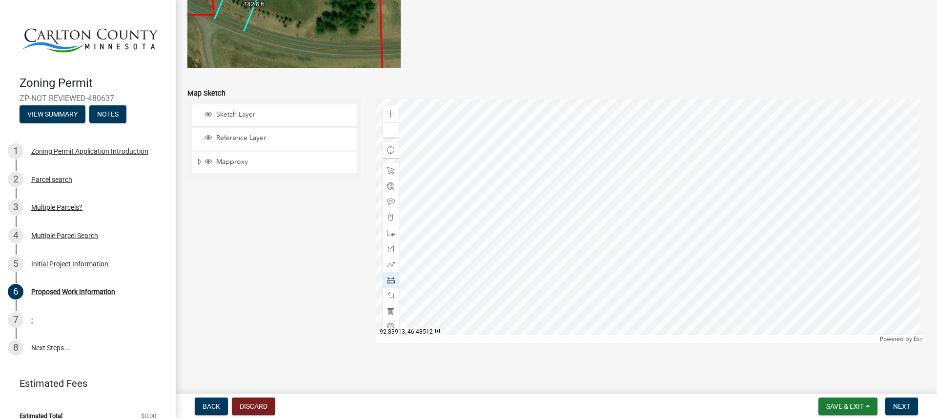
click at [588, 178] on div at bounding box center [651, 221] width 550 height 244
click at [390, 276] on div at bounding box center [391, 280] width 16 height 16
click at [389, 311] on span at bounding box center [391, 311] width 8 height 8
click at [212, 158] on span "Layer List" at bounding box center [208, 163] width 11 height 10
click at [227, 110] on div "Sketch Layer" at bounding box center [274, 114] width 165 height 21
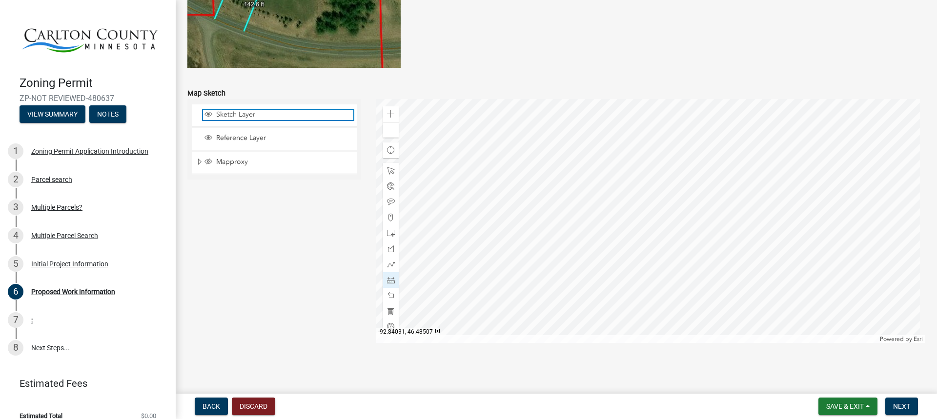
click at [229, 114] on span "Sketch Layer" at bounding box center [284, 114] width 140 height 9
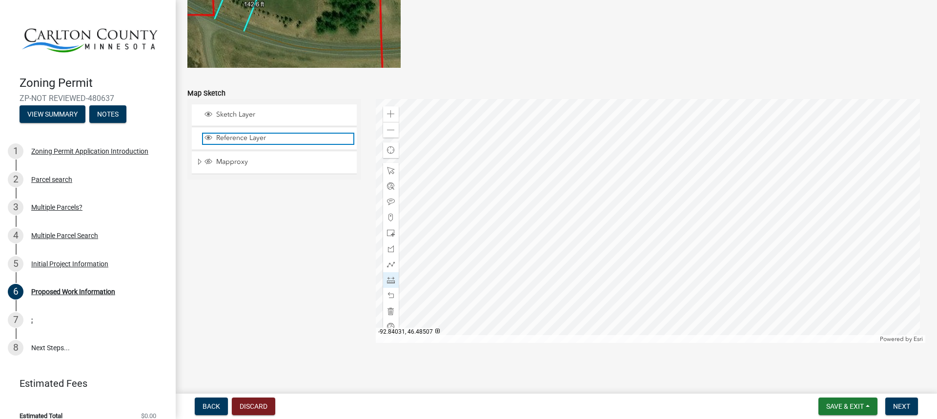
click at [232, 137] on span "Reference Layer" at bounding box center [284, 138] width 140 height 9
click at [268, 256] on div "Sketch Layer Reference Layer Mapproxy Roads Streams and Rivers Subdivisions Lak…" at bounding box center [274, 221] width 188 height 244
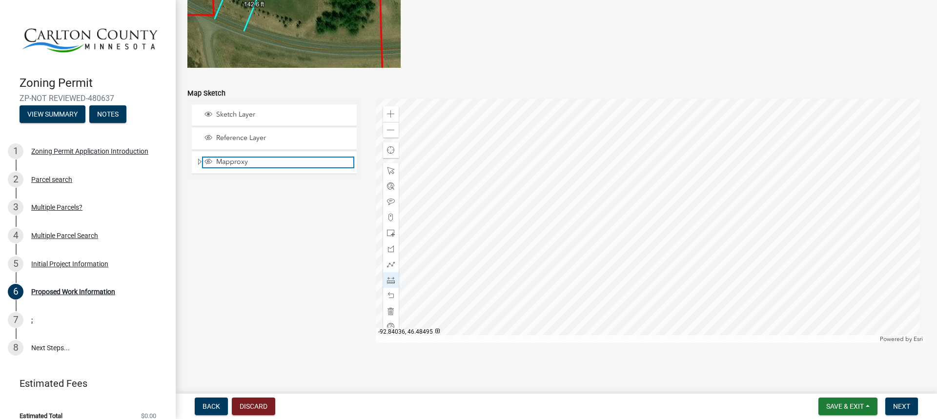
click at [209, 161] on span "Layer List" at bounding box center [208, 162] width 8 height 8
click at [208, 160] on span "Layer List" at bounding box center [208, 162] width 8 height 8
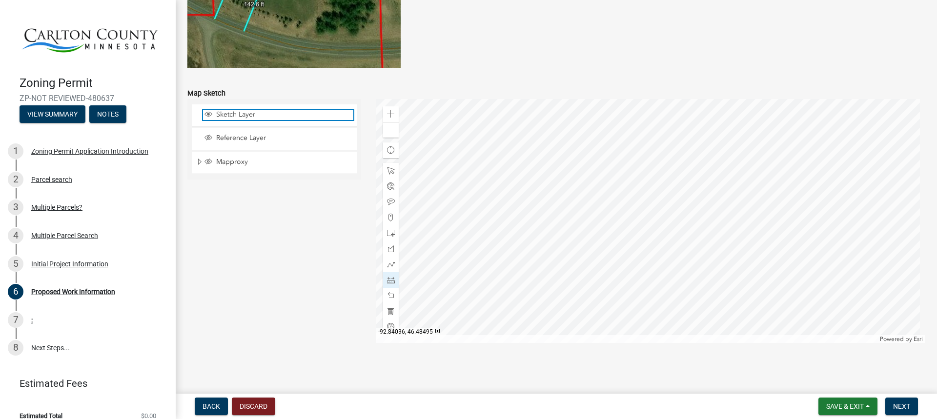
click at [208, 114] on span "Layer List" at bounding box center [208, 114] width 8 height 8
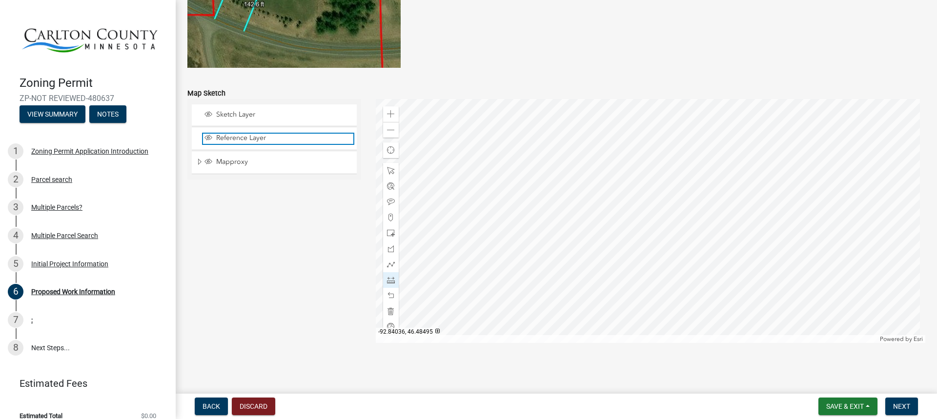
click at [207, 138] on span "Layer List" at bounding box center [208, 138] width 8 height 8
click at [208, 135] on span "Layer List" at bounding box center [208, 138] width 8 height 8
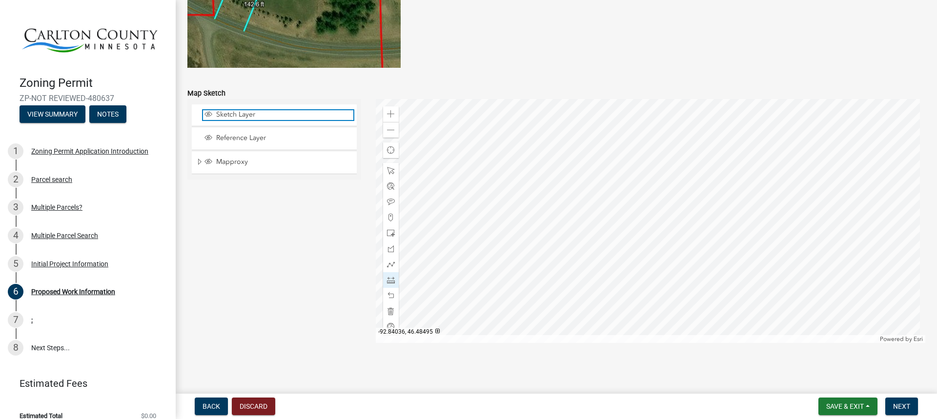
click at [208, 112] on span "Layer List" at bounding box center [208, 114] width 8 height 8
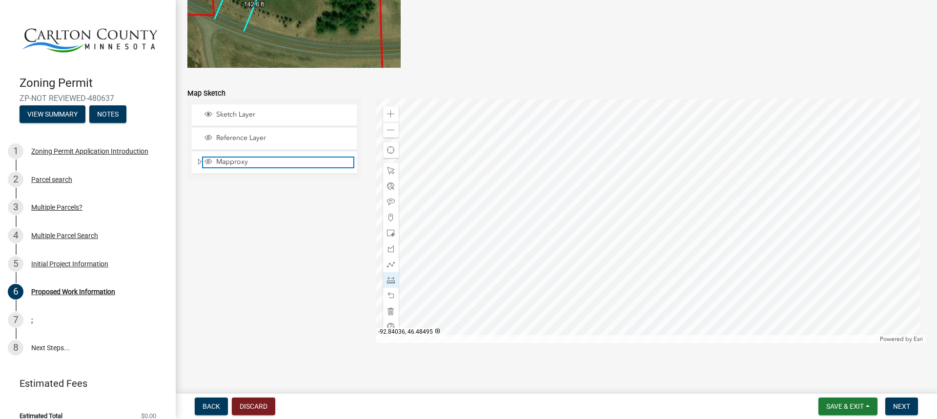
click at [206, 160] on span "Layer List" at bounding box center [208, 162] width 8 height 8
click at [199, 163] on span "Expand" at bounding box center [200, 162] width 8 height 9
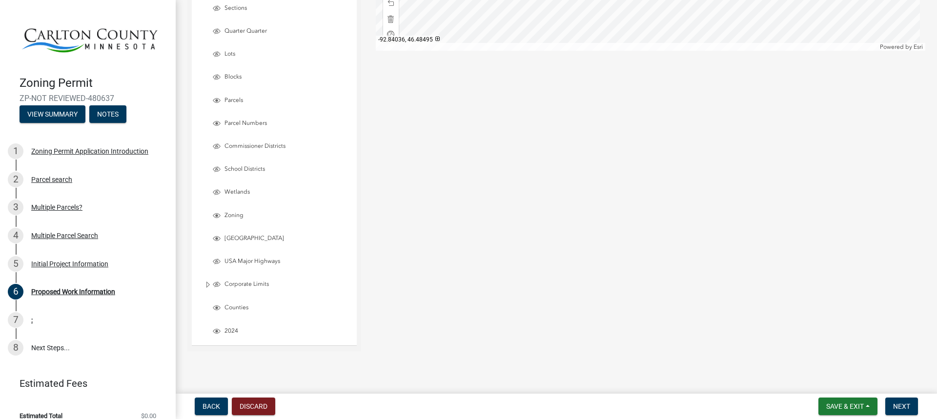
scroll to position [2232, 0]
click at [219, 308] on span "Layer List" at bounding box center [217, 307] width 8 height 8
click at [216, 237] on span "Layer List" at bounding box center [217, 238] width 8 height 8
click at [214, 213] on span "Layer List" at bounding box center [217, 215] width 8 height 8
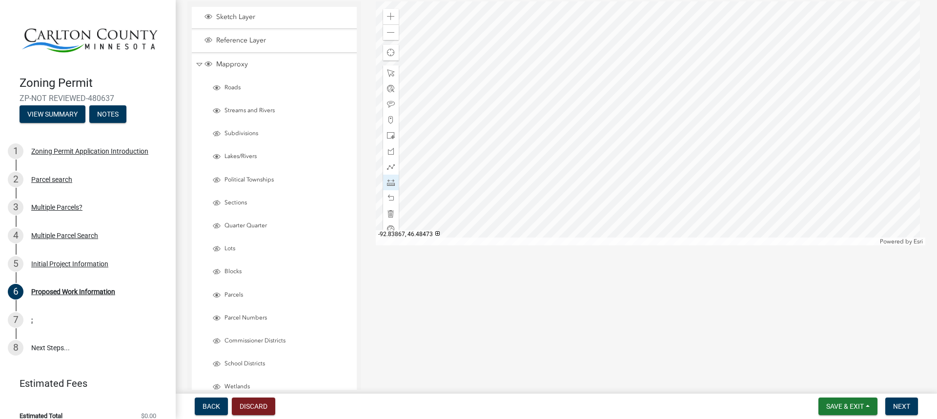
scroll to position [1988, 0]
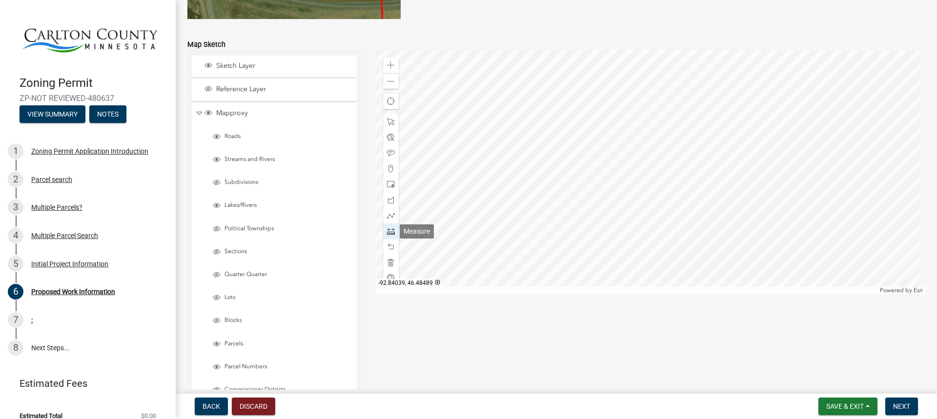
click at [390, 233] on span at bounding box center [391, 231] width 8 height 8
click at [579, 122] on div at bounding box center [651, 172] width 550 height 244
click at [621, 122] on div at bounding box center [651, 172] width 550 height 244
click at [620, 139] on div at bounding box center [651, 172] width 550 height 244
click at [579, 138] on div at bounding box center [651, 172] width 550 height 244
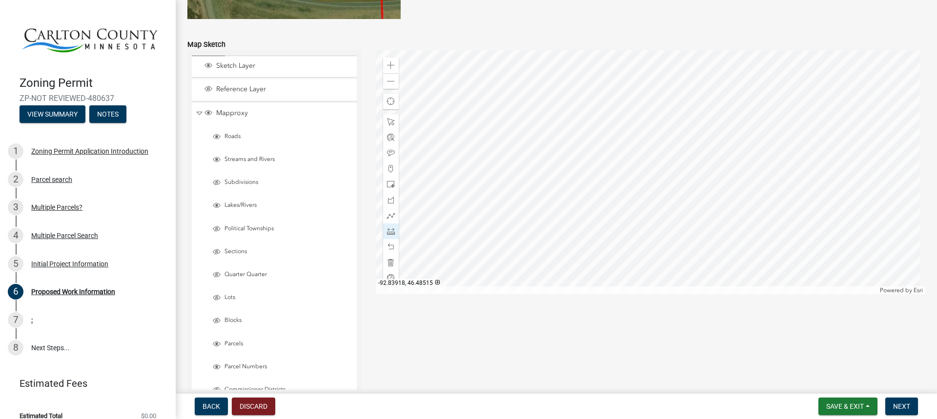
click at [580, 122] on div at bounding box center [651, 172] width 550 height 244
click at [633, 136] on div at bounding box center [651, 172] width 550 height 244
click at [635, 138] on div at bounding box center [651, 172] width 550 height 244
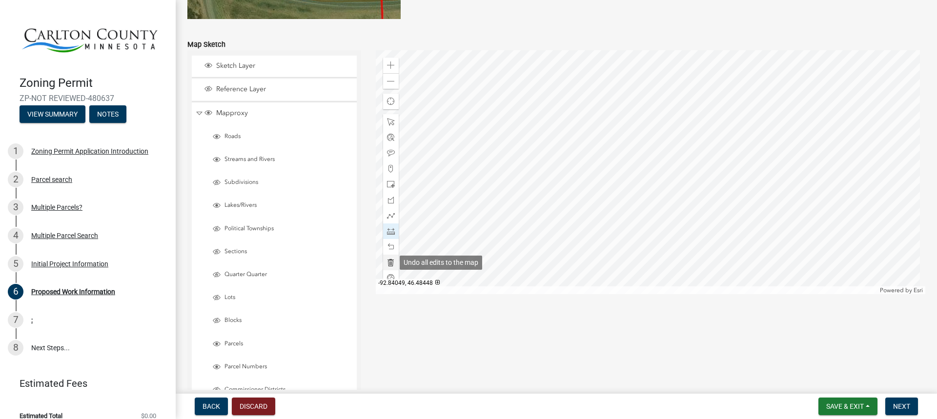
click at [387, 261] on span at bounding box center [391, 263] width 8 height 8
click at [391, 230] on span at bounding box center [391, 231] width 8 height 8
click at [601, 129] on div at bounding box center [651, 172] width 550 height 244
click at [644, 129] on div at bounding box center [651, 172] width 550 height 244
click at [644, 145] on div at bounding box center [651, 172] width 550 height 244
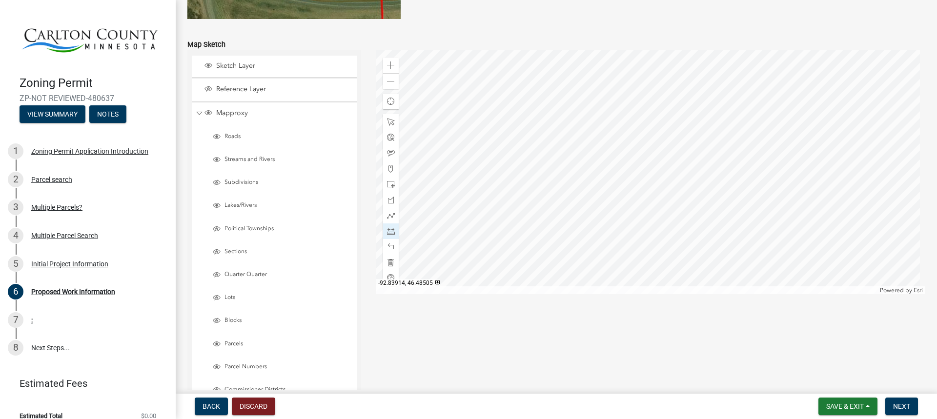
click at [601, 145] on div at bounding box center [651, 172] width 550 height 244
click at [600, 129] on div at bounding box center [651, 172] width 550 height 244
click at [390, 233] on span at bounding box center [391, 231] width 8 height 8
click at [625, 178] on div at bounding box center [651, 172] width 550 height 244
click at [625, 196] on div at bounding box center [651, 172] width 550 height 244
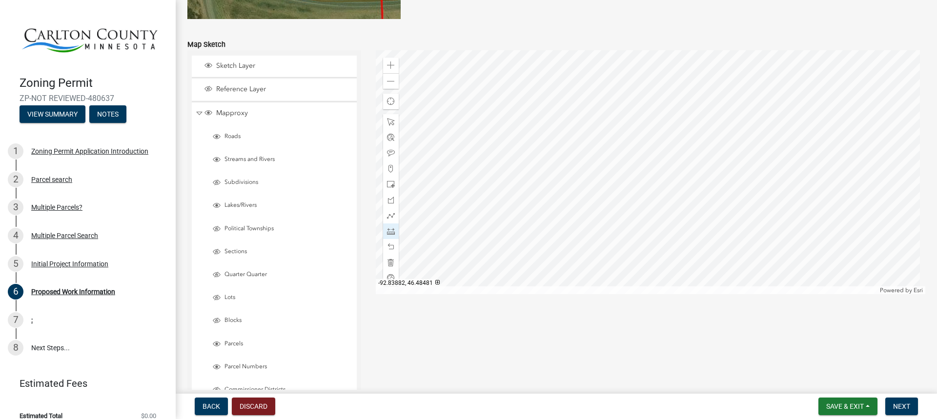
click at [650, 196] on div at bounding box center [651, 172] width 550 height 244
click at [648, 177] on div at bounding box center [651, 172] width 550 height 244
click at [624, 177] on div at bounding box center [651, 172] width 550 height 244
click at [388, 153] on span at bounding box center [391, 153] width 8 height 8
click at [662, 200] on div at bounding box center [651, 172] width 550 height 244
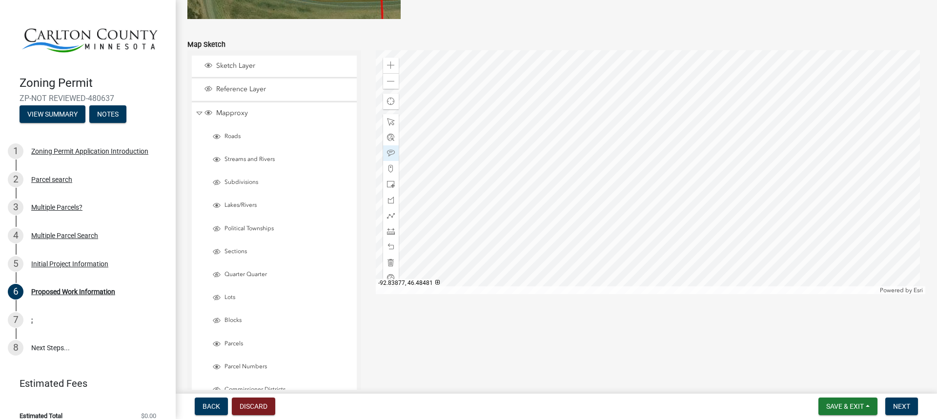
click at [665, 203] on div at bounding box center [651, 172] width 550 height 244
click at [639, 124] on div at bounding box center [651, 172] width 550 height 244
click at [675, 200] on div at bounding box center [651, 172] width 550 height 244
click at [389, 248] on span at bounding box center [391, 247] width 8 height 8
click at [387, 248] on span at bounding box center [391, 247] width 8 height 8
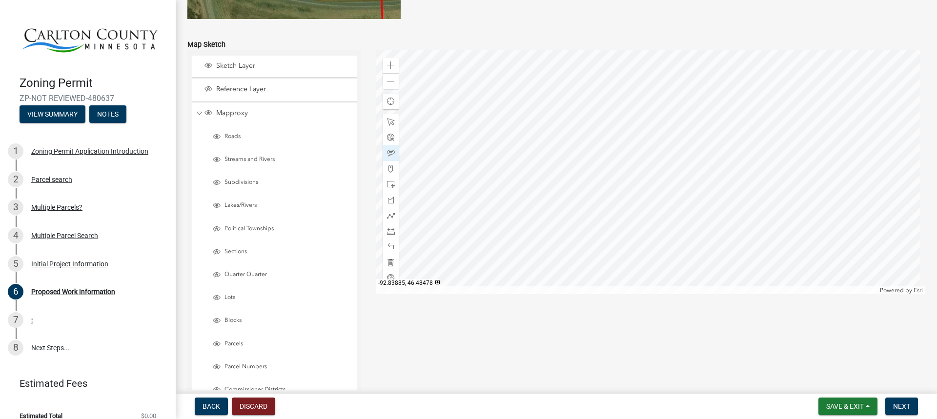
click at [652, 209] on div at bounding box center [651, 172] width 550 height 244
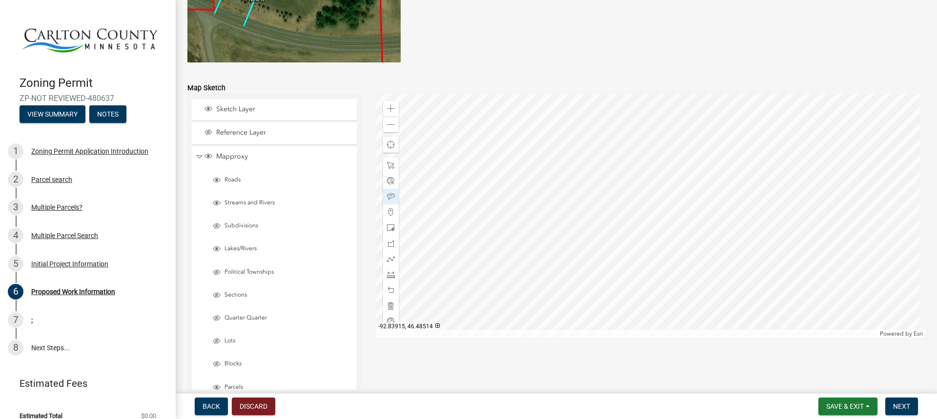
scroll to position [1939, 0]
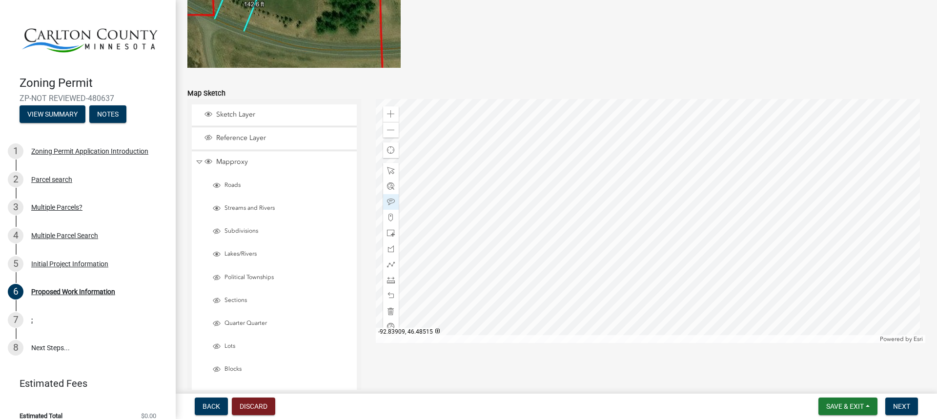
click at [617, 177] on div at bounding box center [651, 221] width 550 height 244
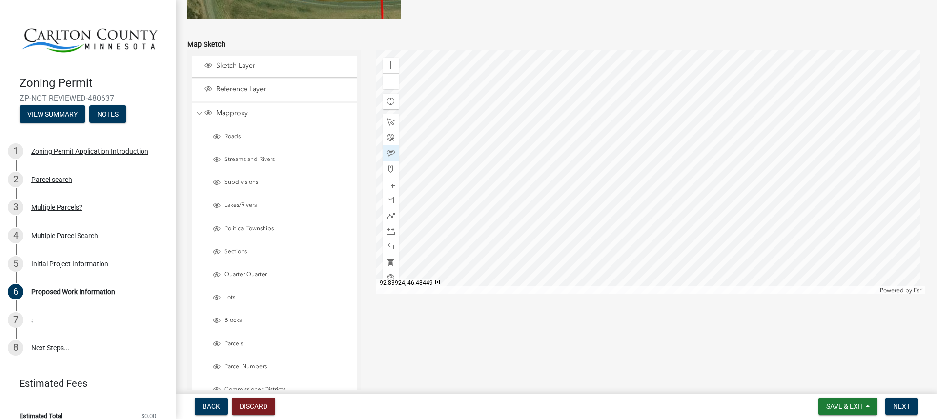
click at [594, 274] on div at bounding box center [651, 172] width 550 height 244
click at [392, 84] on span at bounding box center [391, 82] width 8 height 8
click at [390, 231] on span at bounding box center [391, 231] width 8 height 8
click at [525, 157] on div at bounding box center [651, 172] width 550 height 244
click at [626, 160] on div at bounding box center [651, 172] width 550 height 244
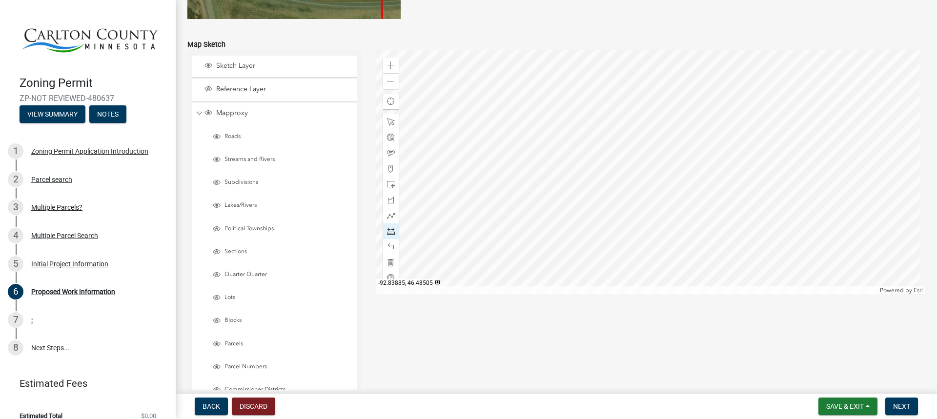
click at [649, 161] on div at bounding box center [651, 172] width 550 height 244
click at [907, 164] on div at bounding box center [651, 172] width 550 height 244
click at [662, 175] on div at bounding box center [651, 172] width 550 height 244
click at [665, 286] on div at bounding box center [651, 172] width 550 height 244
click at [625, 111] on div at bounding box center [651, 172] width 550 height 244
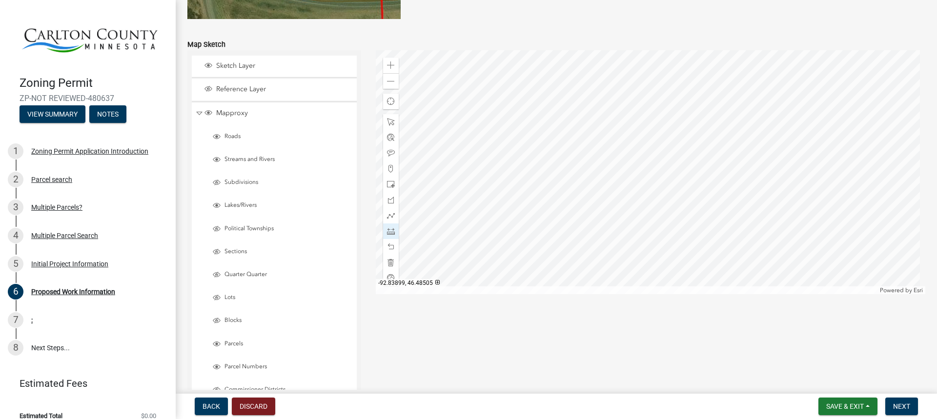
click at [624, 222] on div at bounding box center [651, 172] width 550 height 244
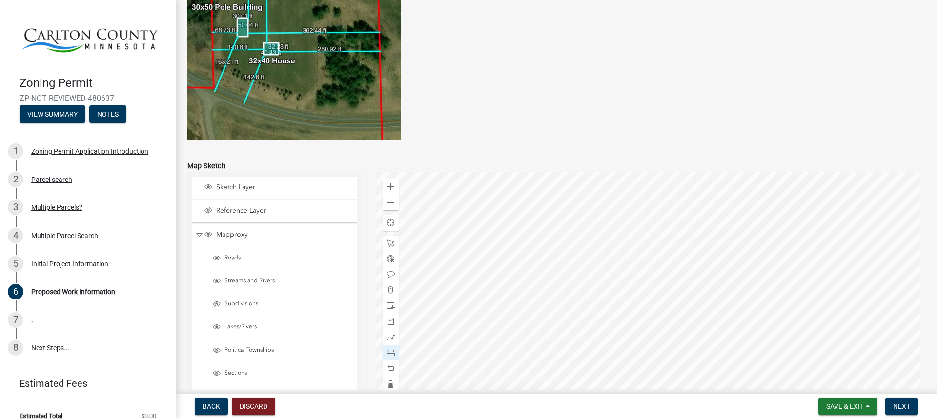
scroll to position [1890, 0]
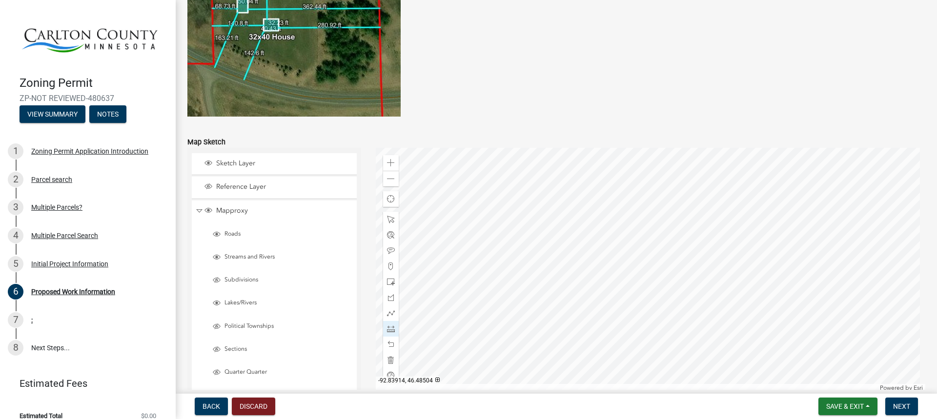
click at [612, 175] on div at bounding box center [651, 270] width 550 height 244
click at [612, 331] on div at bounding box center [651, 270] width 550 height 244
click at [390, 311] on span at bounding box center [391, 313] width 8 height 8
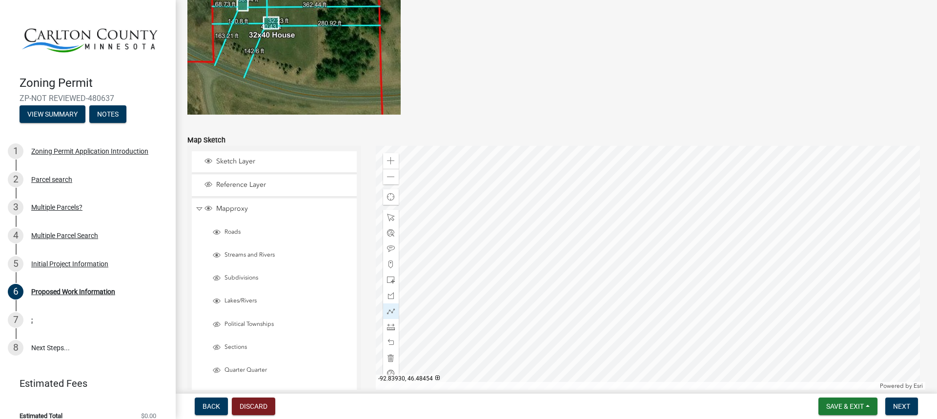
click at [591, 264] on div at bounding box center [651, 268] width 550 height 244
click at [626, 285] on div at bounding box center [651, 268] width 550 height 244
click at [593, 293] on div at bounding box center [651, 268] width 550 height 244
click at [630, 259] on div at bounding box center [651, 268] width 550 height 244
click at [388, 260] on span at bounding box center [391, 264] width 8 height 8
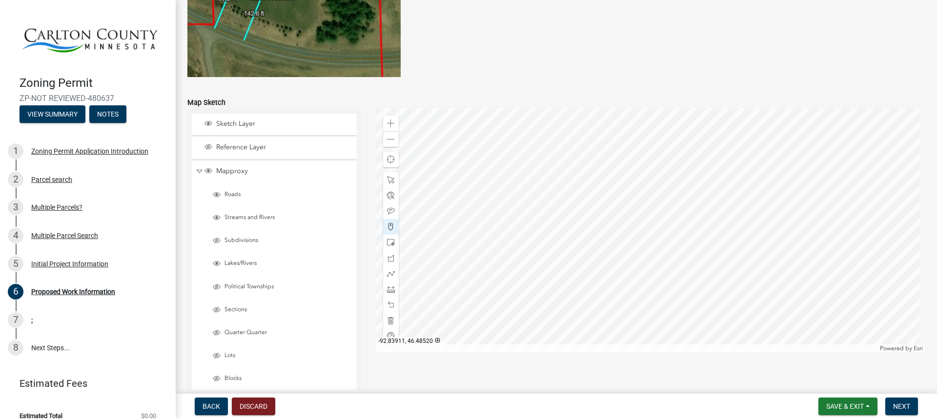
scroll to position [1941, 0]
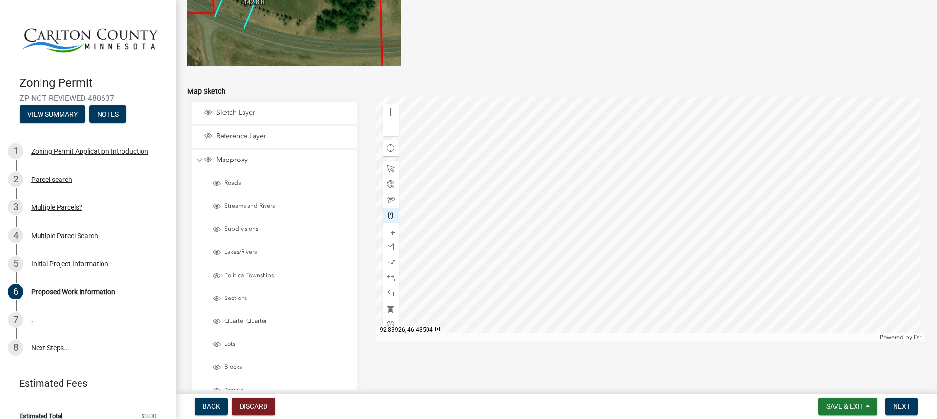
click at [500, 275] on div at bounding box center [651, 219] width 550 height 244
click at [392, 200] on span at bounding box center [391, 200] width 8 height 8
click at [496, 267] on div at bounding box center [651, 219] width 550 height 244
click at [389, 218] on span at bounding box center [391, 216] width 8 height 8
click at [583, 116] on div at bounding box center [651, 219] width 550 height 244
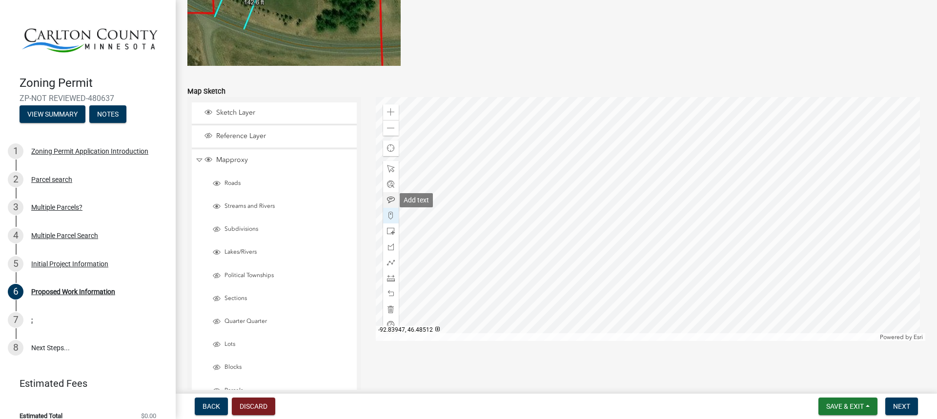
click at [387, 200] on span at bounding box center [391, 200] width 8 height 8
click at [576, 122] on div at bounding box center [651, 219] width 550 height 244
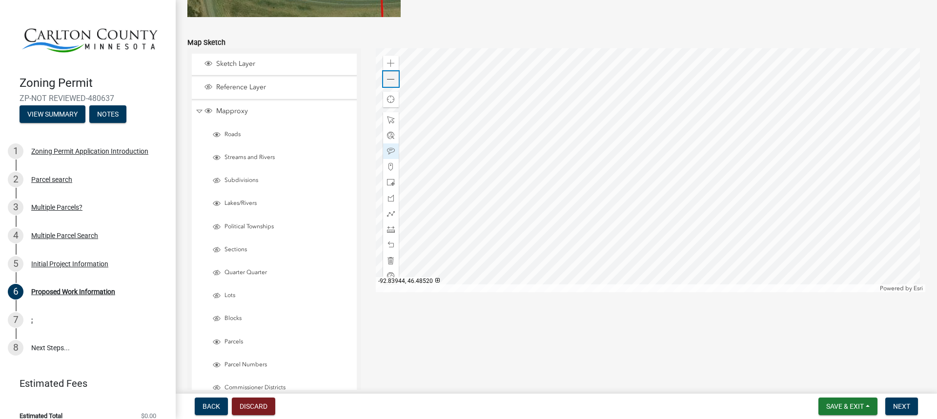
click at [391, 81] on span at bounding box center [391, 80] width 8 height 8
click at [387, 81] on span at bounding box center [391, 80] width 8 height 8
click at [387, 224] on div at bounding box center [391, 229] width 16 height 16
click at [651, 245] on div at bounding box center [651, 170] width 550 height 244
click at [650, 233] on div at bounding box center [651, 170] width 550 height 244
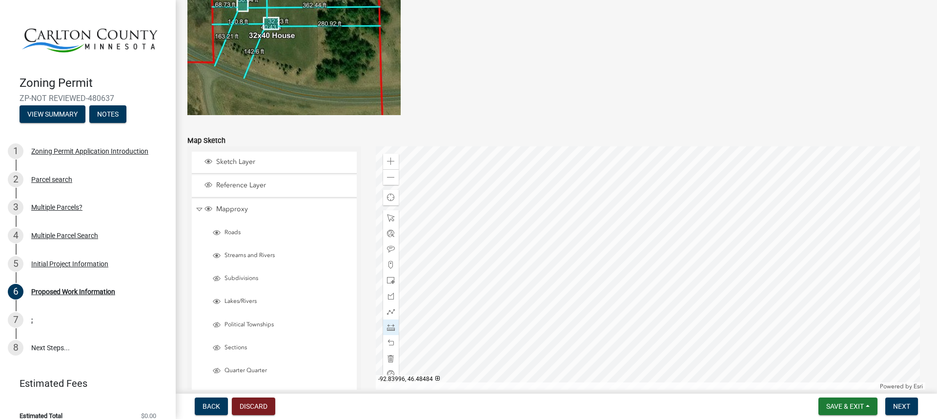
scroll to position [1892, 0]
click at [903, 405] on span "Next" at bounding box center [901, 406] width 17 height 8
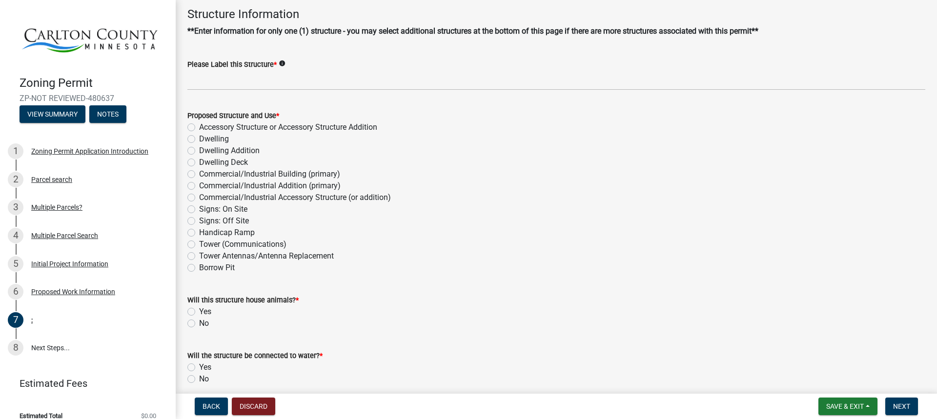
scroll to position [0, 0]
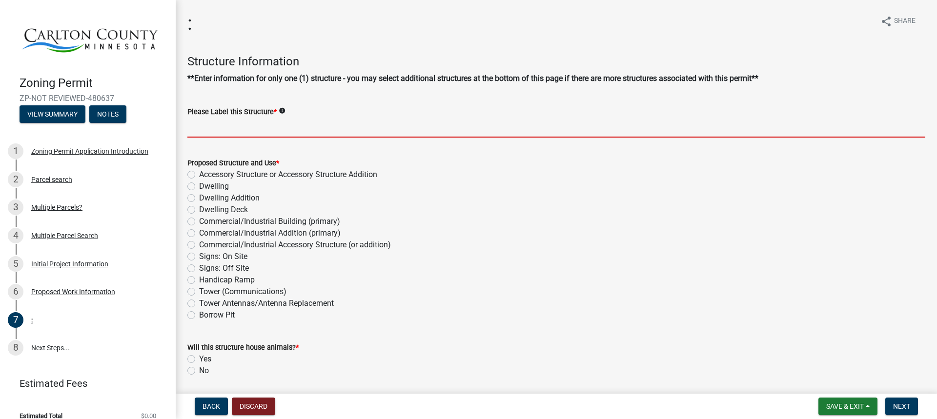
click at [302, 130] on input "Please Label this Structure *" at bounding box center [556, 128] width 738 height 20
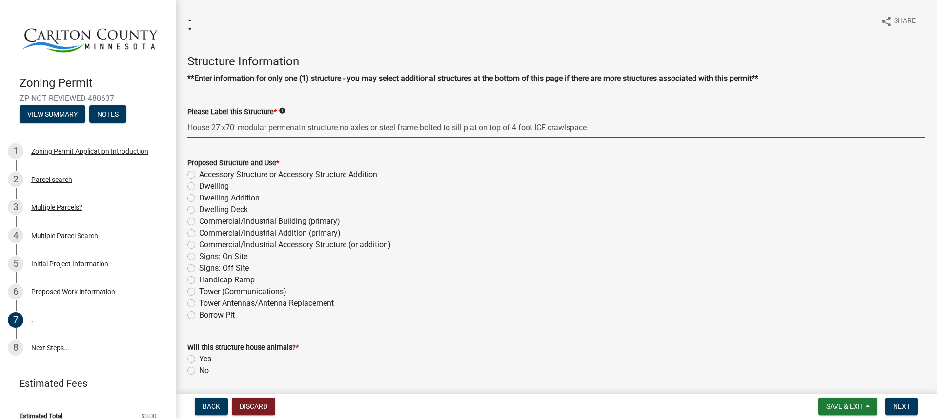
type input "House 27'x70' modular permenatn structure no axles or steel frame bolted to sil…"
click at [199, 185] on label "Dwelling" at bounding box center [214, 186] width 30 height 12
click at [199, 185] on input "Dwelling" at bounding box center [202, 183] width 6 height 6
radio input "true"
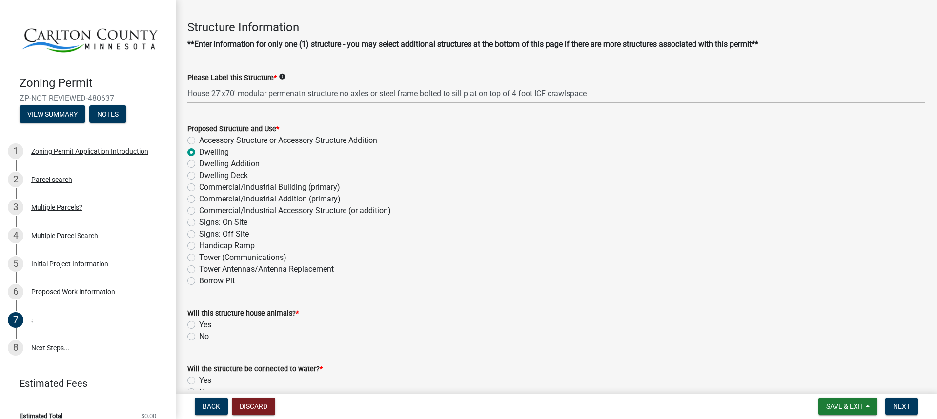
scroll to position [98, 0]
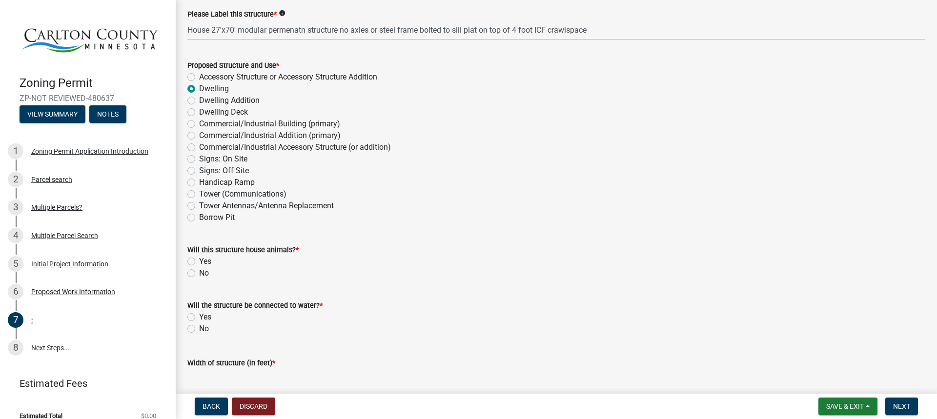
click at [199, 274] on label "No" at bounding box center [204, 273] width 10 height 12
click at [199, 274] on input "No" at bounding box center [202, 270] width 6 height 6
radio input "true"
click at [199, 317] on label "Yes" at bounding box center [205, 317] width 12 height 12
click at [199, 317] on input "Yes" at bounding box center [202, 314] width 6 height 6
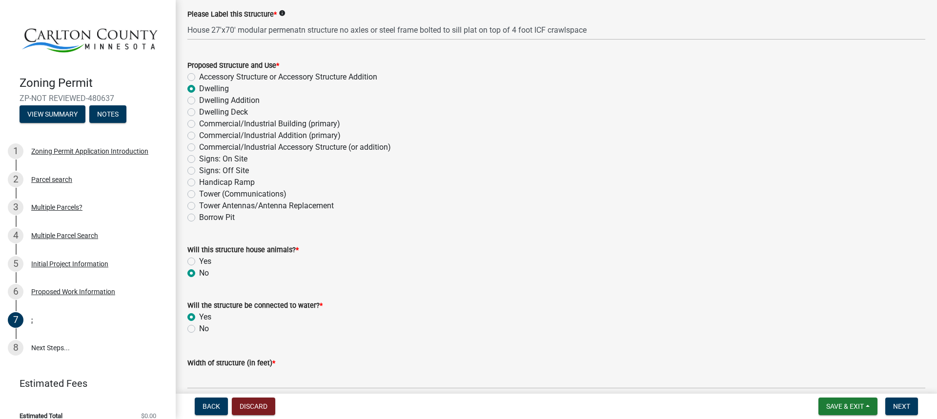
radio input "true"
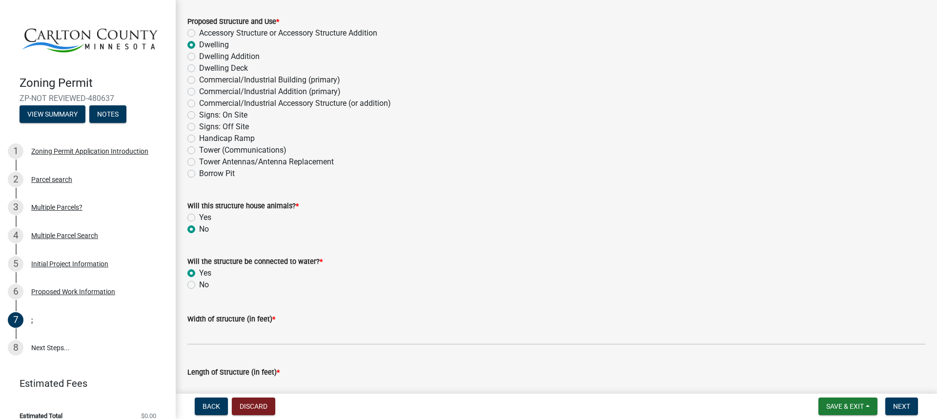
scroll to position [195, 0]
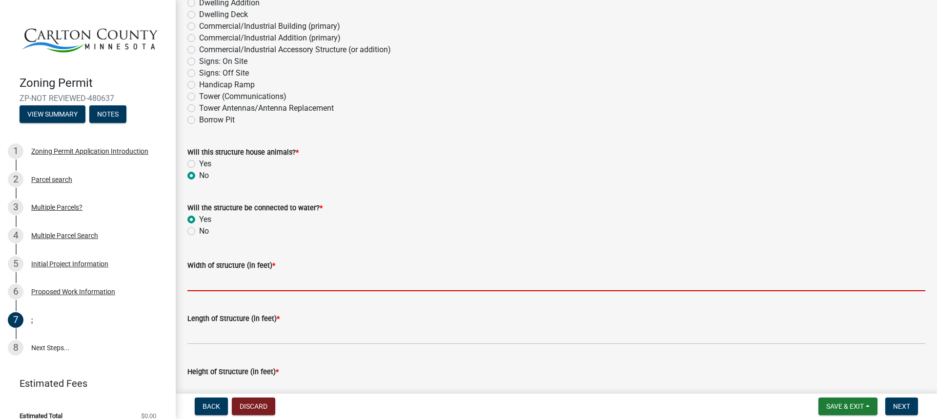
click at [255, 280] on input "Width of structure (in feet) *" at bounding box center [556, 281] width 738 height 20
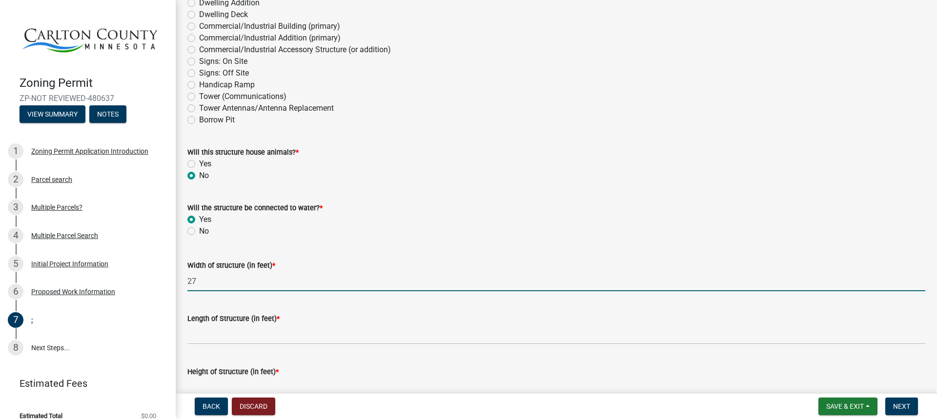
type input "27"
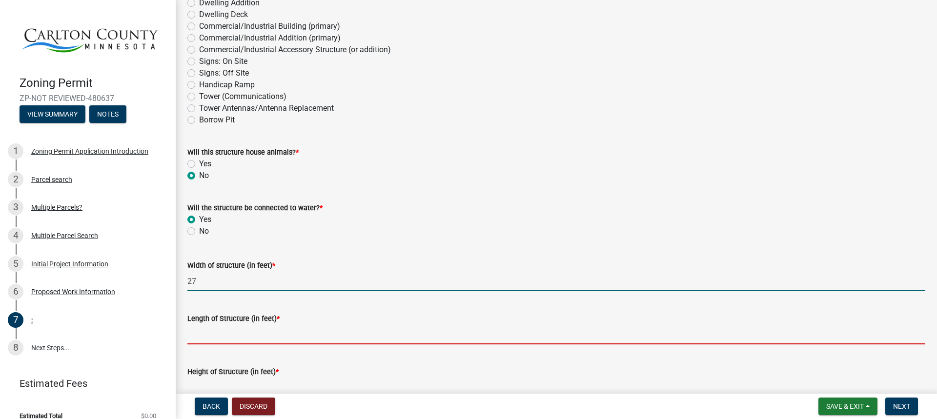
click at [280, 339] on input "Length of Structure (in feet) *" at bounding box center [556, 334] width 738 height 20
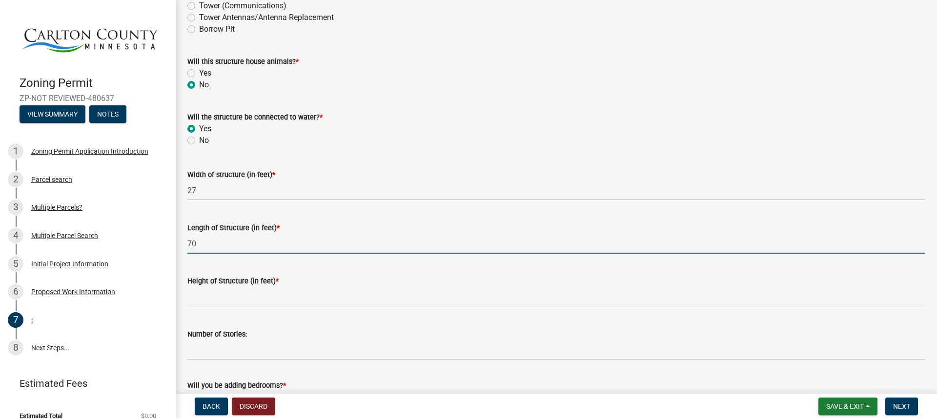
scroll to position [293, 0]
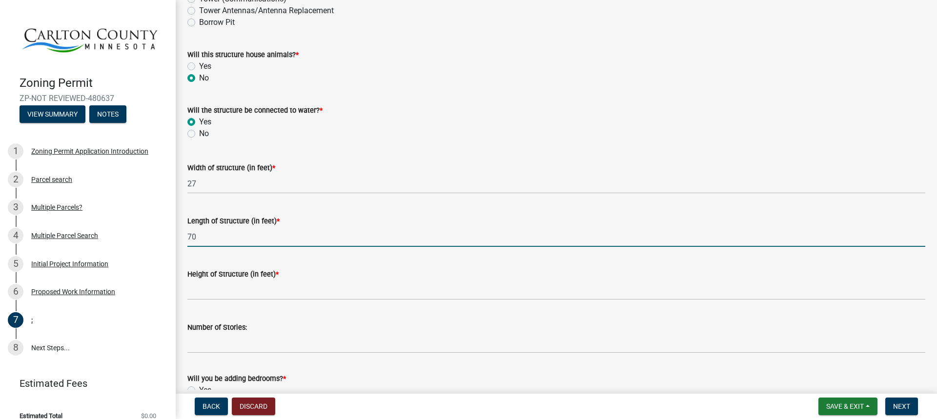
type input "70"
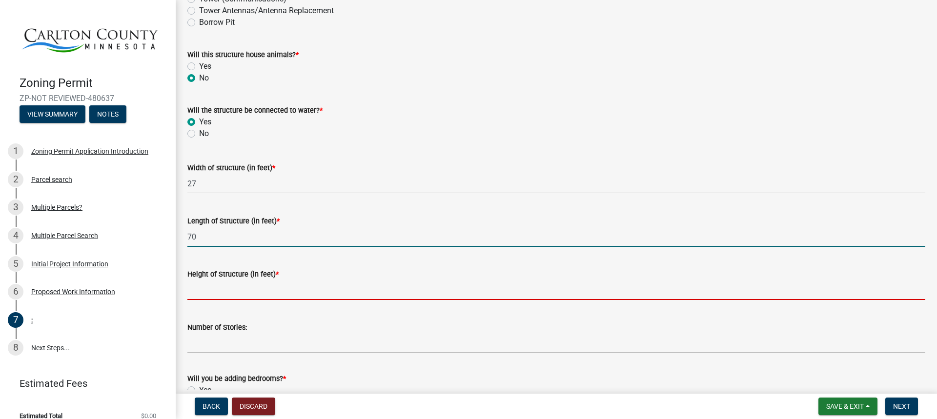
click at [285, 293] on input "Height of Structure (in feet) *" at bounding box center [556, 290] width 738 height 20
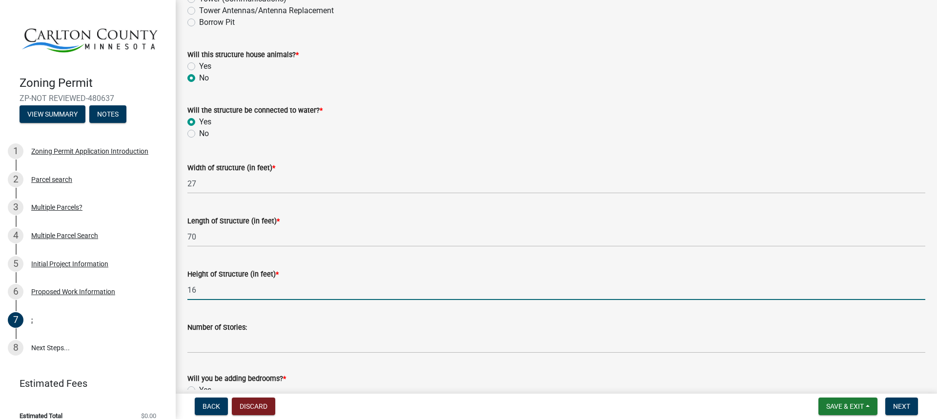
type input "16"
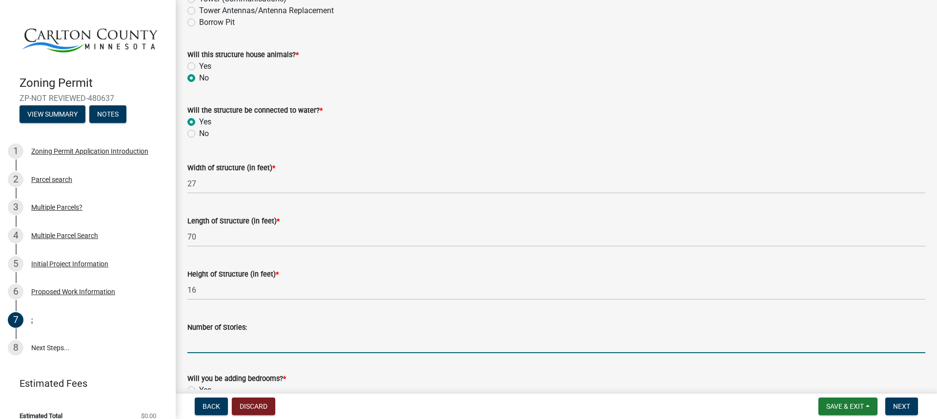
click at [426, 342] on input "Number of Stories:" at bounding box center [556, 343] width 738 height 20
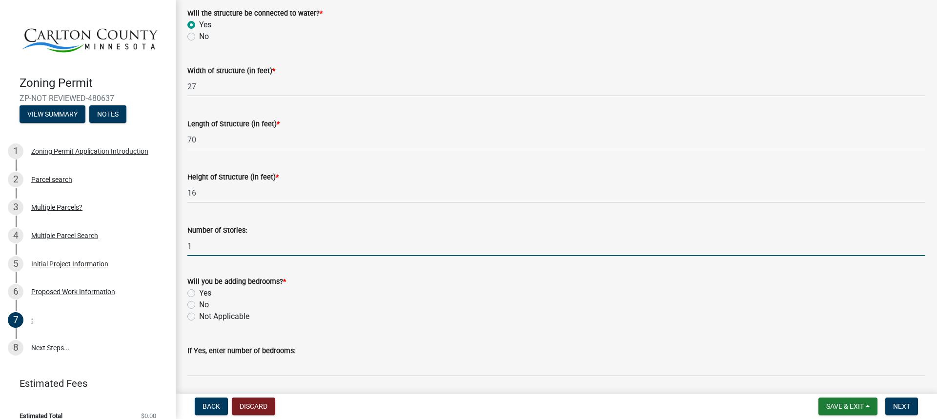
scroll to position [390, 0]
type input "1"
click at [199, 293] on label "Yes" at bounding box center [205, 293] width 12 height 12
click at [199, 293] on input "Yes" at bounding box center [202, 290] width 6 height 6
radio input "true"
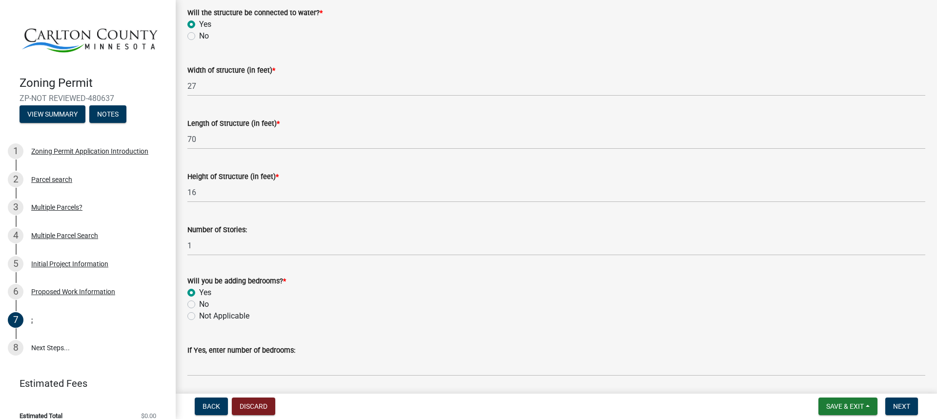
scroll to position [488, 0]
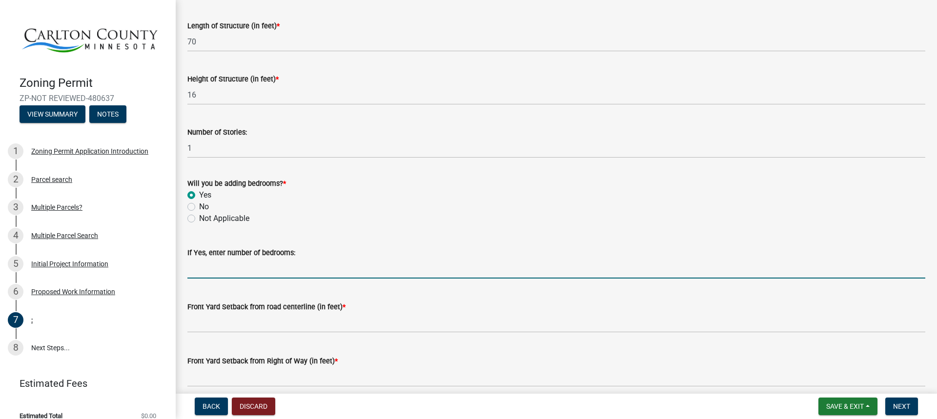
click at [298, 268] on input "text" at bounding box center [556, 269] width 738 height 20
type input "3"
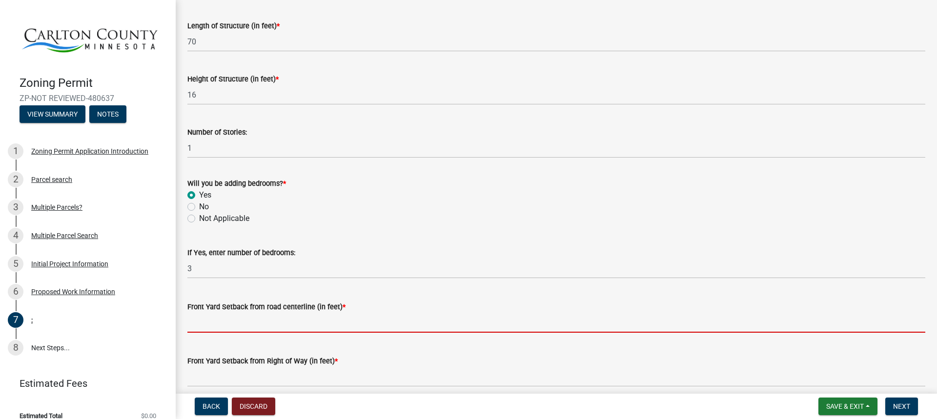
click at [262, 327] on input "text" at bounding box center [556, 323] width 738 height 20
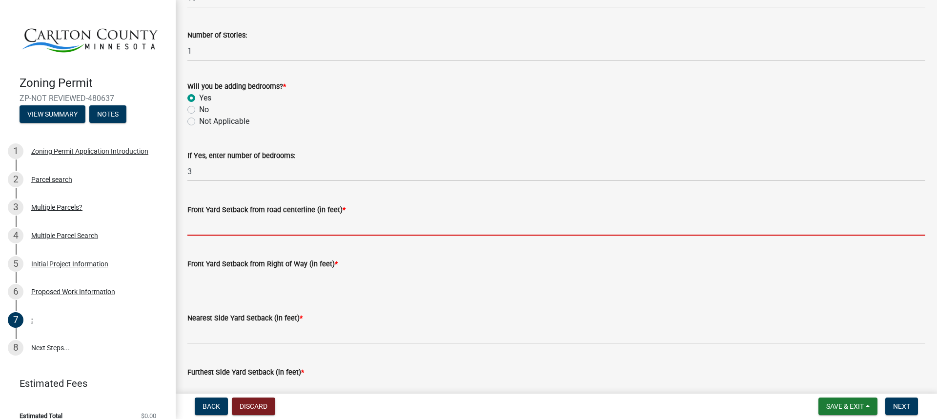
scroll to position [585, 0]
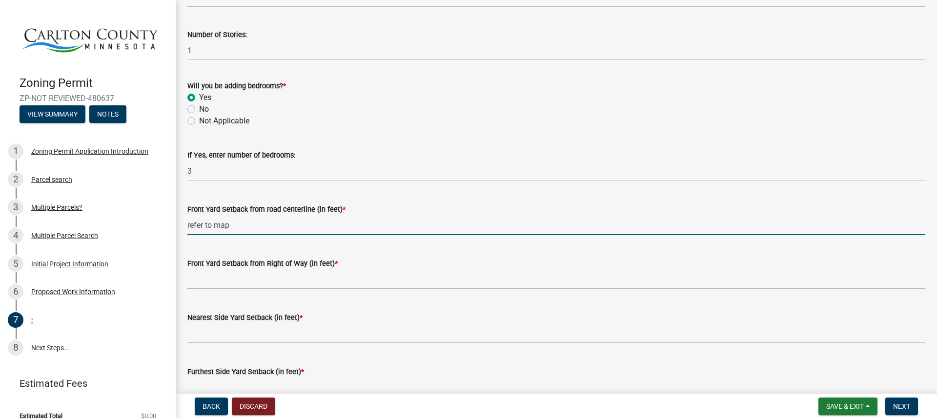
drag, startPoint x: 238, startPoint y: 225, endPoint x: 171, endPoint y: 224, distance: 66.3
click at [171, 224] on div "Zoning Permit ZP-NOT REVIEWED-480637 View Summary Notes 1 Zoning Permit Applica…" at bounding box center [468, 209] width 937 height 419
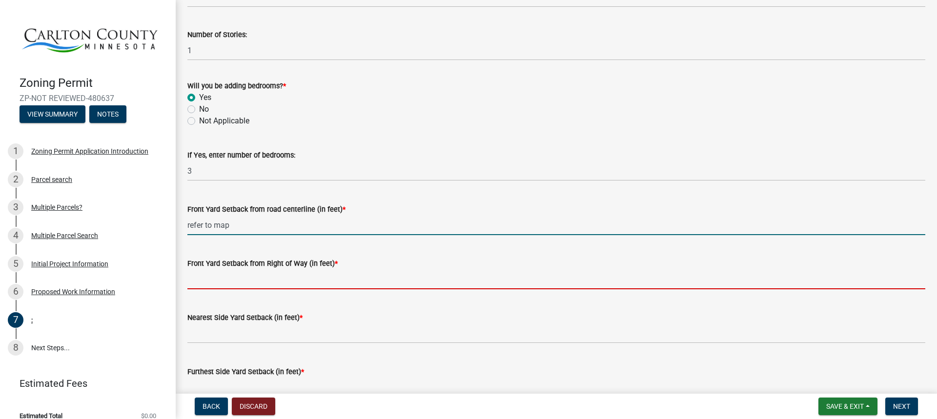
type input "0"
click at [245, 277] on input "text" at bounding box center [556, 279] width 738 height 20
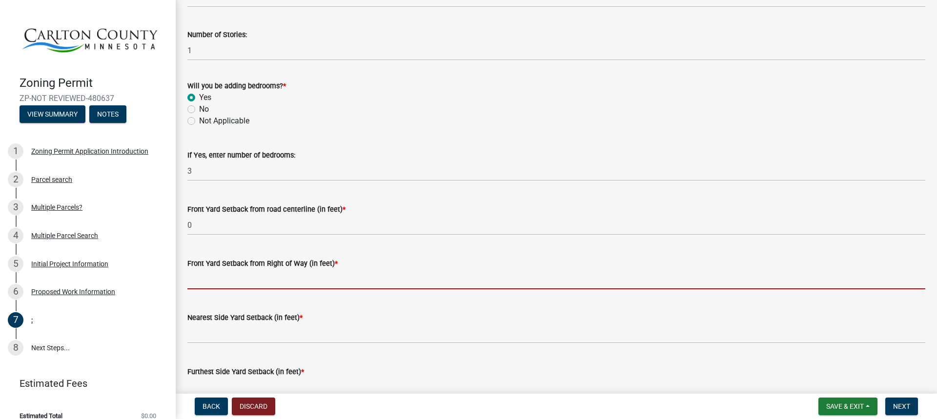
paste input "refer to map"
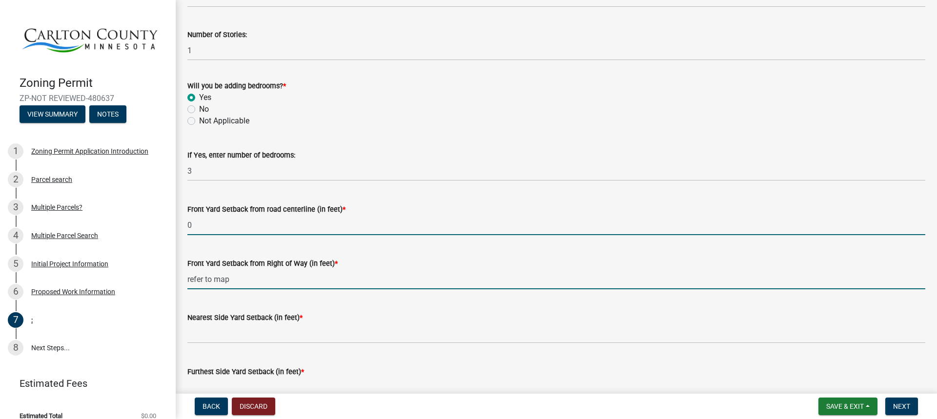
type input "0"
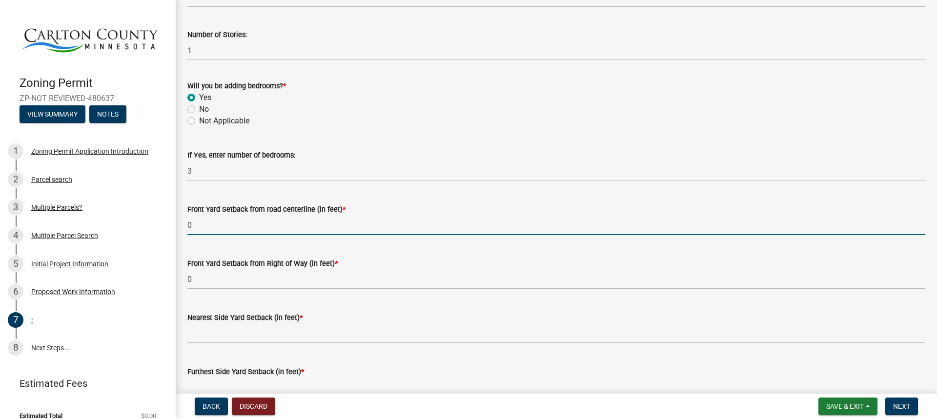
click at [245, 227] on input "0" at bounding box center [556, 225] width 738 height 20
type input "1"
type input "200"
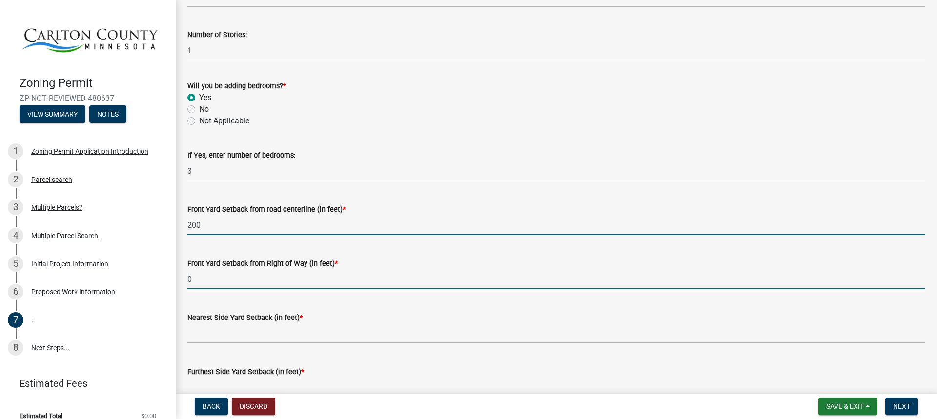
click at [218, 282] on input "0" at bounding box center [556, 279] width 738 height 20
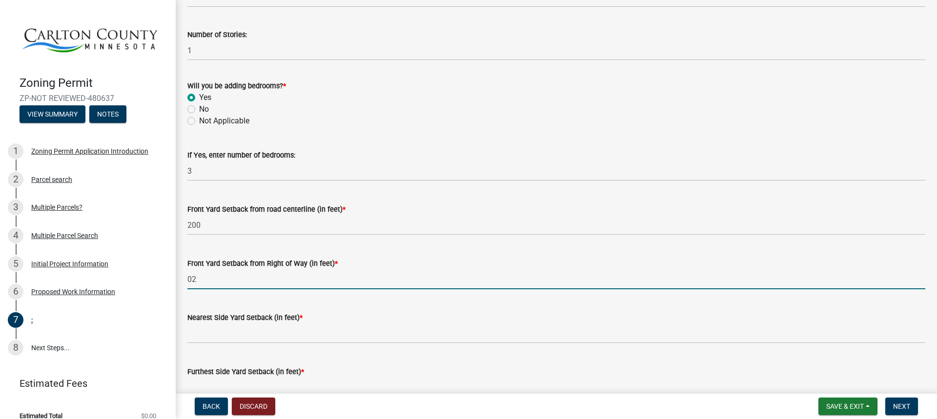
type input "0"
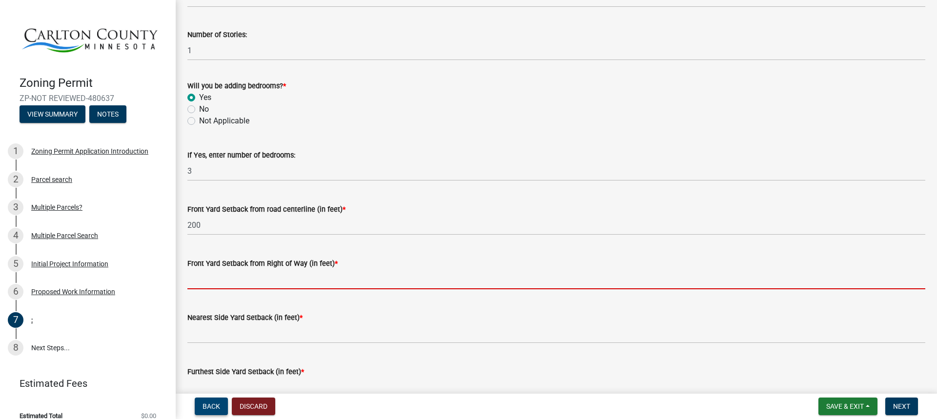
click at [217, 403] on span "Back" at bounding box center [211, 406] width 18 height 8
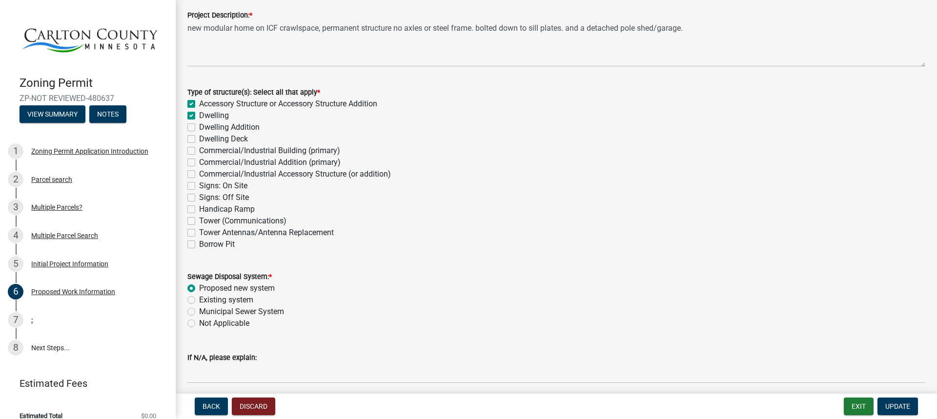
scroll to position [49, 0]
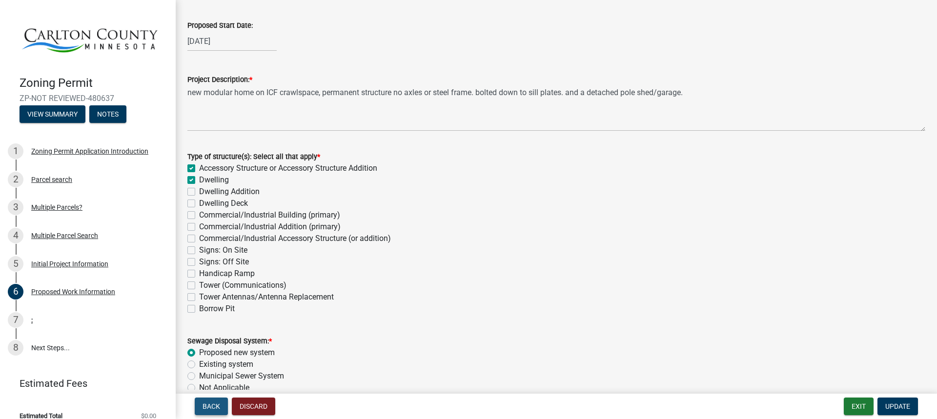
click at [210, 406] on span "Back" at bounding box center [211, 406] width 18 height 8
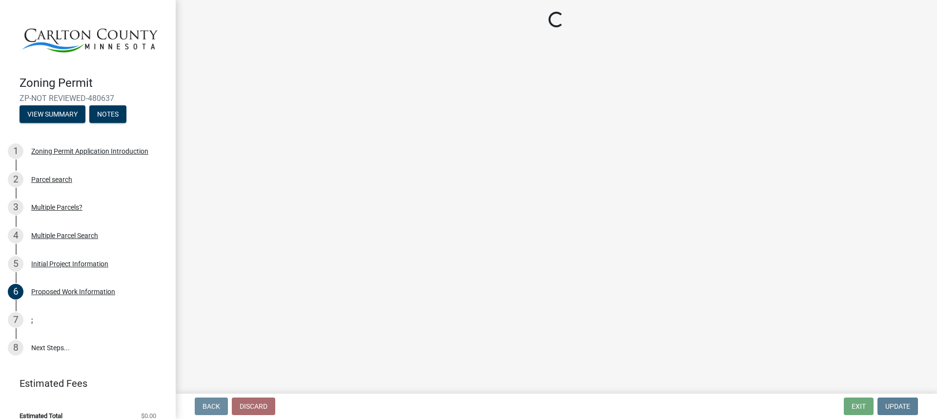
scroll to position [0, 0]
select select "33d21d3a-ebb3-419e-8315-ef7213d04586"
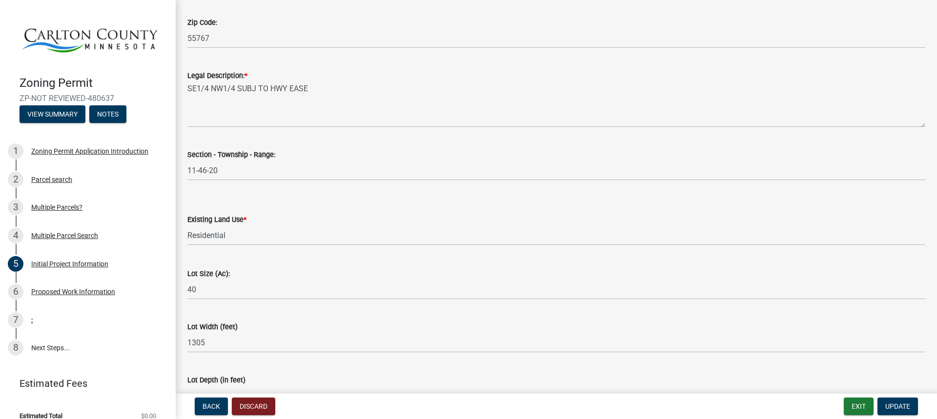
scroll to position [1276, 0]
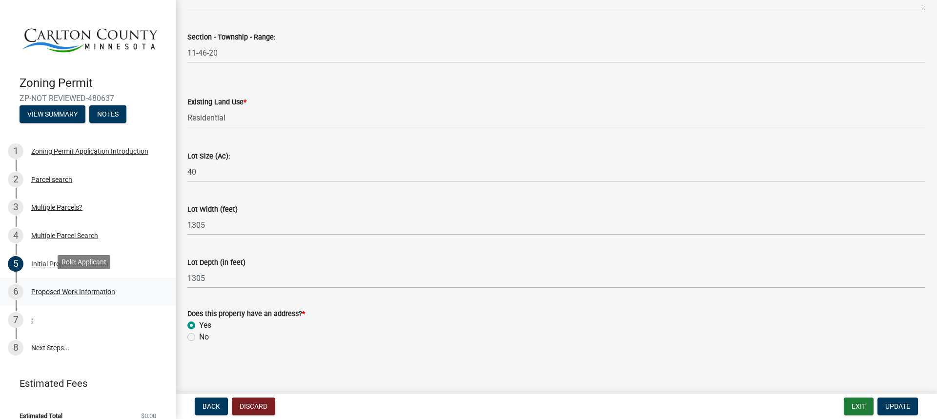
click at [46, 284] on div "6 Proposed Work Information" at bounding box center [84, 292] width 152 height 16
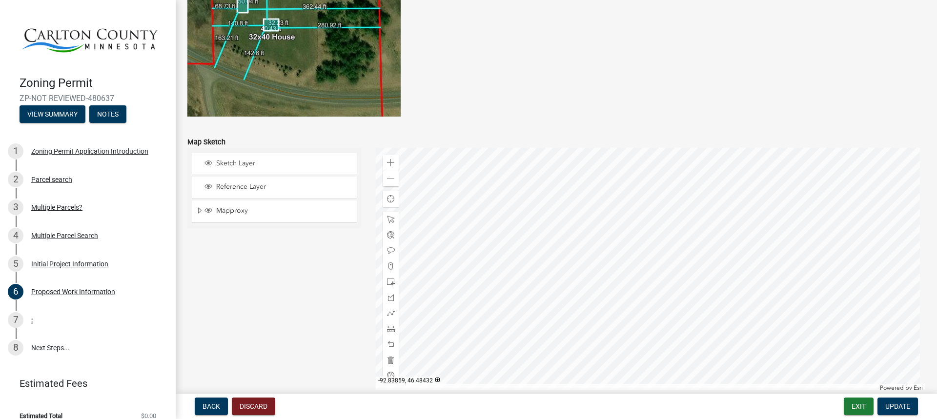
scroll to position [1939, 0]
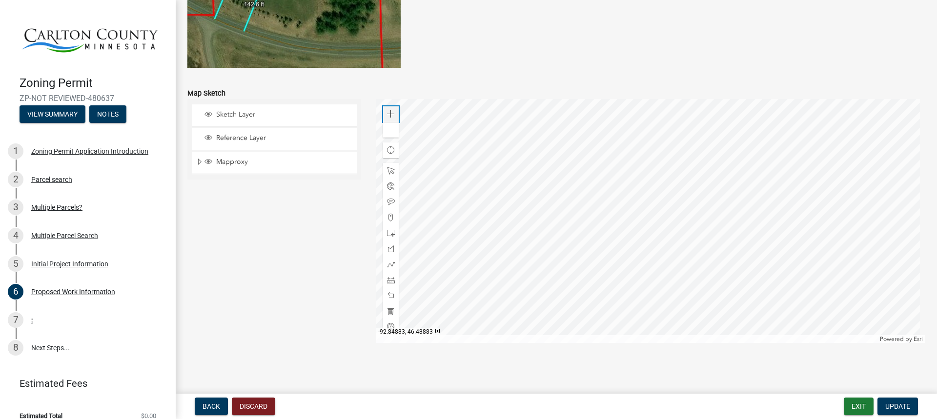
click at [391, 114] on span at bounding box center [391, 114] width 8 height 8
click at [389, 130] on span at bounding box center [391, 130] width 8 height 8
click at [389, 171] on span at bounding box center [391, 171] width 8 height 8
click at [622, 162] on div at bounding box center [651, 221] width 550 height 244
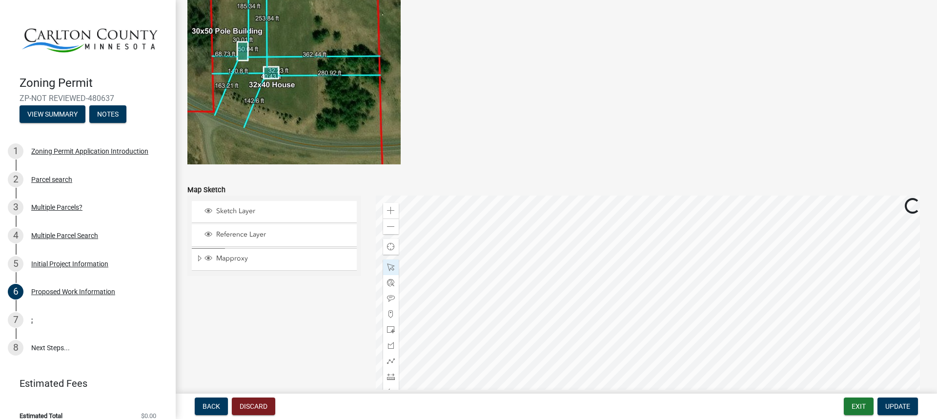
scroll to position [1841, 0]
click at [389, 210] on span at bounding box center [391, 212] width 8 height 8
click at [388, 229] on span at bounding box center [391, 228] width 8 height 8
click at [392, 225] on span at bounding box center [391, 228] width 8 height 8
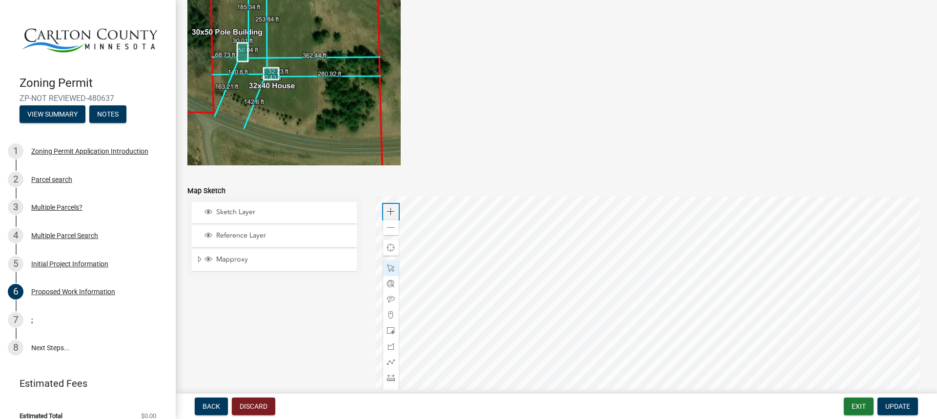
click at [387, 216] on div "Zoom in" at bounding box center [391, 212] width 16 height 16
click at [660, 235] on div at bounding box center [651, 319] width 550 height 244
click at [664, 302] on div at bounding box center [651, 319] width 550 height 244
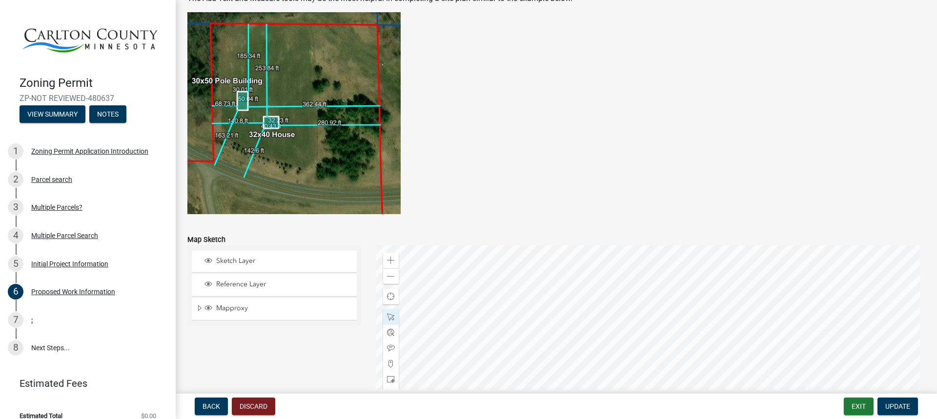
scroll to position [1939, 0]
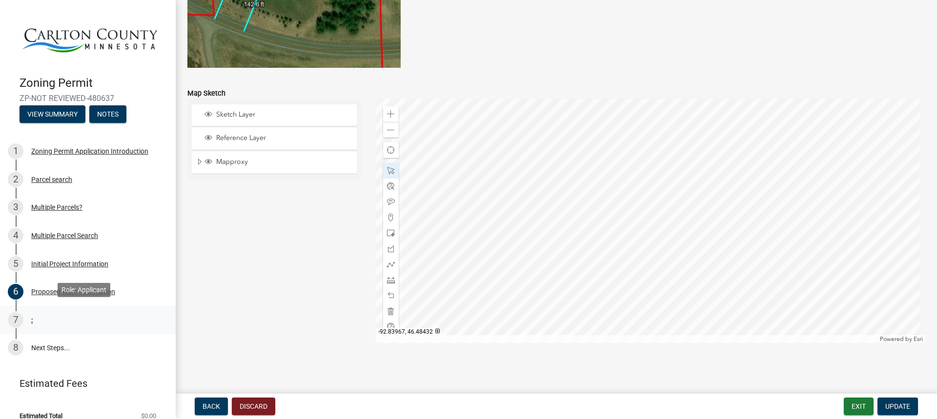
click at [53, 315] on div "7 :" at bounding box center [84, 320] width 152 height 16
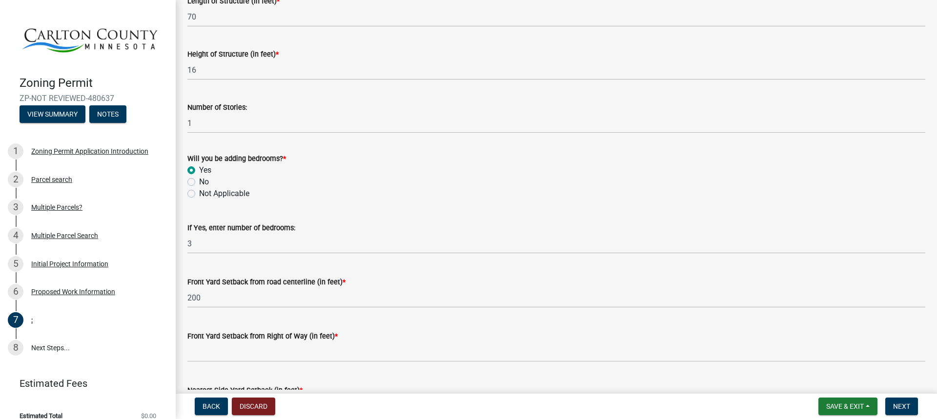
scroll to position [537, 0]
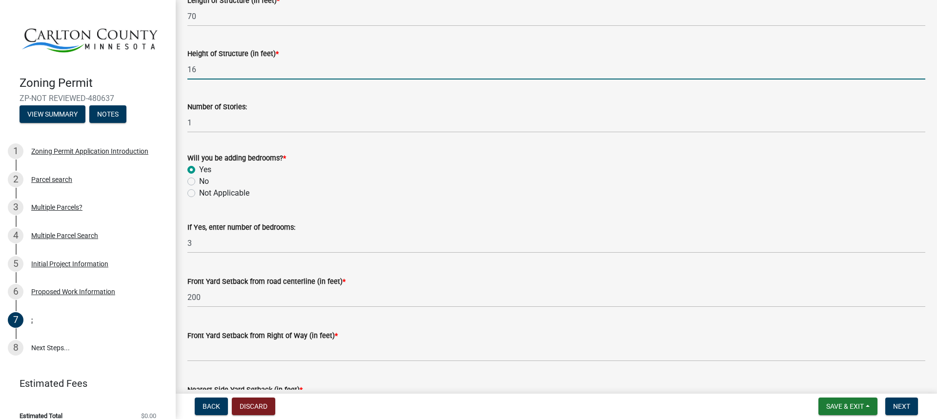
drag, startPoint x: 208, startPoint y: 72, endPoint x: 177, endPoint y: 72, distance: 31.7
click at [177, 72] on div "Dwelling: House 27'x70' modular permenatn structure no axles or steel frame bol…" at bounding box center [556, 145] width 761 height 1340
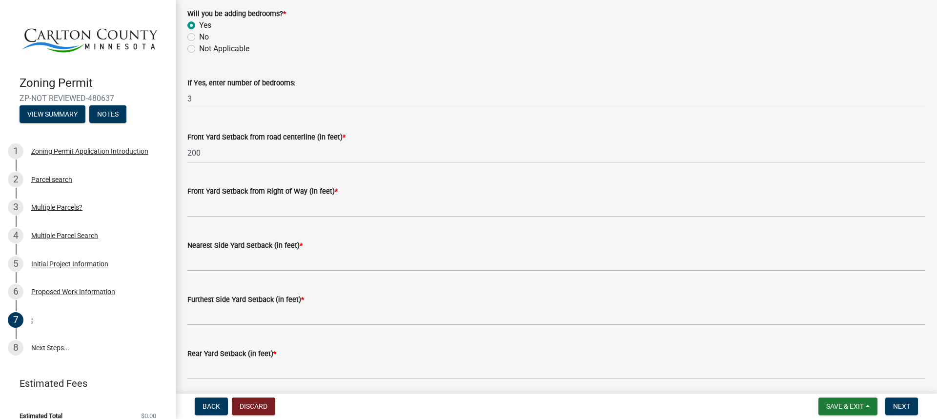
scroll to position [683, 0]
type input "18"
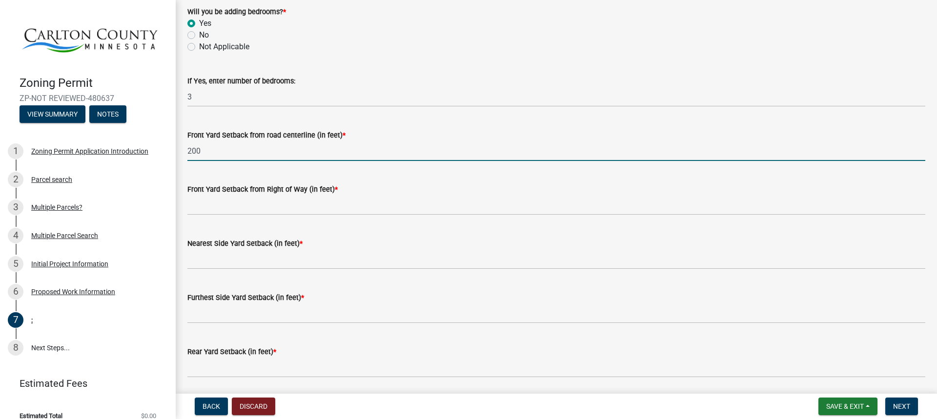
click at [230, 155] on input "200" at bounding box center [556, 151] width 738 height 20
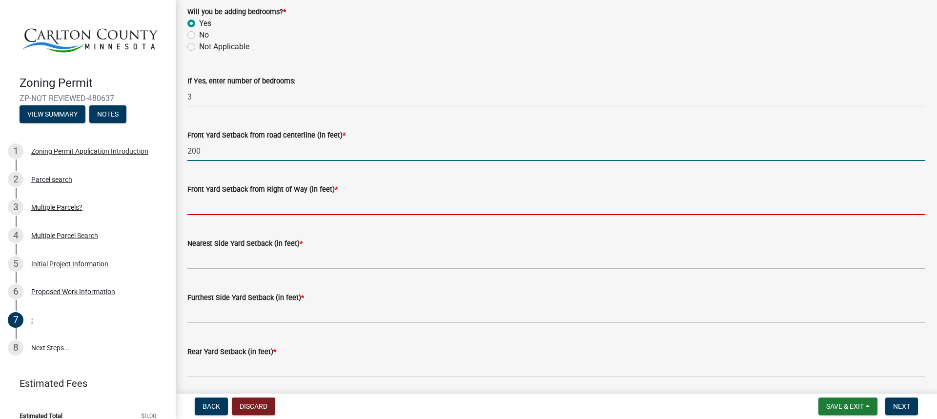
click at [265, 207] on input "text" at bounding box center [556, 205] width 738 height 20
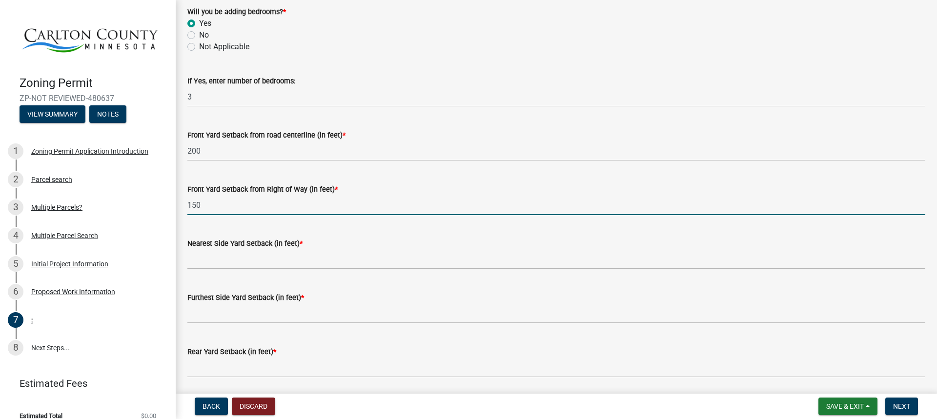
type input "150"
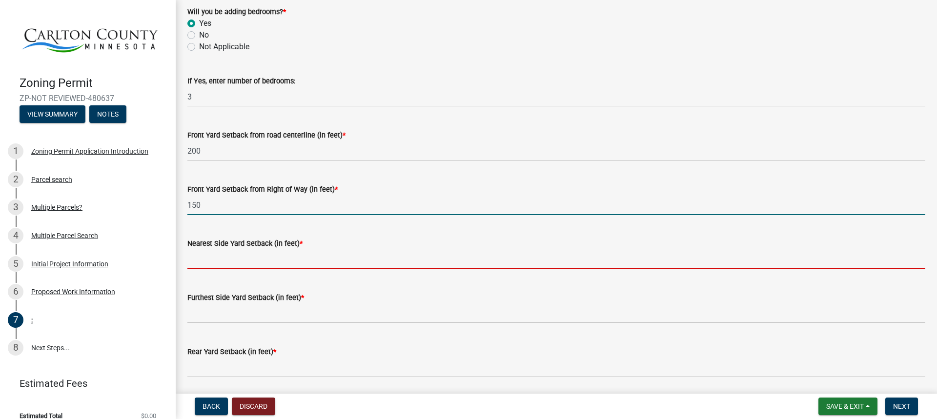
click at [249, 258] on input "text" at bounding box center [556, 259] width 738 height 20
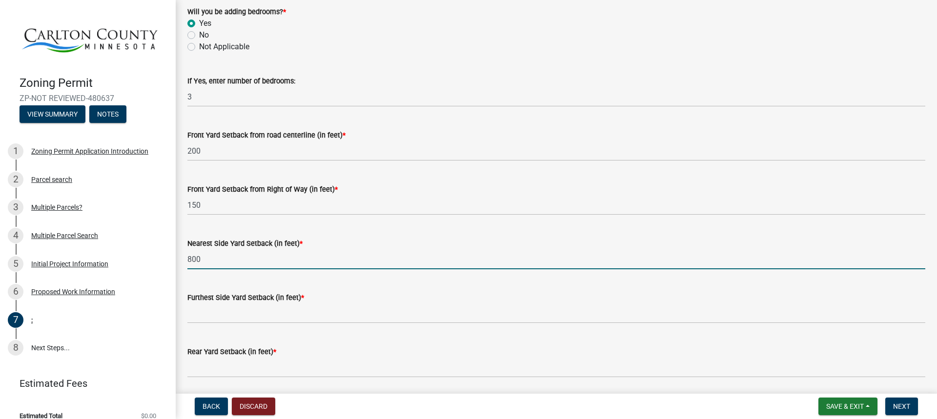
type input "800"
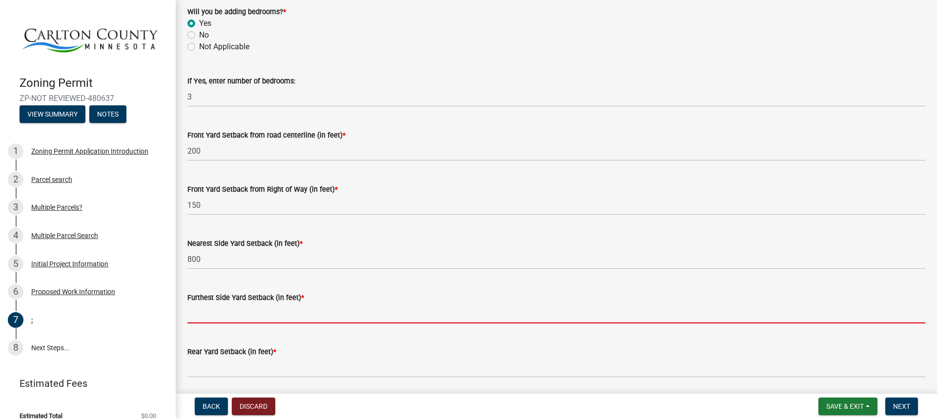
click at [246, 313] on input "text" at bounding box center [556, 313] width 738 height 20
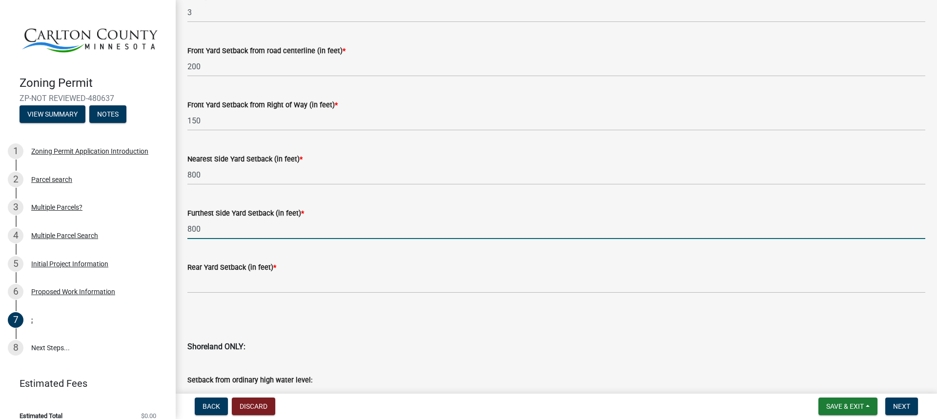
scroll to position [780, 0]
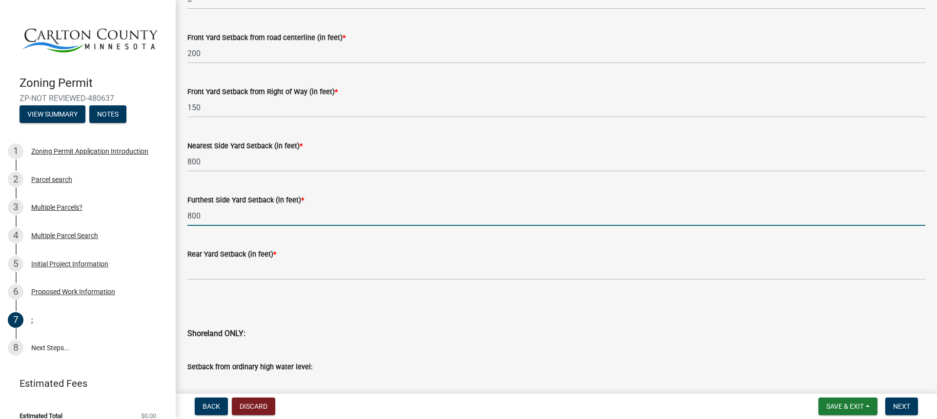
type input "800"
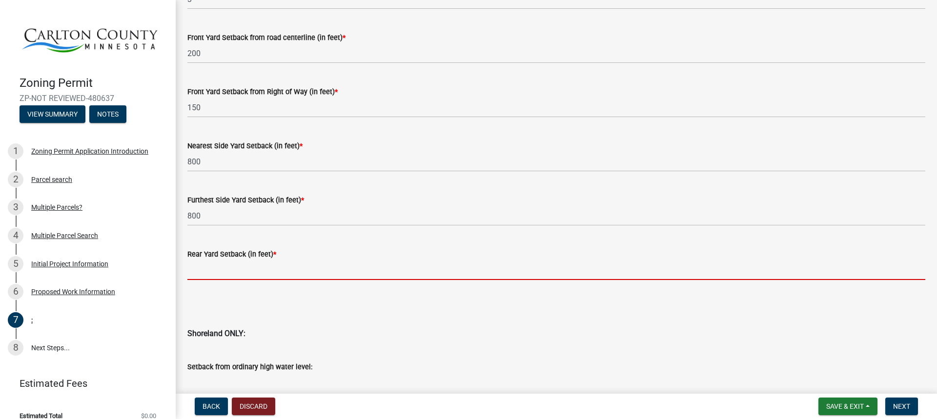
click at [291, 273] on input "text" at bounding box center [556, 270] width 738 height 20
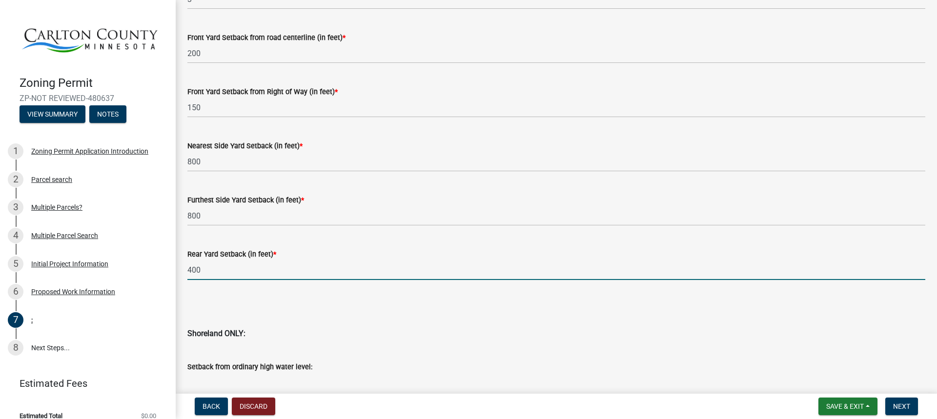
type input "400"
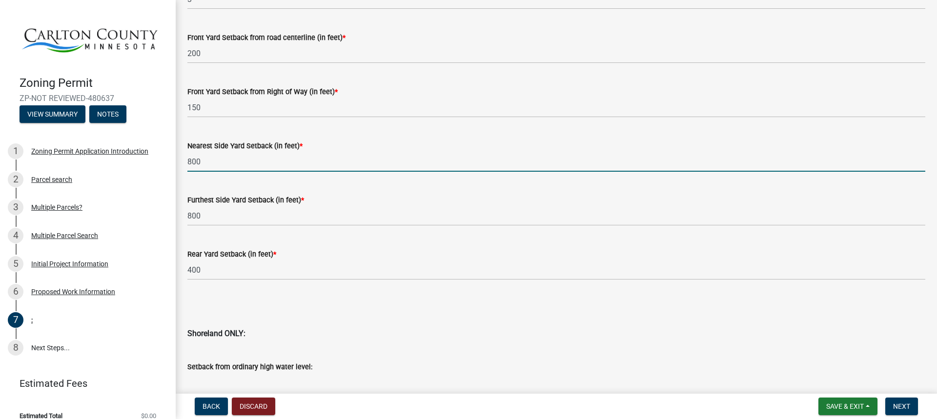
drag, startPoint x: 217, startPoint y: 161, endPoint x: 178, endPoint y: 160, distance: 38.5
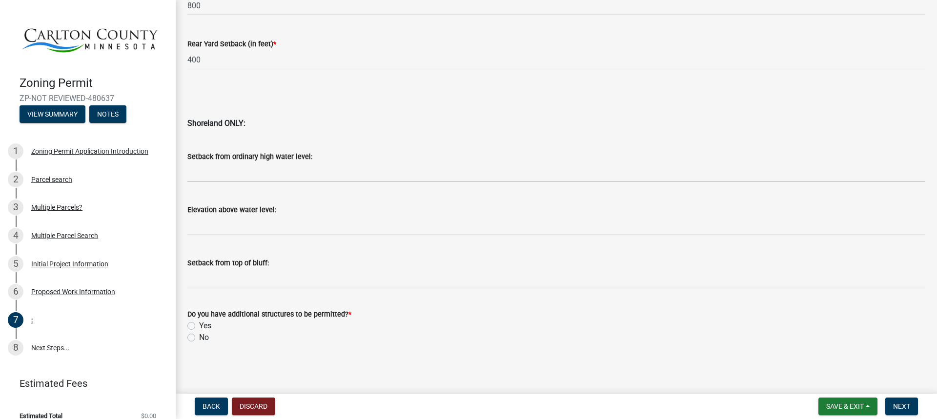
scroll to position [991, 0]
type input "335"
click at [904, 404] on span "Next" at bounding box center [901, 406] width 17 height 8
click at [199, 327] on label "Yes" at bounding box center [205, 325] width 12 height 12
click at [199, 326] on input "Yes" at bounding box center [202, 322] width 6 height 6
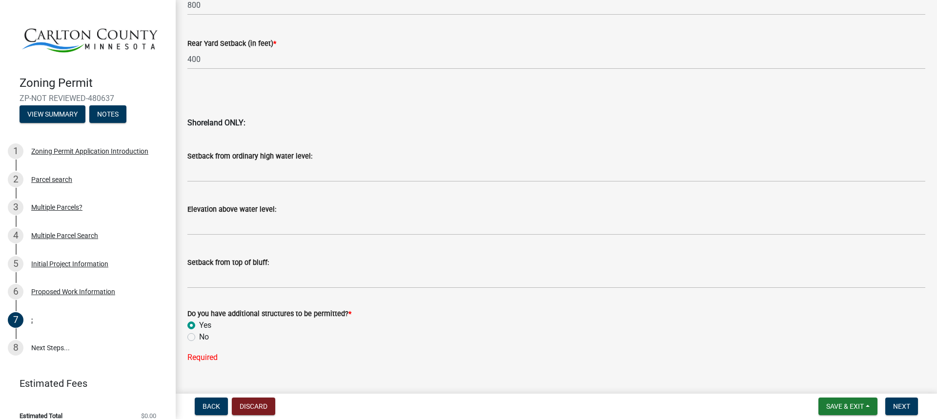
radio input "true"
click at [897, 404] on span "Next" at bounding box center [901, 406] width 17 height 8
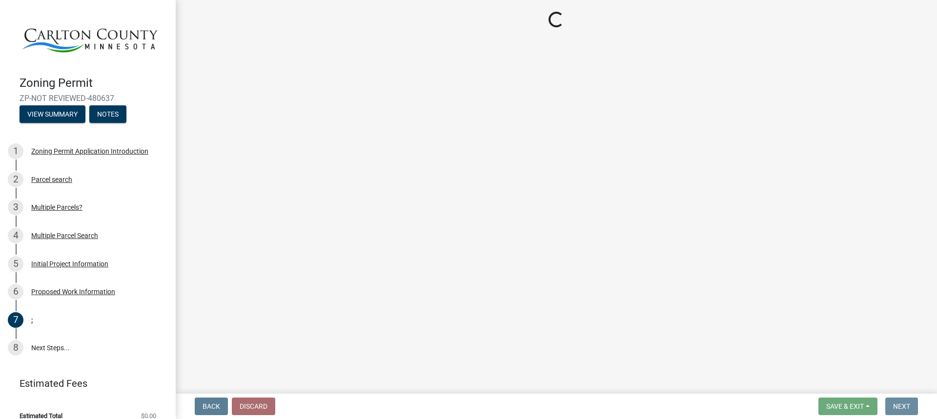
scroll to position [0, 0]
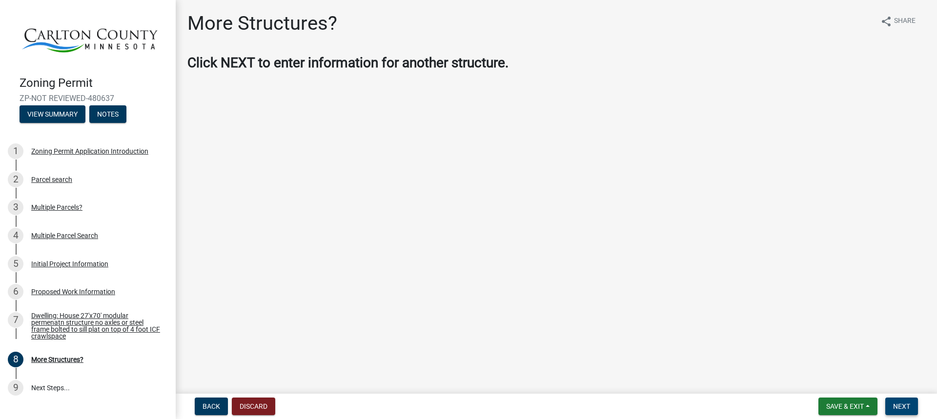
click at [904, 413] on button "Next" at bounding box center [901, 407] width 33 height 18
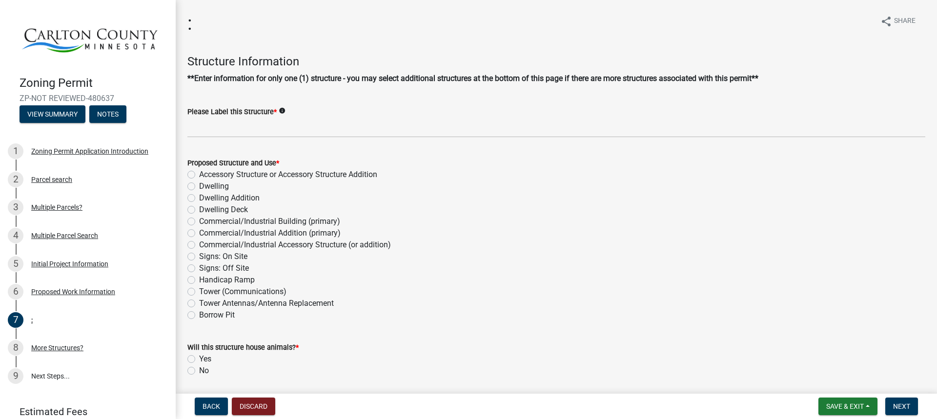
click at [199, 172] on label "Accessory Structure or Accessory Structure Addition" at bounding box center [288, 175] width 178 height 12
click at [199, 172] on input "Accessory Structure or Accessory Structure Addition" at bounding box center [202, 172] width 6 height 6
radio input "true"
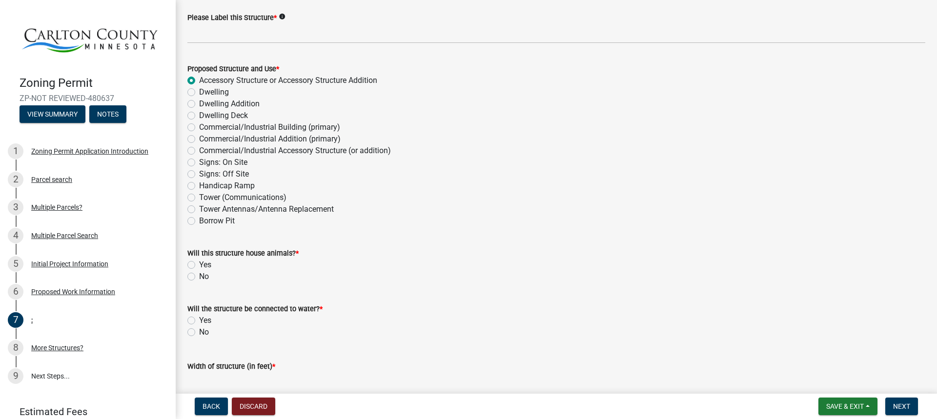
scroll to position [98, 0]
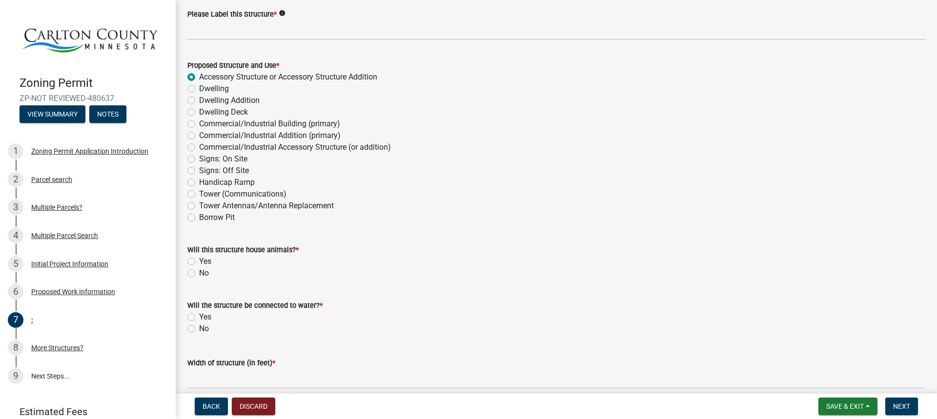
click at [199, 270] on label "No" at bounding box center [204, 273] width 10 height 12
click at [199, 270] on input "No" at bounding box center [202, 270] width 6 height 6
radio input "true"
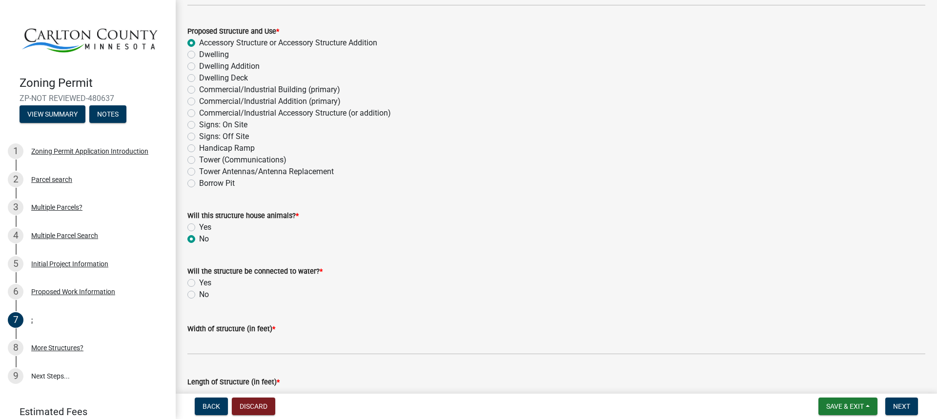
scroll to position [146, 0]
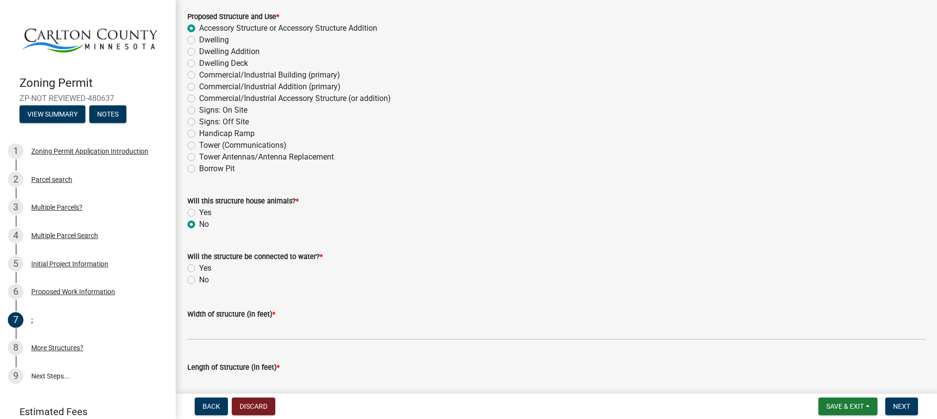
click at [199, 278] on label "No" at bounding box center [204, 280] width 10 height 12
click at [199, 278] on input "No" at bounding box center [202, 277] width 6 height 6
radio input "true"
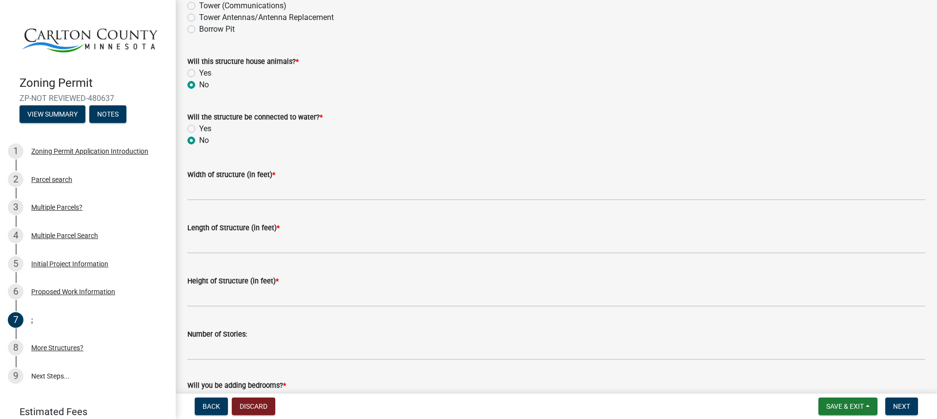
scroll to position [293, 0]
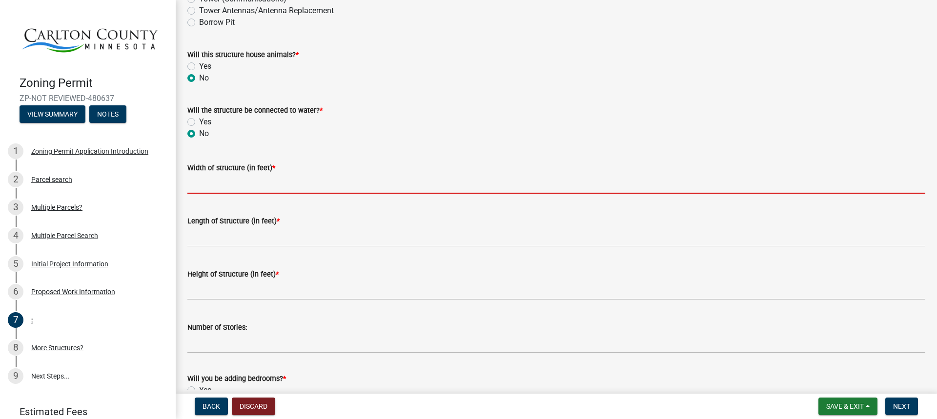
click at [299, 185] on input "Width of structure (in feet) *" at bounding box center [556, 184] width 738 height 20
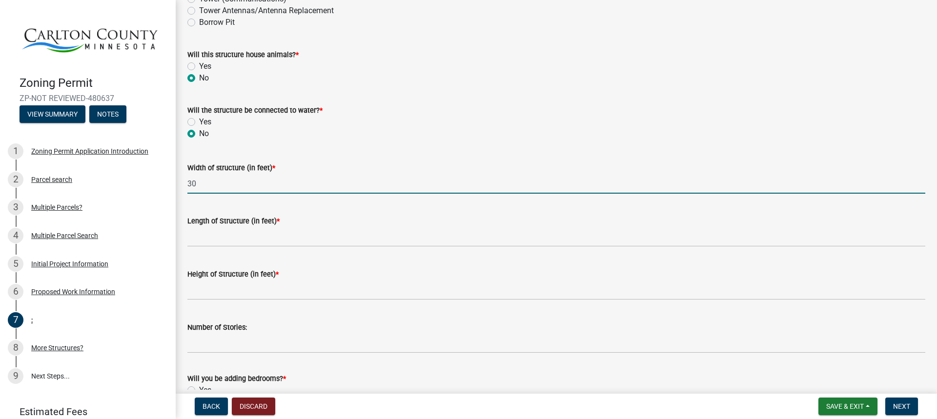
type input "30"
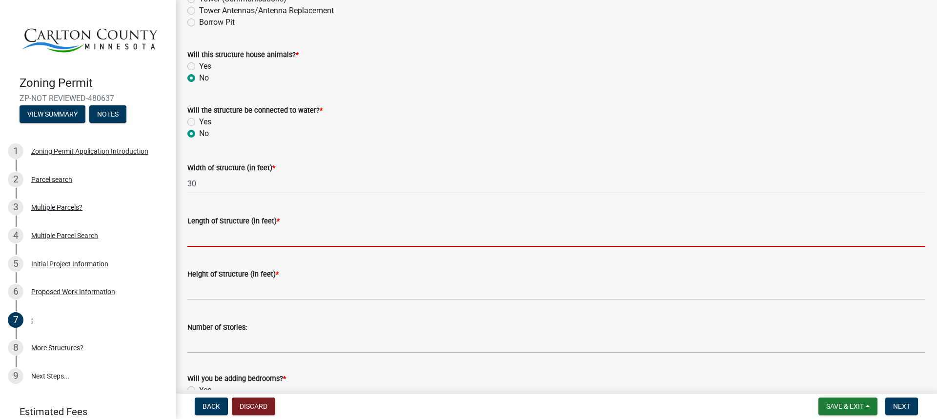
click at [276, 233] on input "Length of Structure (in feet) *" at bounding box center [556, 237] width 738 height 20
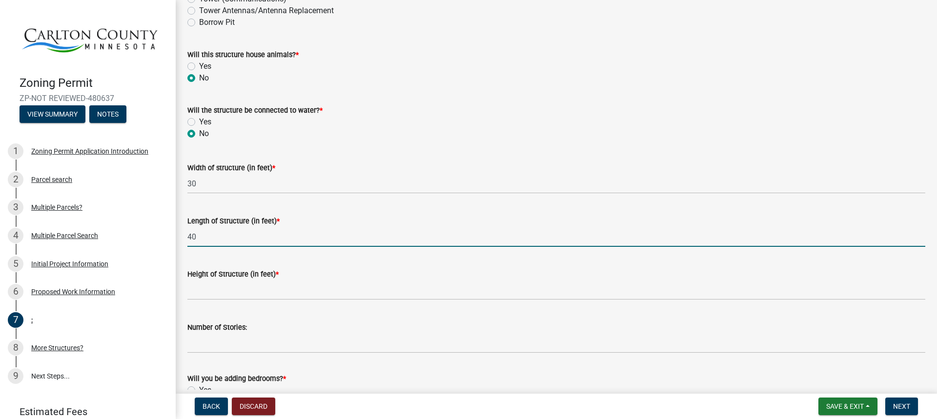
type input "40"
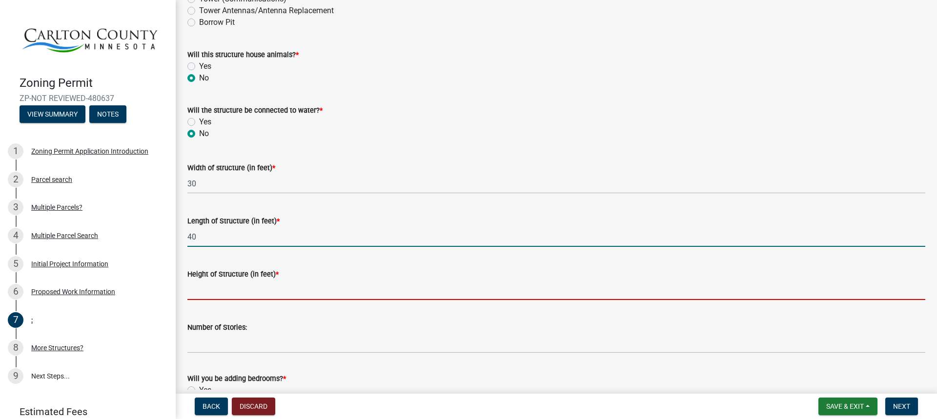
click at [226, 292] on input "Height of Structure (in feet) *" at bounding box center [556, 290] width 738 height 20
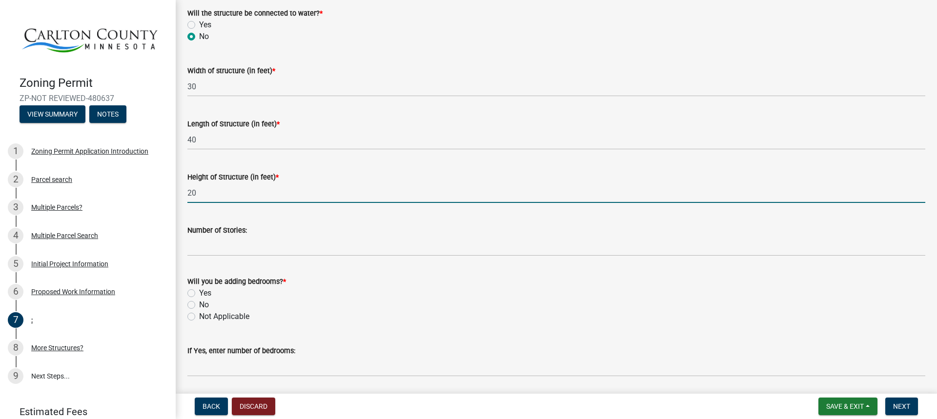
scroll to position [390, 0]
type input "20"
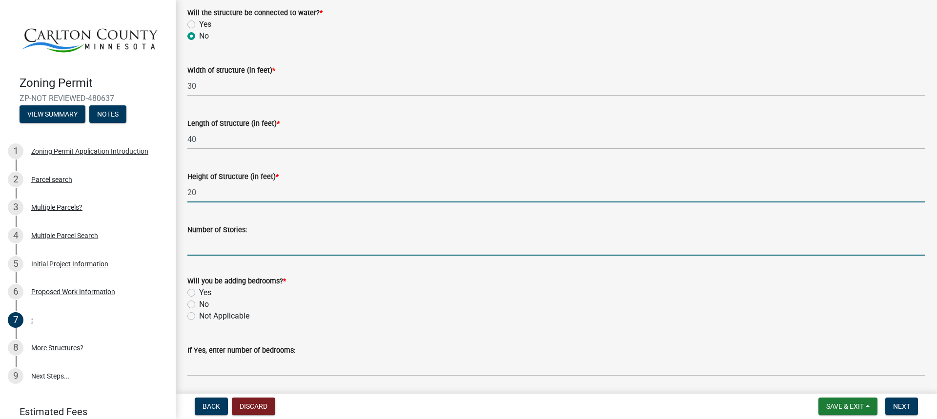
click at [265, 240] on input "Number of Stories:" at bounding box center [556, 246] width 738 height 20
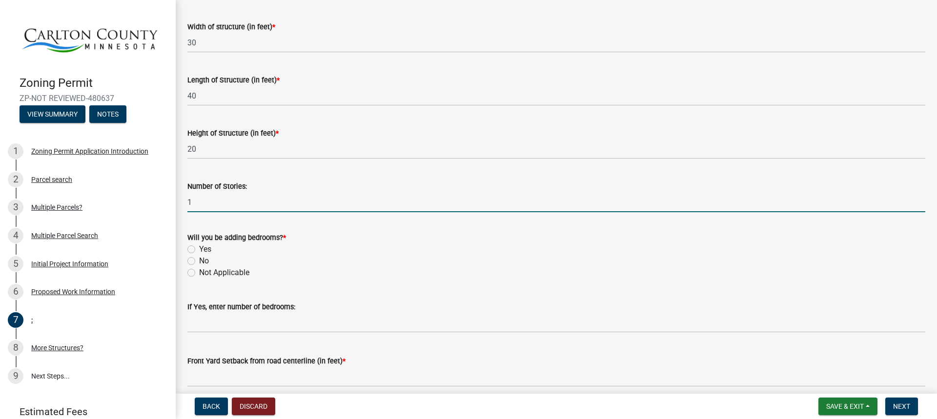
scroll to position [537, 0]
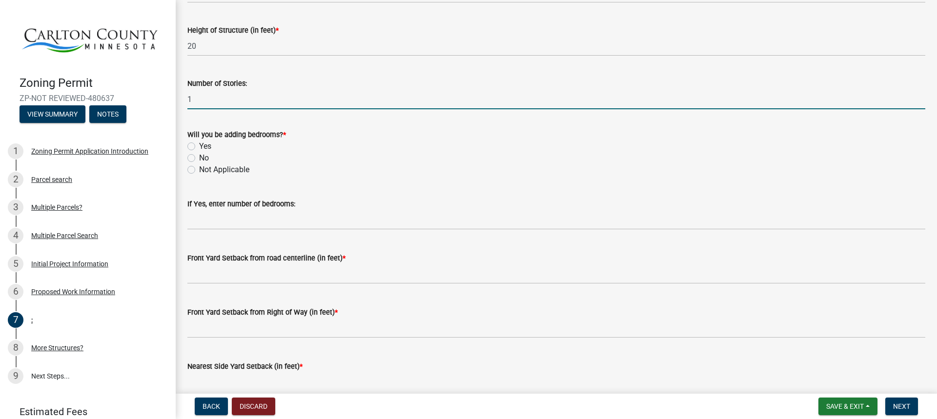
type input "1"
click at [199, 155] on label "No" at bounding box center [204, 158] width 10 height 12
click at [199, 155] on input "No" at bounding box center [202, 155] width 6 height 6
radio input "true"
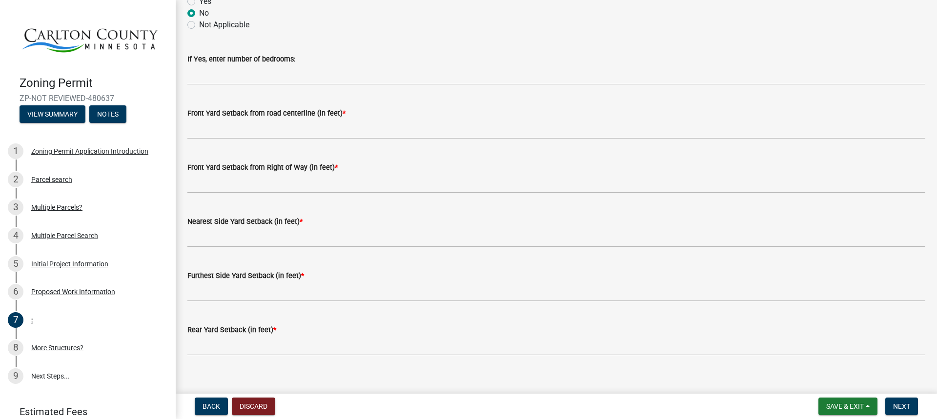
scroll to position [683, 0]
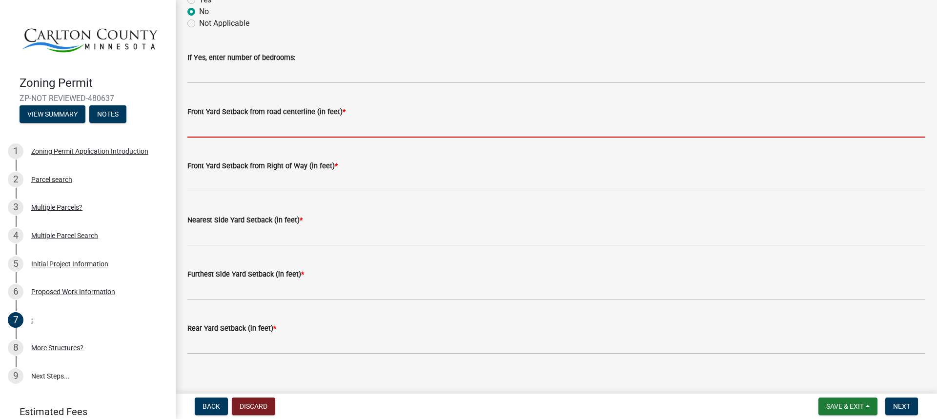
click at [318, 124] on input "text" at bounding box center [556, 128] width 738 height 20
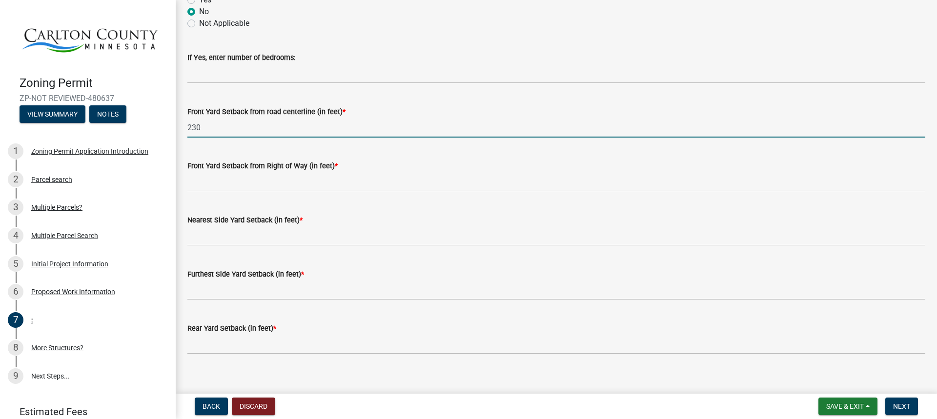
type input "230"
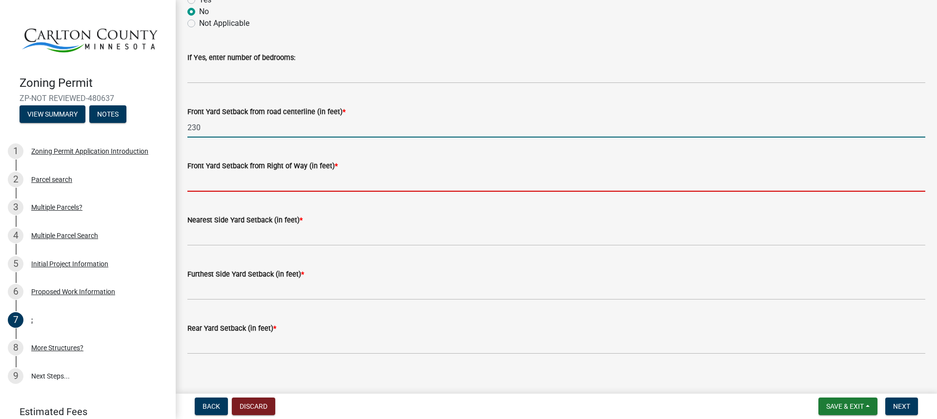
click at [342, 183] on input "text" at bounding box center [556, 182] width 738 height 20
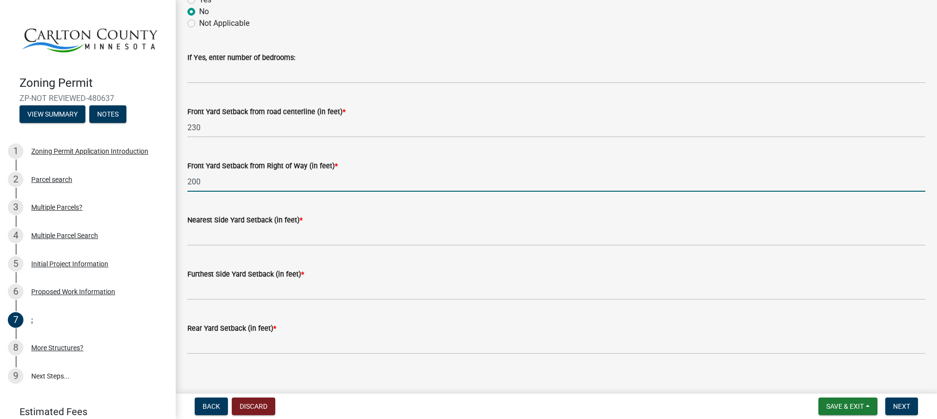
type input "200"
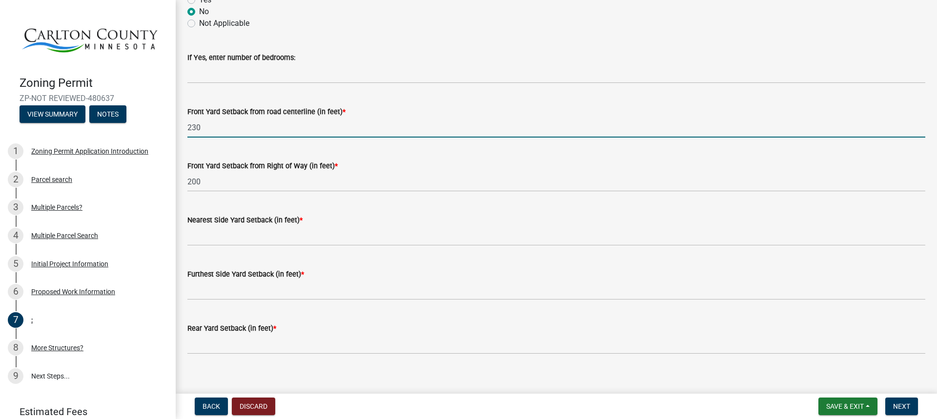
drag, startPoint x: 204, startPoint y: 125, endPoint x: 166, endPoint y: 126, distance: 37.6
click at [166, 126] on div "Zoning Permit ZP-NOT REVIEWED-480637 View Summary Notes 1 Zoning Permit Applica…" at bounding box center [468, 209] width 937 height 419
type input "250"
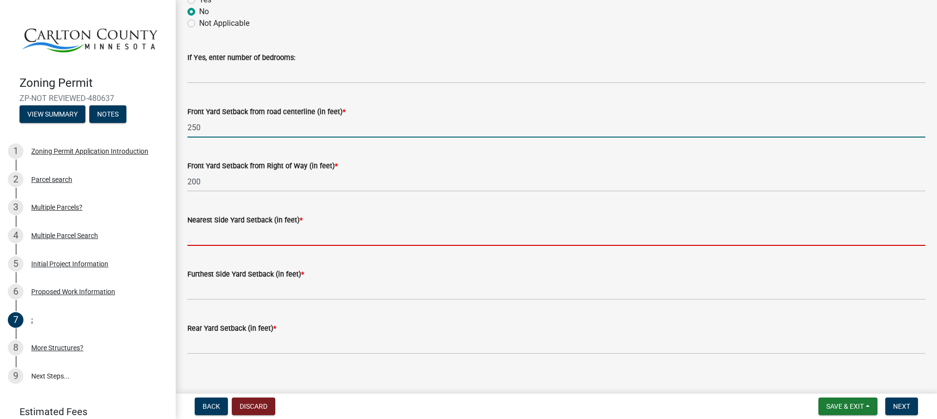
click at [248, 234] on input "text" at bounding box center [556, 236] width 738 height 20
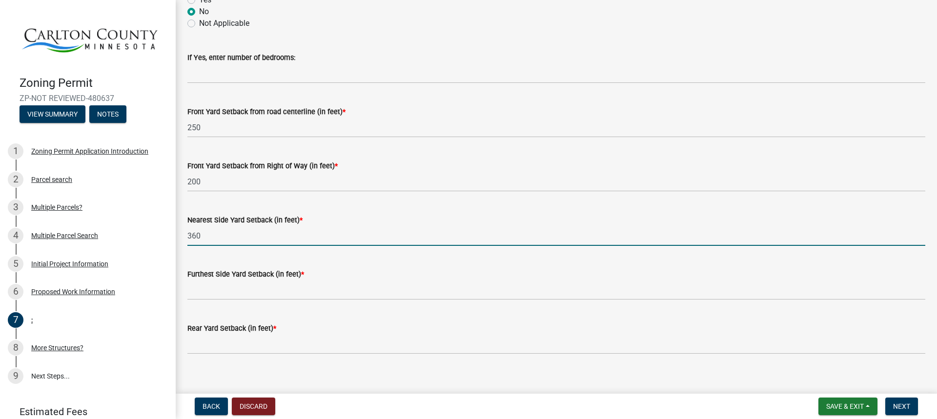
type input "360"
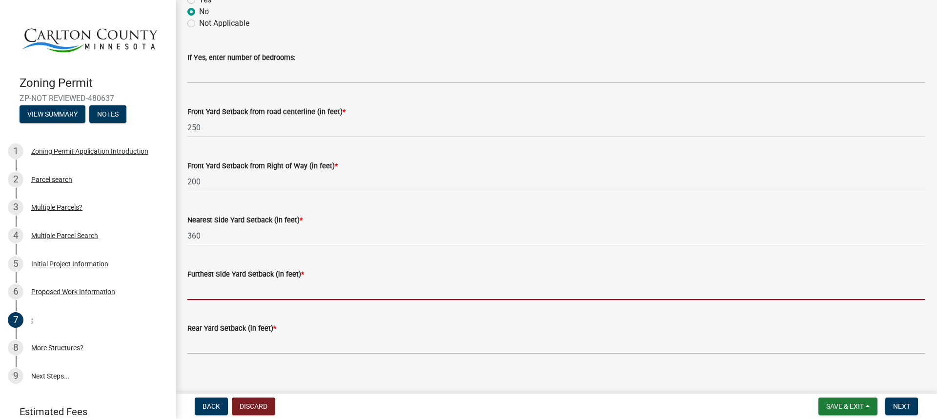
click at [244, 287] on input "text" at bounding box center [556, 290] width 738 height 20
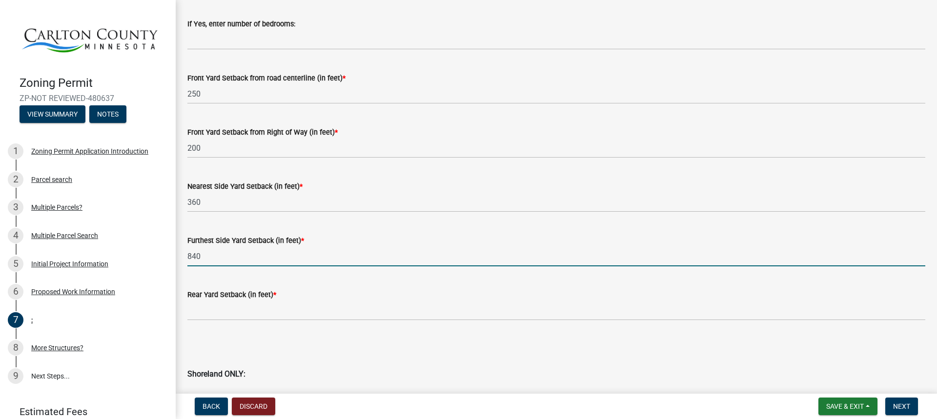
scroll to position [732, 0]
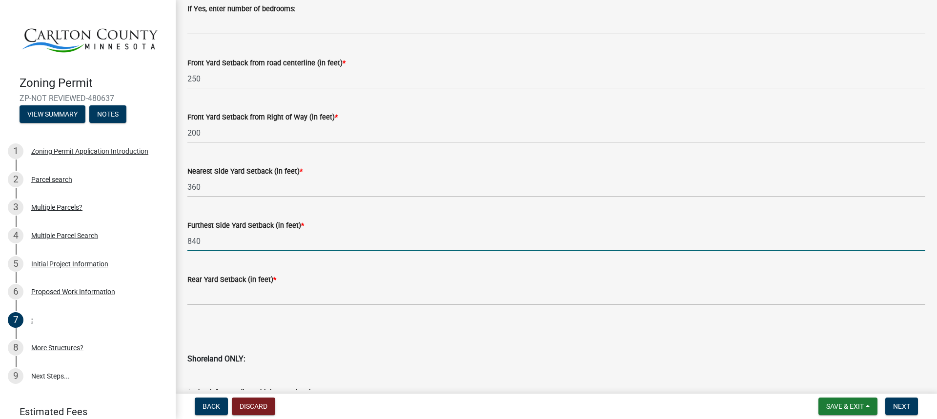
type input "840"
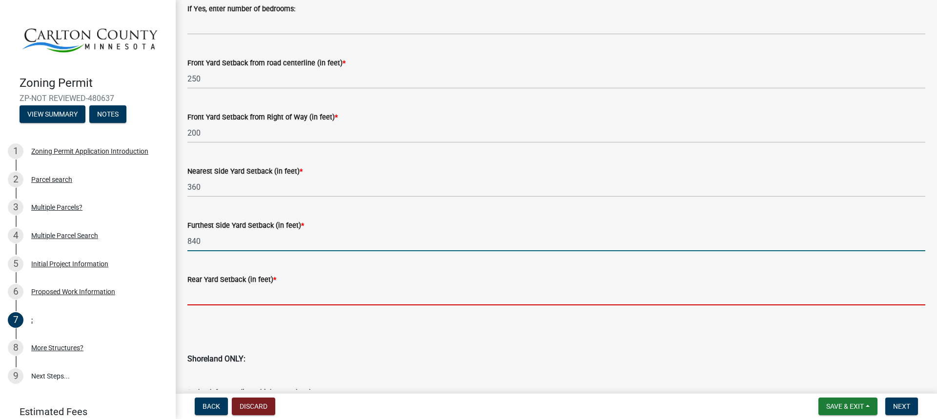
click at [252, 300] on input "text" at bounding box center [556, 295] width 738 height 20
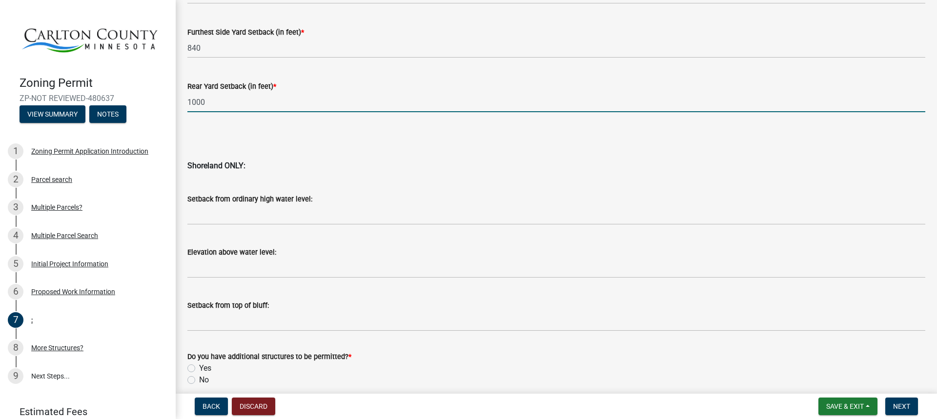
scroll to position [968, 0]
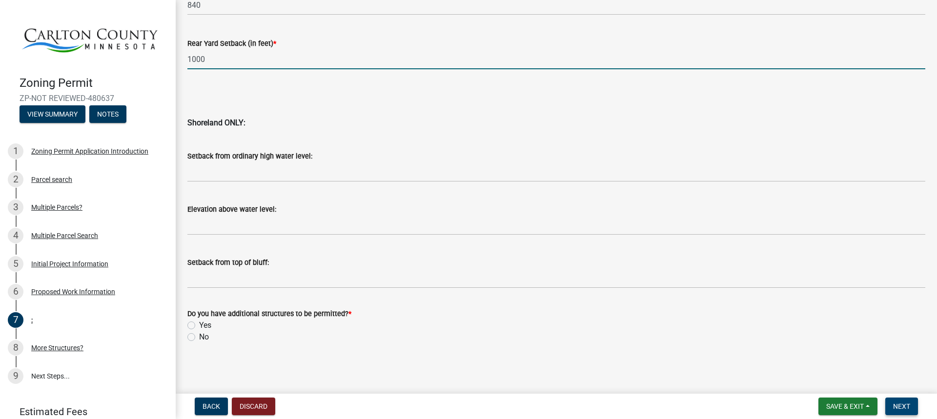
type input "1000"
click at [902, 406] on span "Next" at bounding box center [901, 406] width 17 height 8
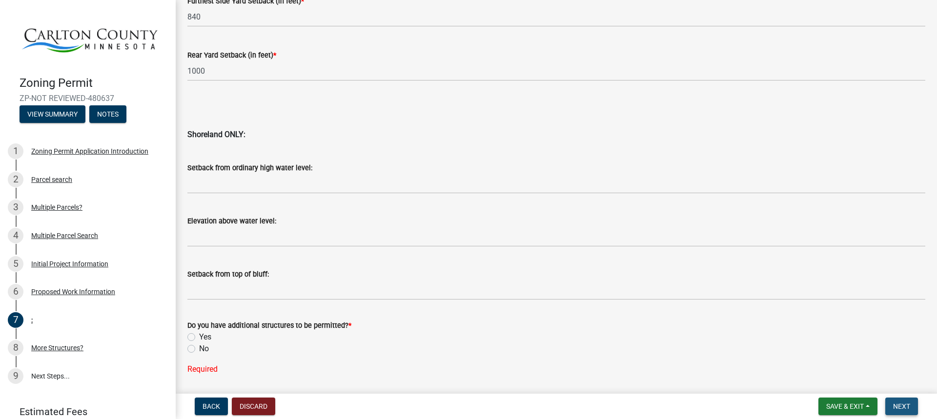
scroll to position [979, 0]
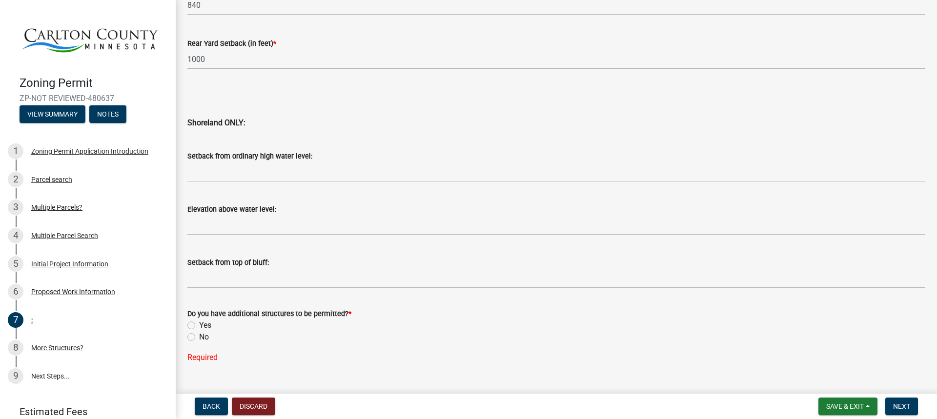
click at [199, 340] on label "No" at bounding box center [204, 337] width 10 height 12
click at [199, 338] on input "No" at bounding box center [202, 334] width 6 height 6
radio input "true"
click at [910, 401] on button "Next" at bounding box center [901, 407] width 33 height 18
click at [905, 399] on button "Next" at bounding box center [901, 407] width 33 height 18
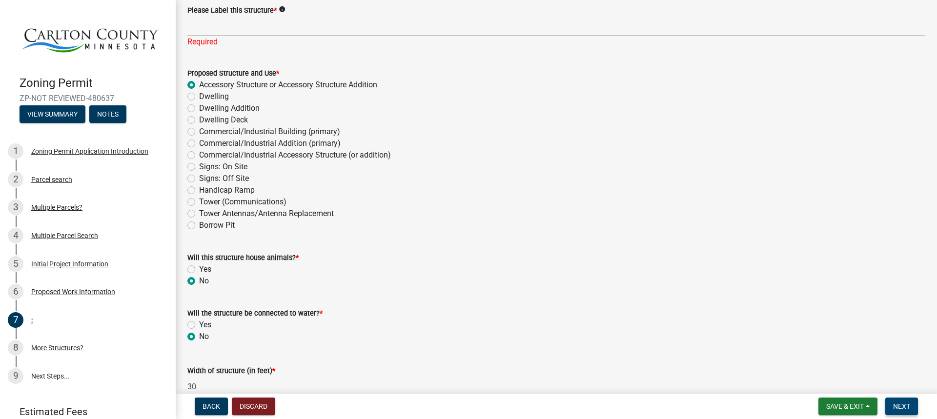
scroll to position [0, 0]
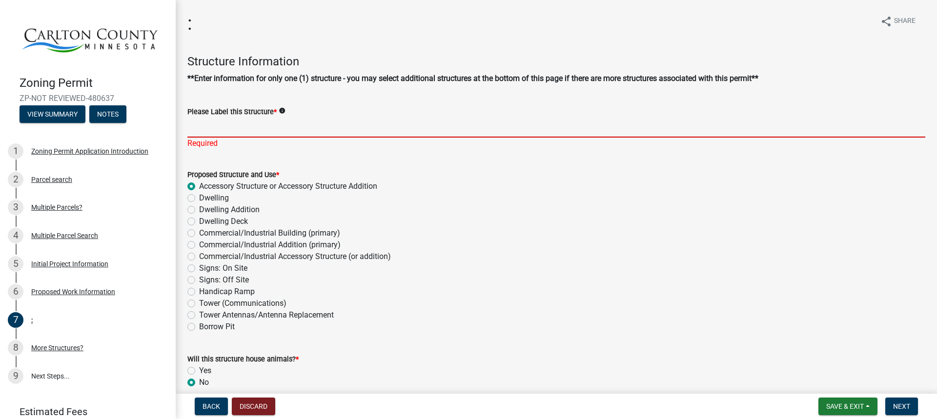
click at [310, 129] on input "Please Label this Structure *" at bounding box center [556, 128] width 738 height 20
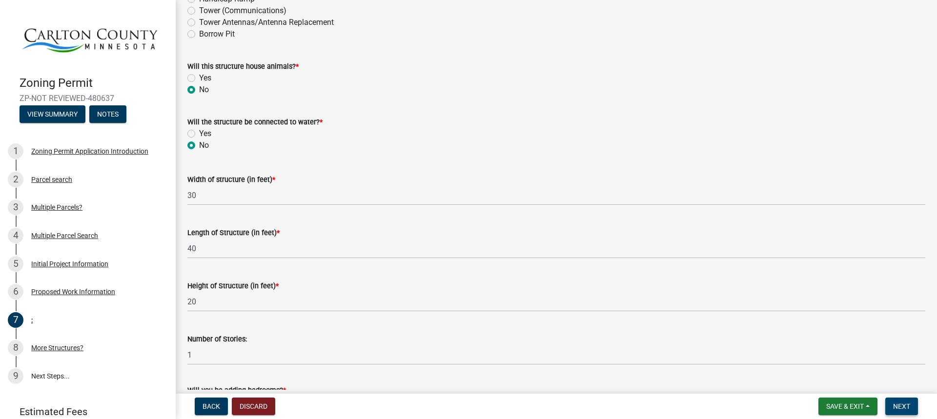
type input "30'x40 pole shed. 14' high sidewall"
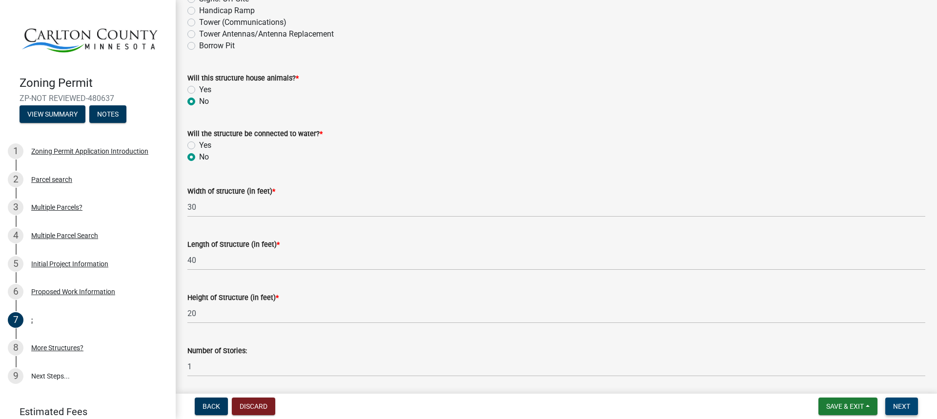
click at [899, 412] on button "Next" at bounding box center [901, 407] width 33 height 18
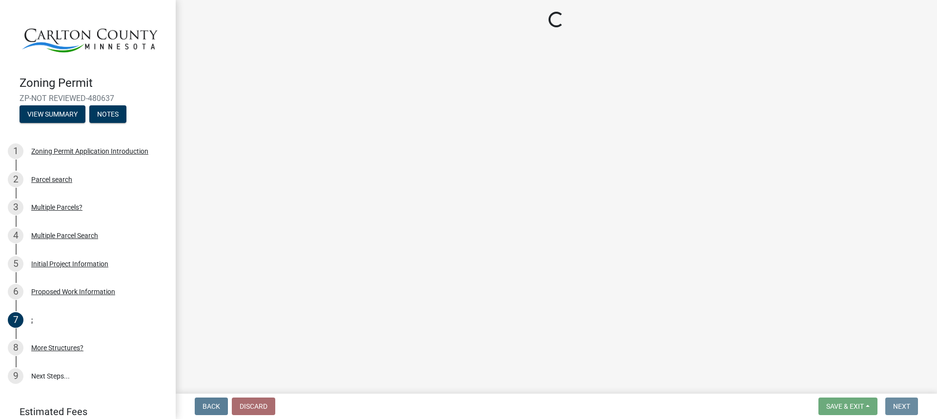
scroll to position [0, 0]
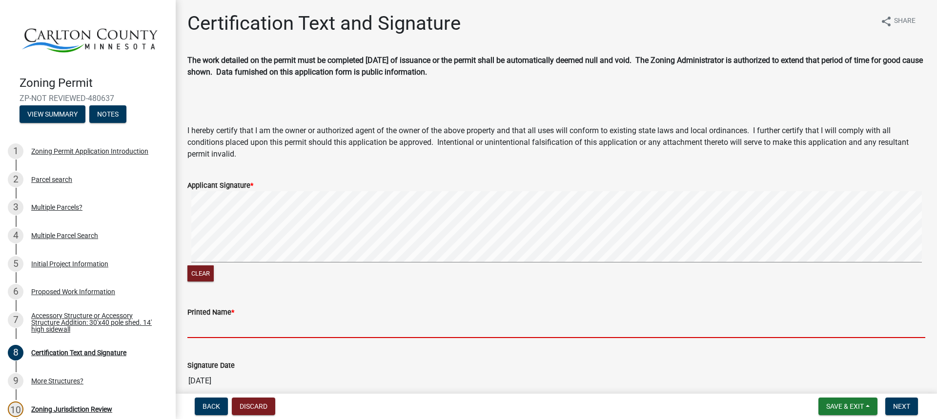
click at [250, 331] on input "Printed Name *" at bounding box center [556, 328] width 738 height 20
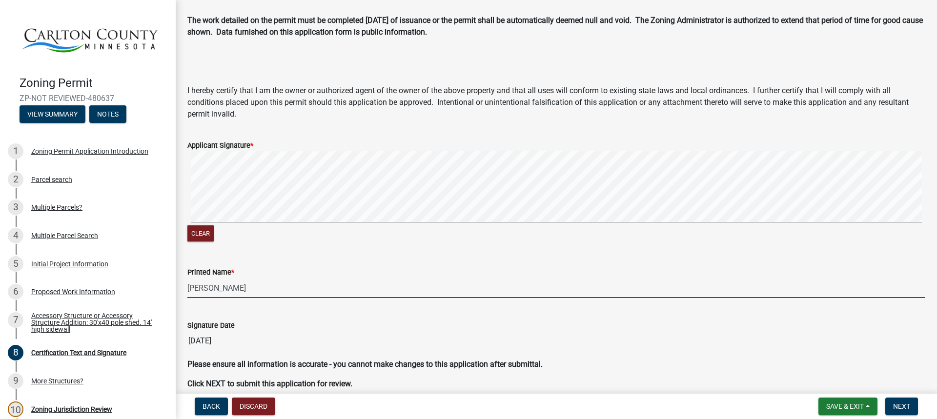
scroll to position [86, 0]
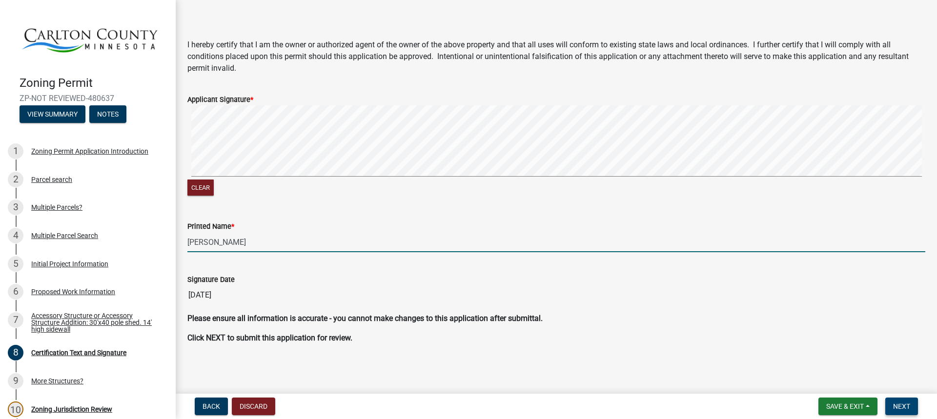
type input "[PERSON_NAME]"
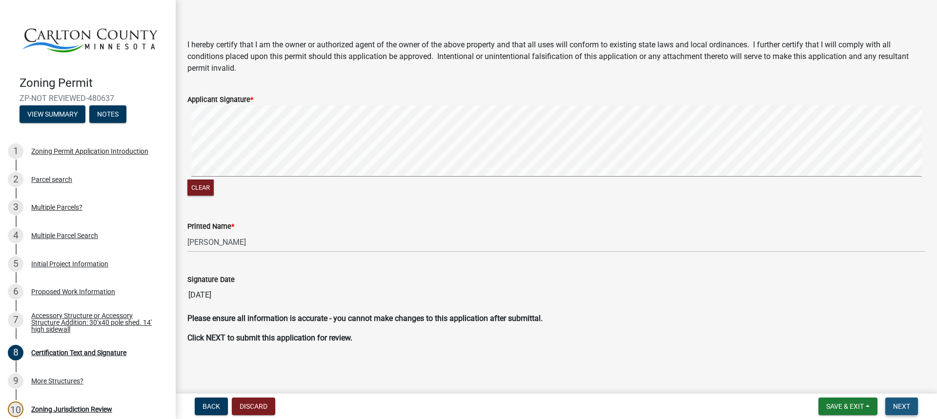
click at [905, 400] on button "Next" at bounding box center [901, 407] width 33 height 18
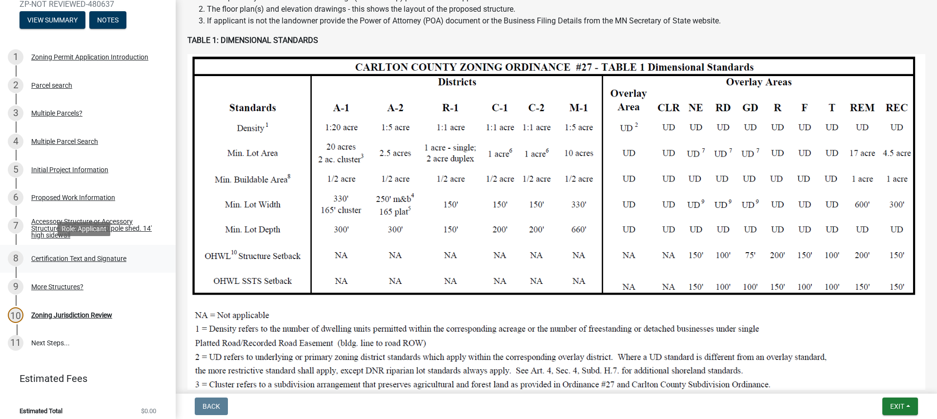
scroll to position [98, 0]
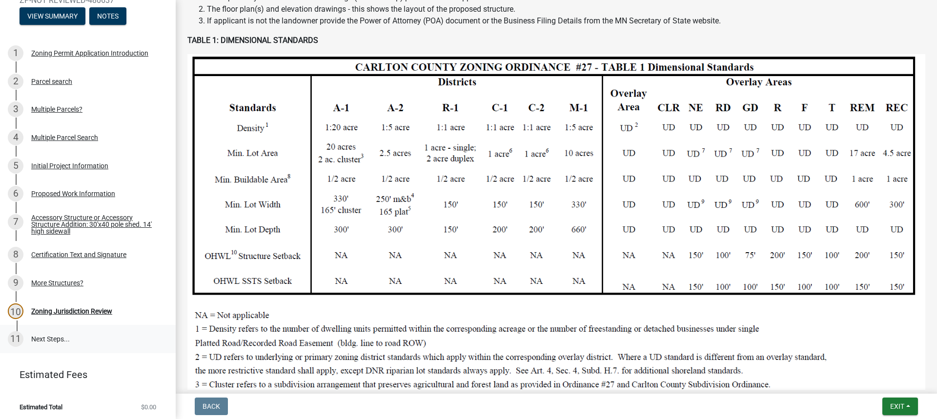
click at [47, 334] on link "11 Next Steps..." at bounding box center [88, 339] width 176 height 28
click at [52, 308] on div "Zoning Jurisdiction Review" at bounding box center [71, 311] width 81 height 7
click at [55, 331] on link "11 Next Steps..." at bounding box center [88, 339] width 176 height 28
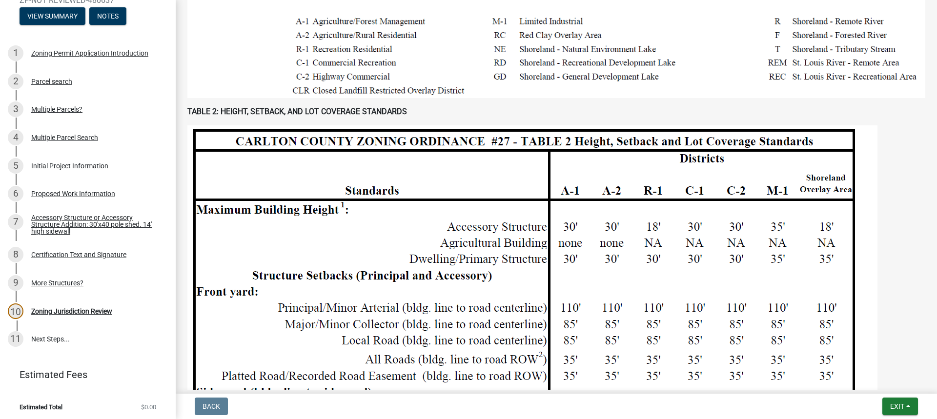
scroll to position [1024, 0]
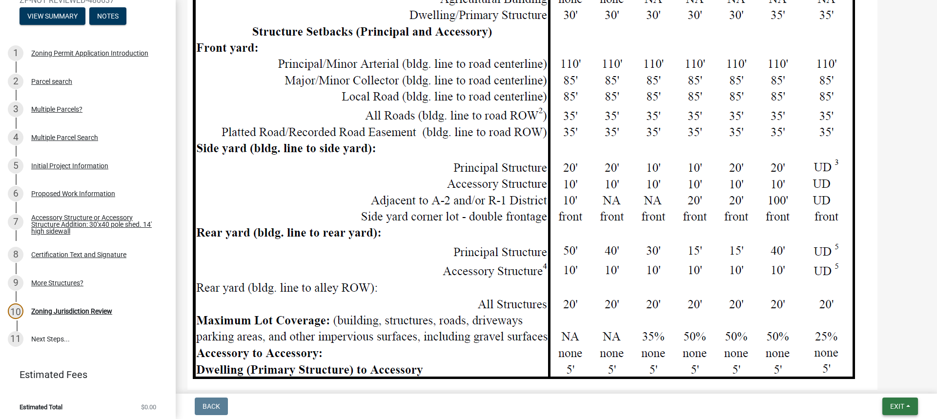
click at [897, 406] on span "Exit" at bounding box center [897, 406] width 14 height 8
click at [877, 381] on button "Save & Exit" at bounding box center [878, 380] width 78 height 23
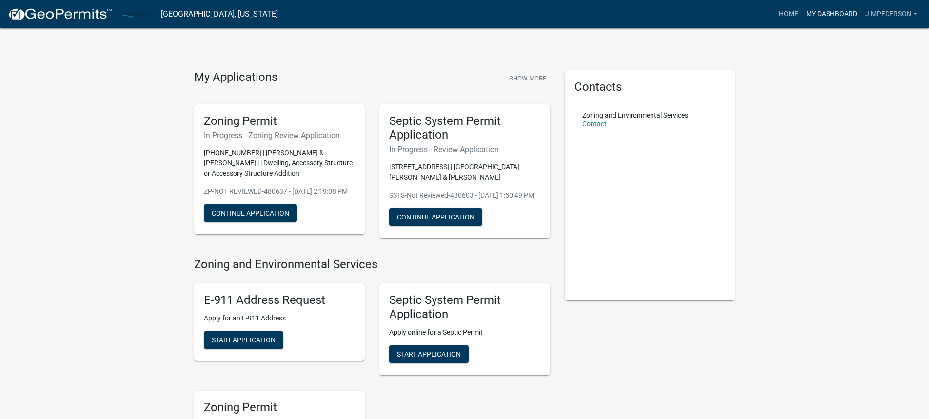
click at [826, 12] on link "My Dashboard" at bounding box center [831, 14] width 59 height 19
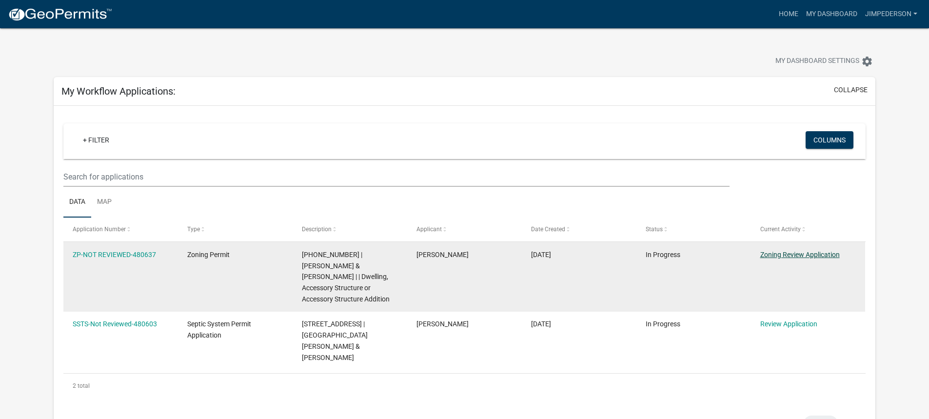
click at [794, 253] on link "Zoning Review Application" at bounding box center [800, 255] width 80 height 8
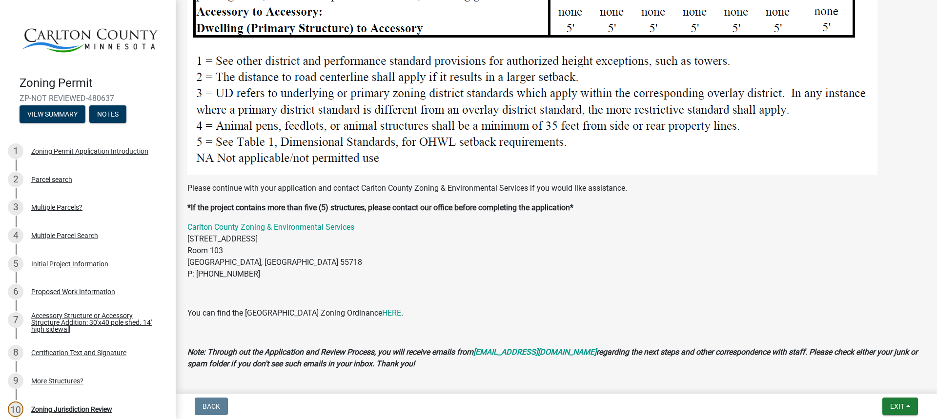
scroll to position [1387, 0]
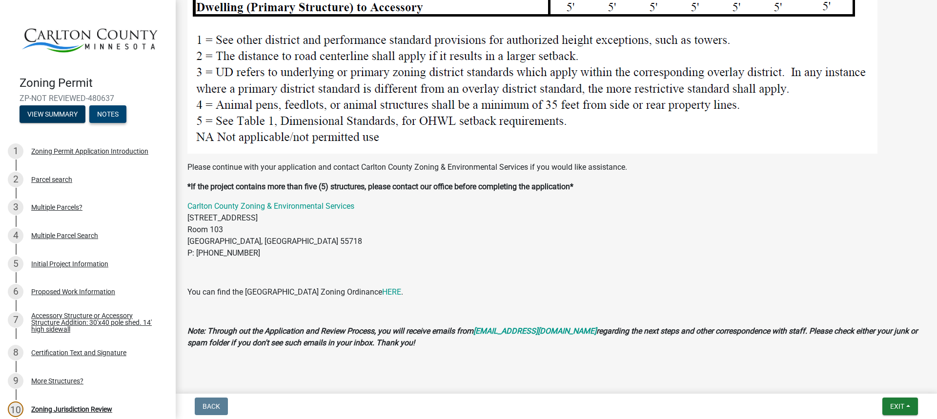
click at [111, 115] on button "Notes" at bounding box center [107, 114] width 37 height 18
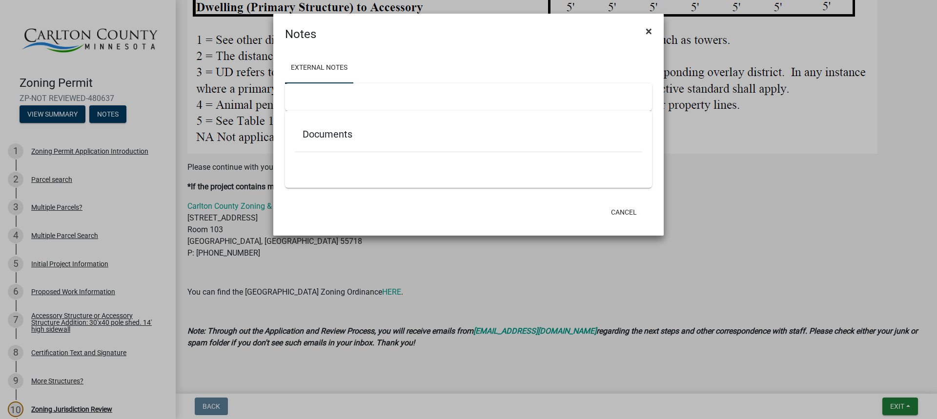
click at [650, 31] on span "×" at bounding box center [648, 31] width 6 height 14
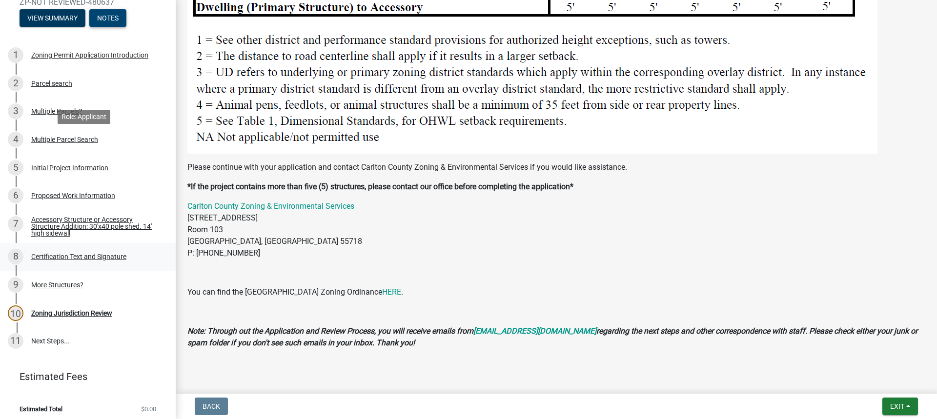
scroll to position [98, 0]
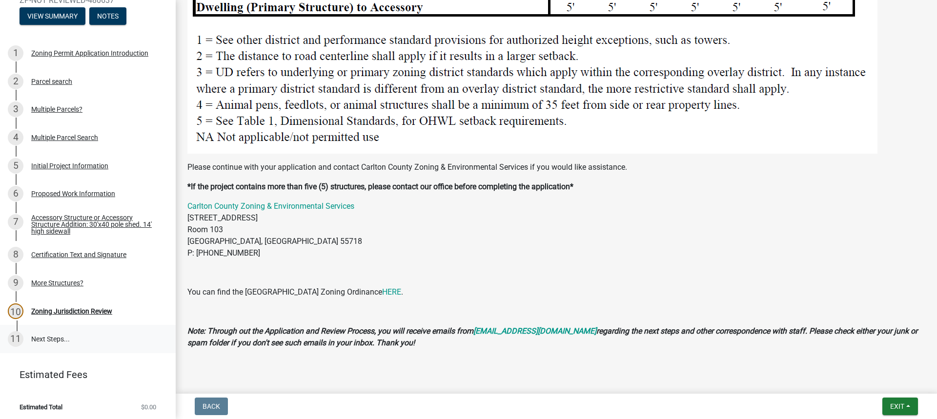
click at [37, 339] on link "11 Next Steps..." at bounding box center [88, 339] width 176 height 28
click at [590, 267] on p at bounding box center [556, 273] width 738 height 12
